Goal: Task Accomplishment & Management: Manage account settings

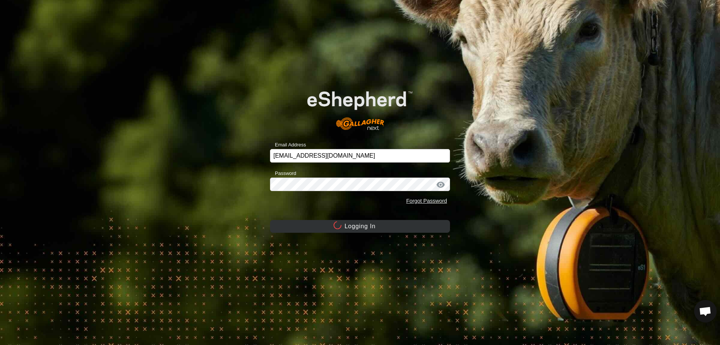
scroll to position [568, 0]
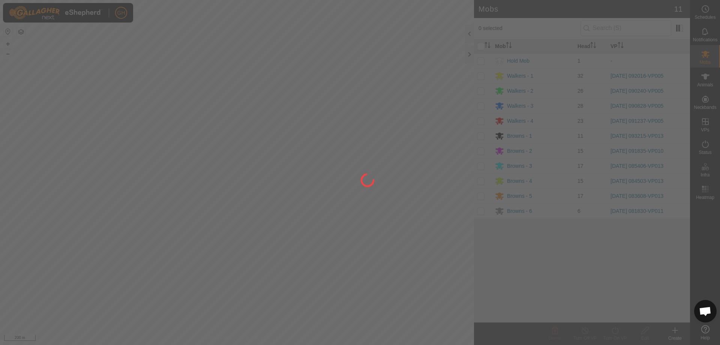
click at [415, 189] on div at bounding box center [360, 172] width 720 height 345
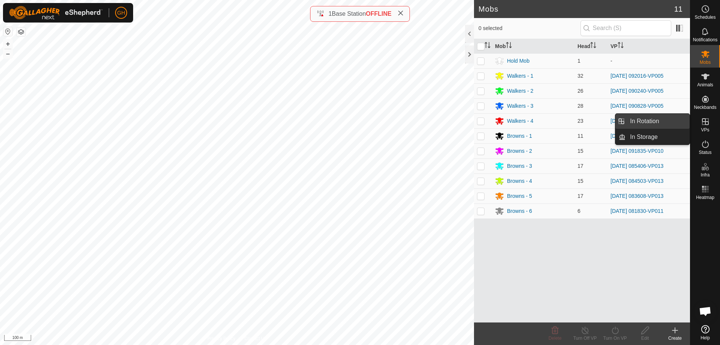
click at [678, 124] on link "In Rotation" at bounding box center [658, 121] width 64 height 15
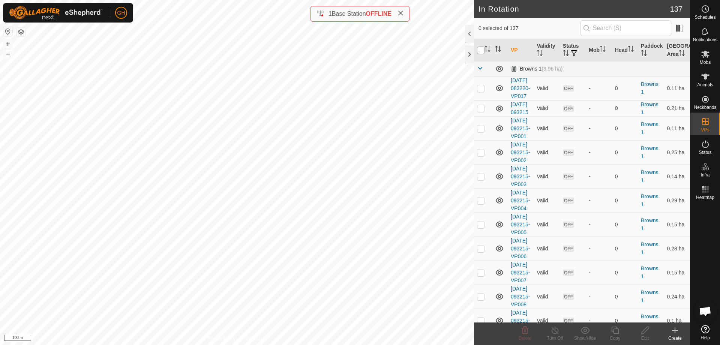
click at [482, 49] on input "checkbox" at bounding box center [481, 51] width 8 height 8
checkbox input "true"
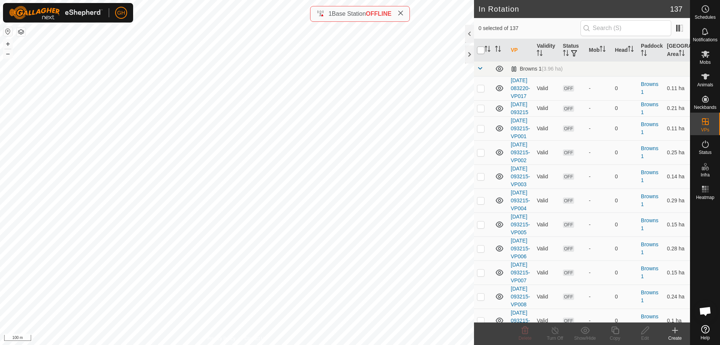
checkbox input "true"
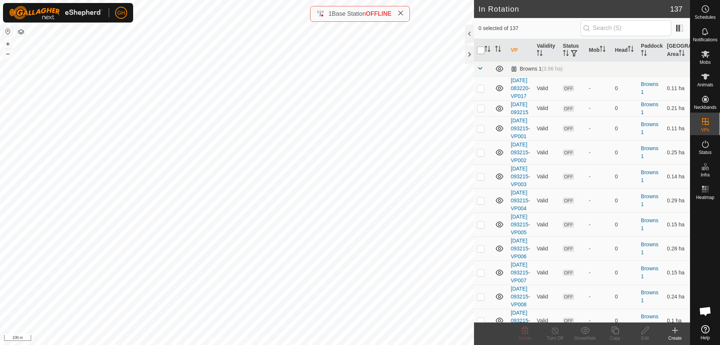
checkbox input "true"
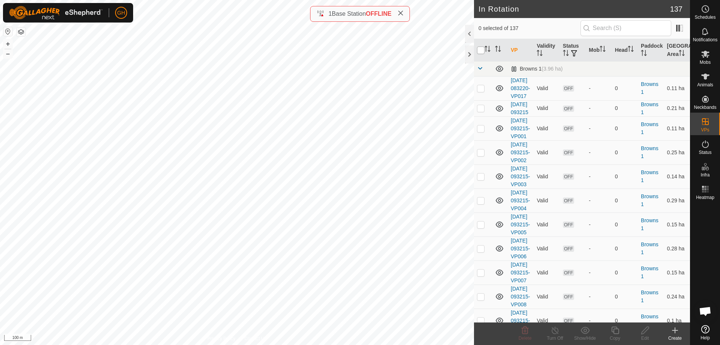
checkbox input "true"
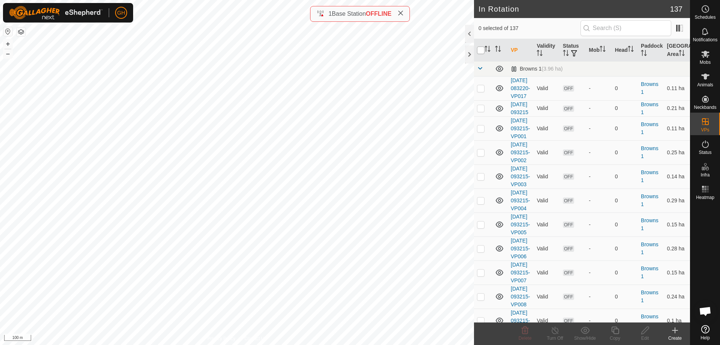
checkbox input "true"
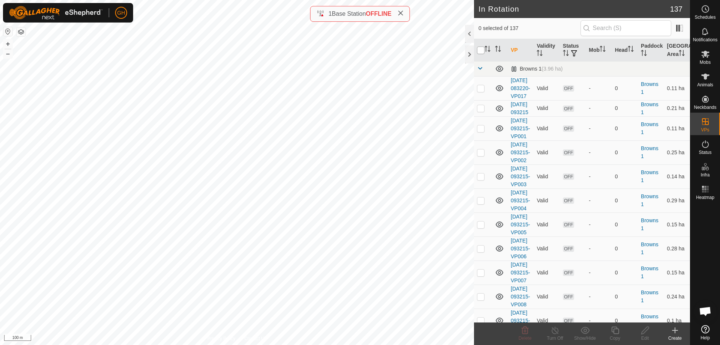
checkbox input "true"
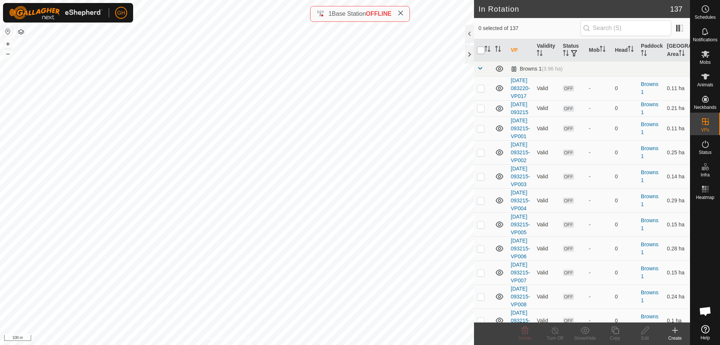
checkbox input "true"
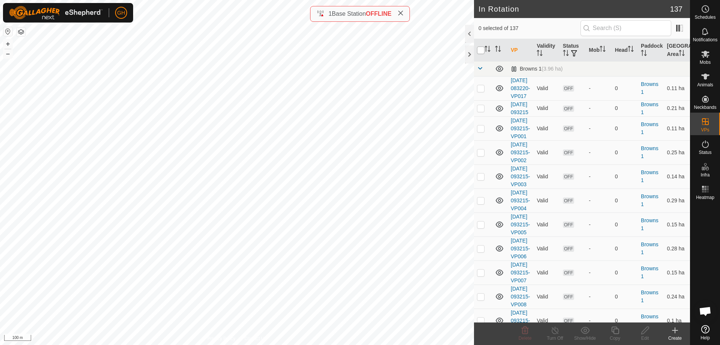
checkbox input "true"
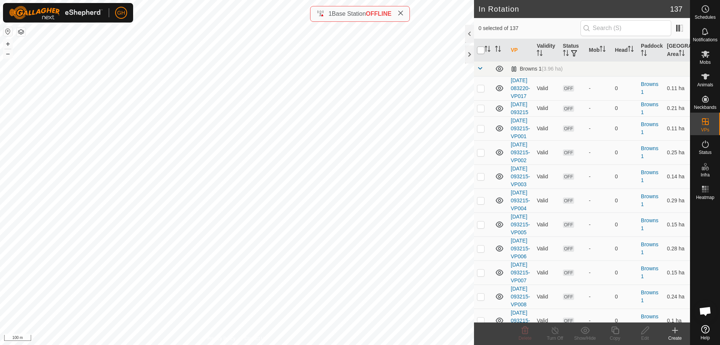
checkbox input "true"
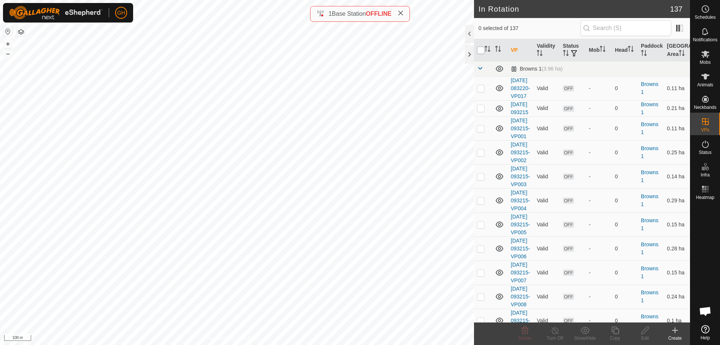
checkbox input "true"
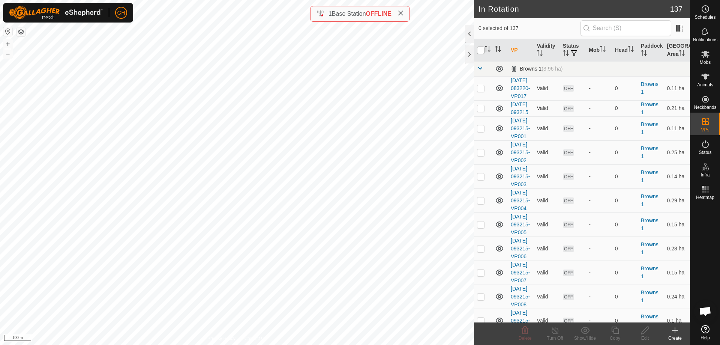
checkbox input "true"
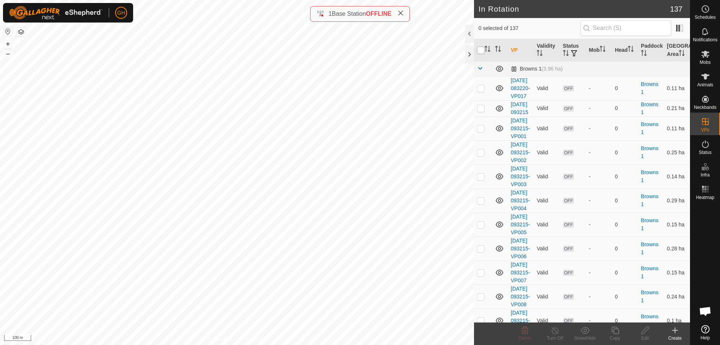
checkbox input "true"
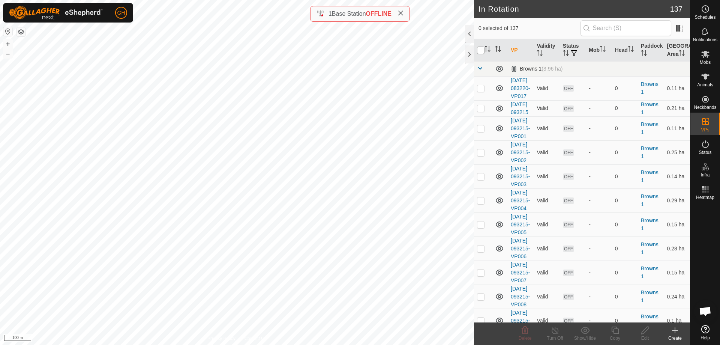
checkbox input "true"
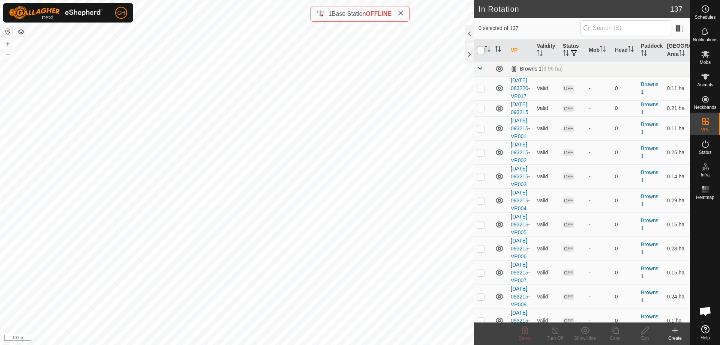
checkbox input "true"
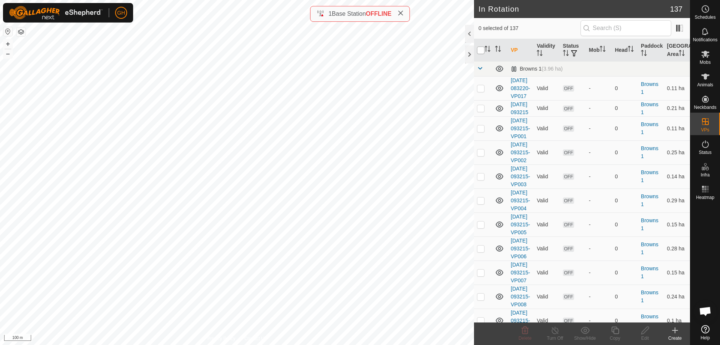
checkbox input "true"
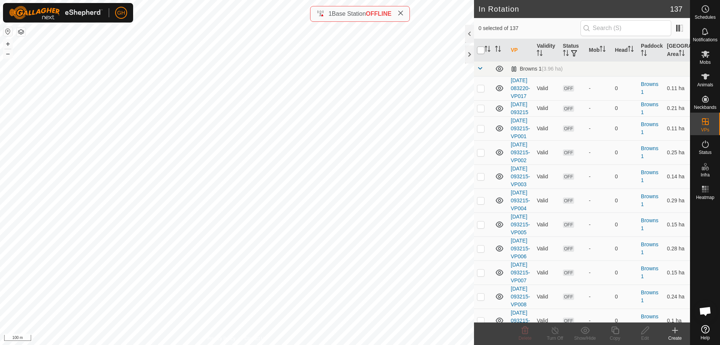
checkbox input "true"
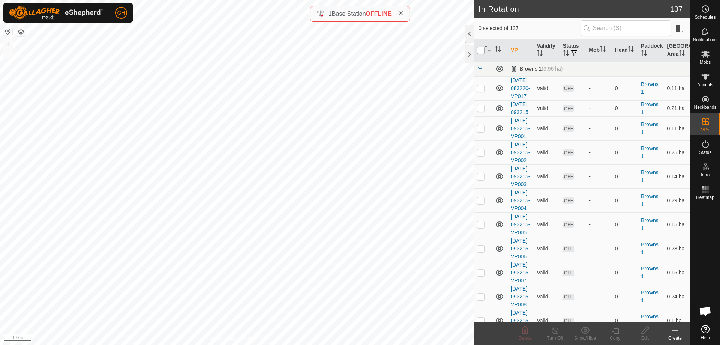
checkbox input "true"
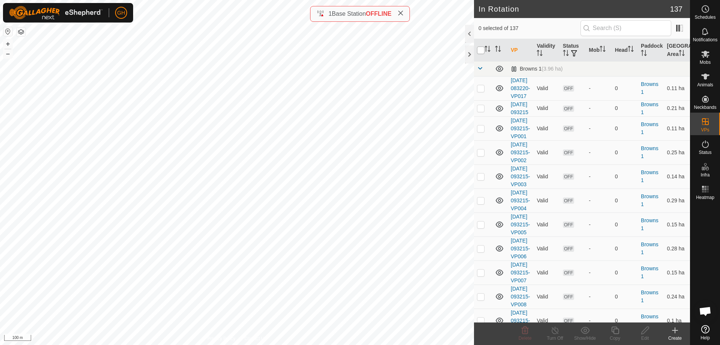
checkbox input "true"
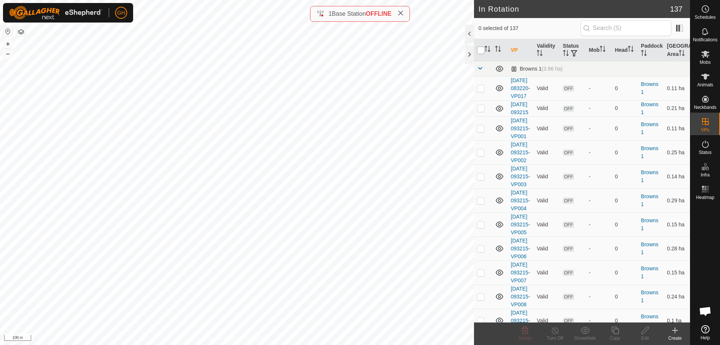
checkbox input "true"
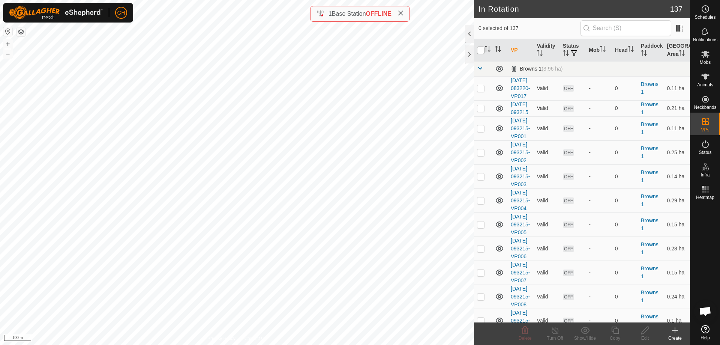
checkbox input "true"
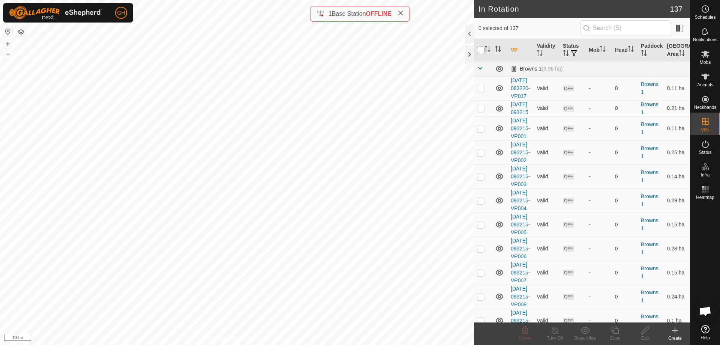
checkbox input "true"
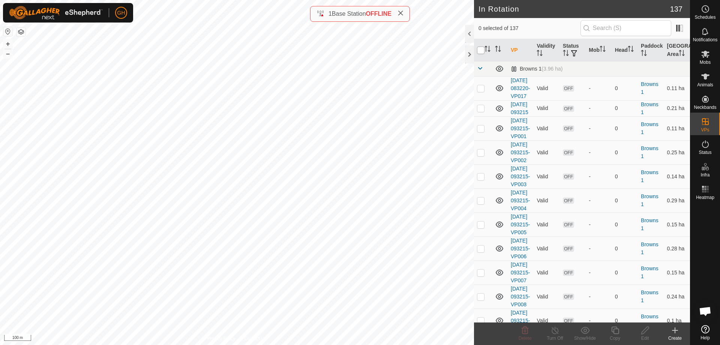
checkbox input "true"
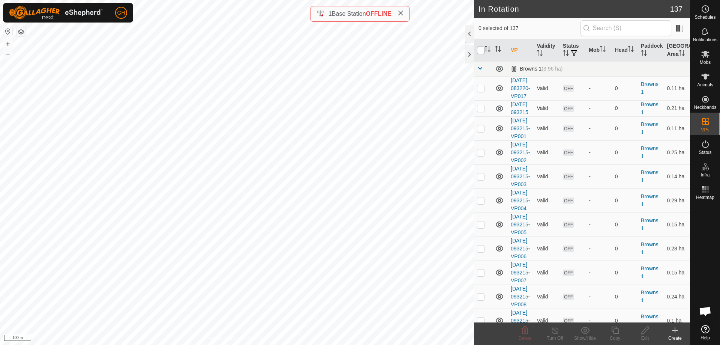
checkbox input "true"
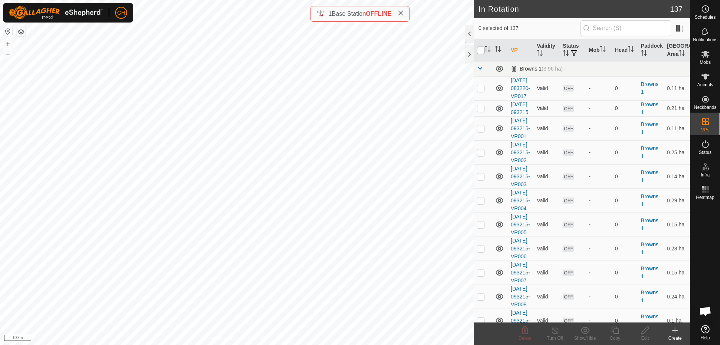
checkbox input "true"
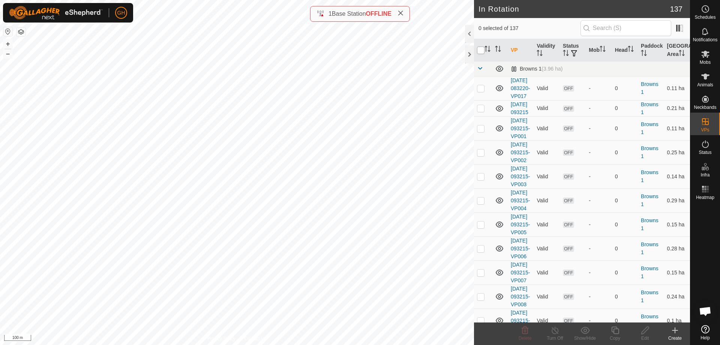
checkbox input "true"
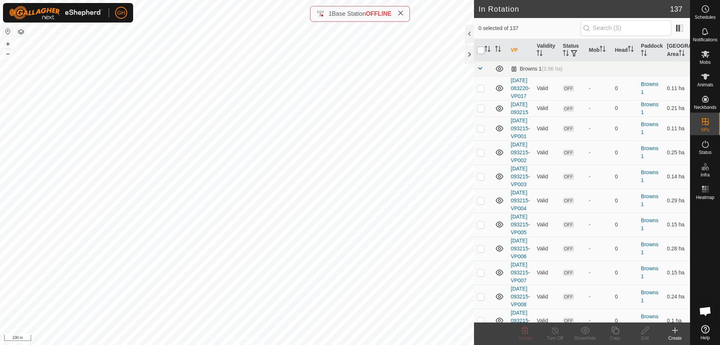
checkbox input "true"
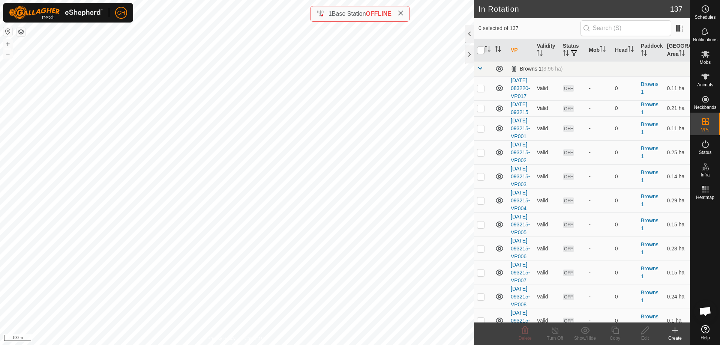
checkbox input "true"
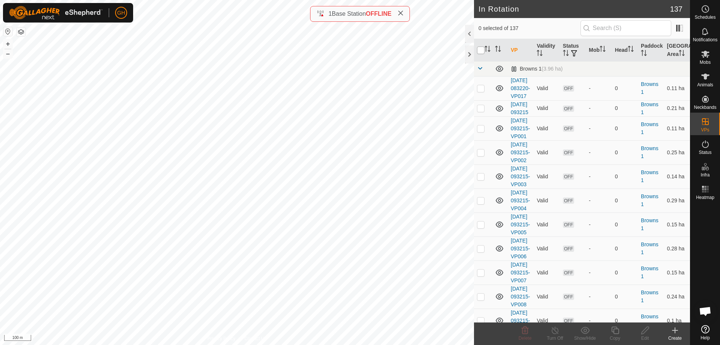
checkbox input "true"
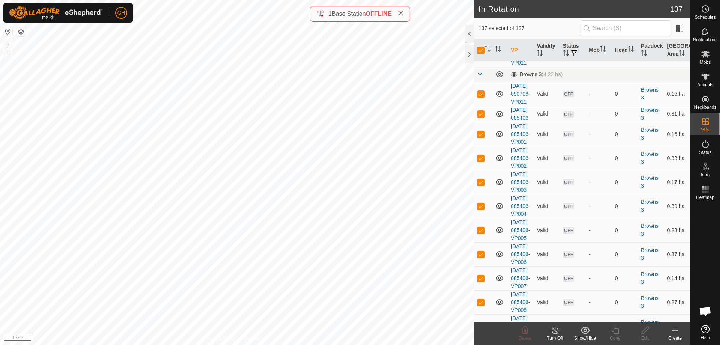
scroll to position [638, 0]
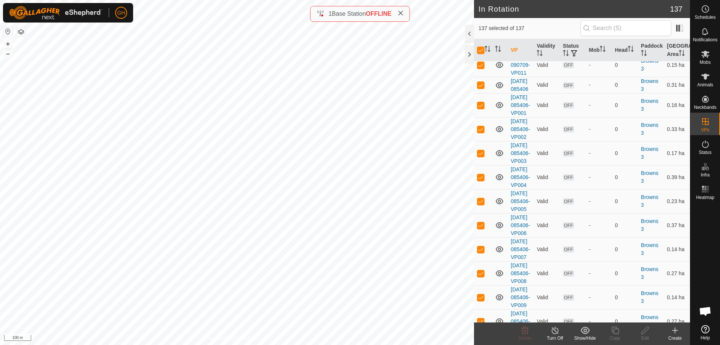
click at [482, 5] on p-checkbox at bounding box center [481, 2] width 8 height 6
checkbox input "false"
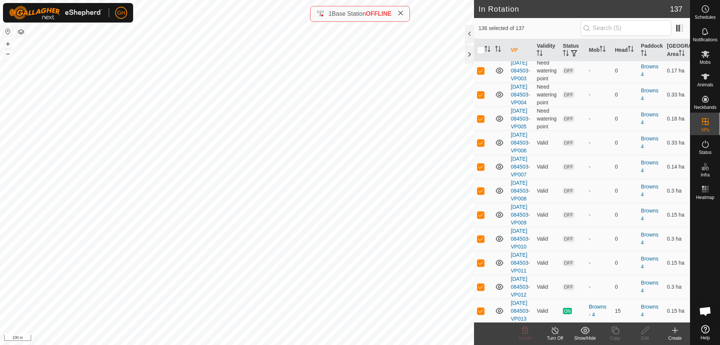
scroll to position [1088, 0]
checkbox input "false"
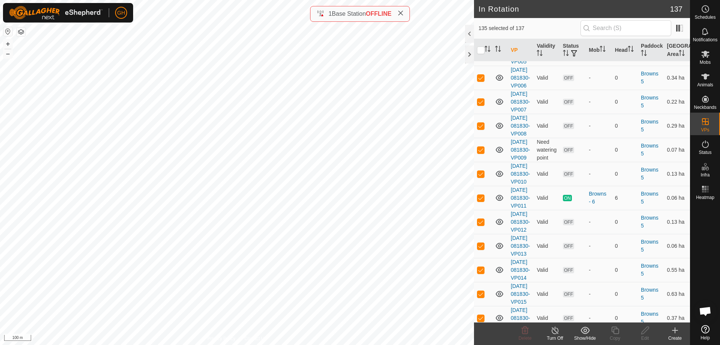
scroll to position [1613, 0]
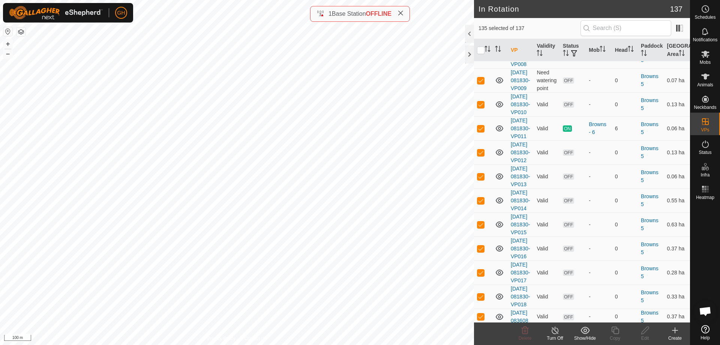
checkbox input "false"
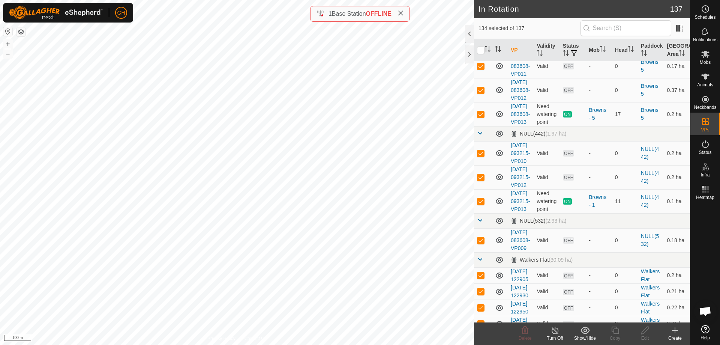
scroll to position [2100, 0]
checkbox input "false"
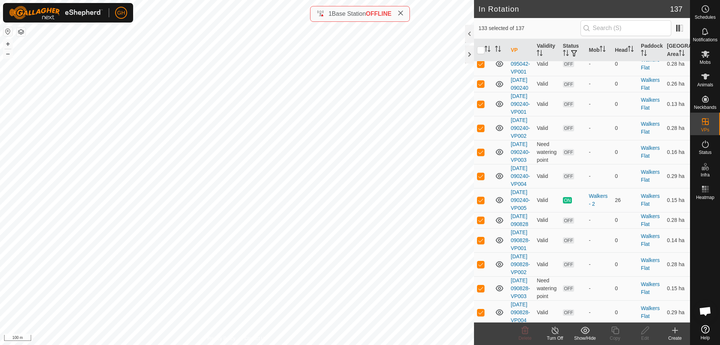
scroll to position [2700, 0]
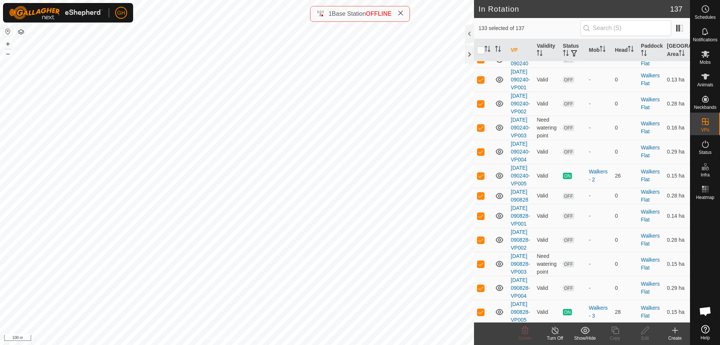
checkbox input "false"
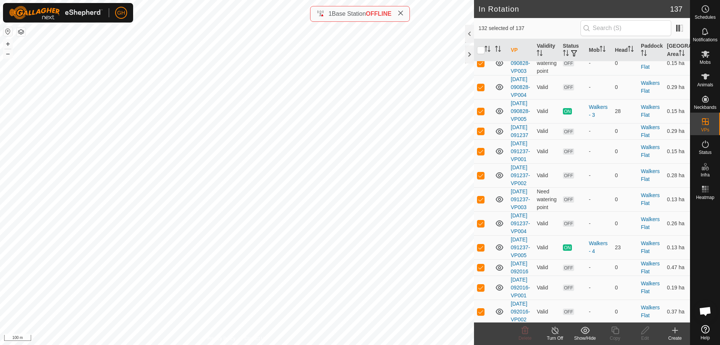
scroll to position [2888, 0]
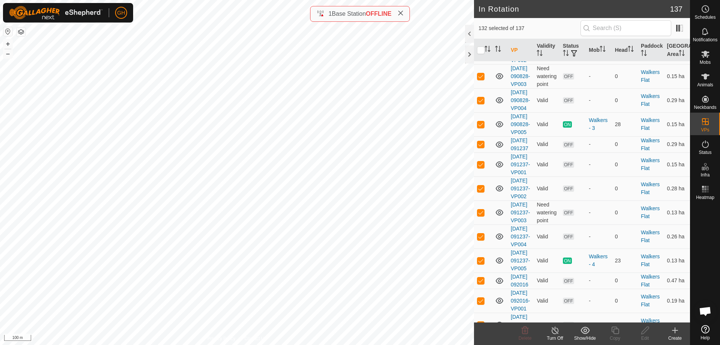
checkbox input "false"
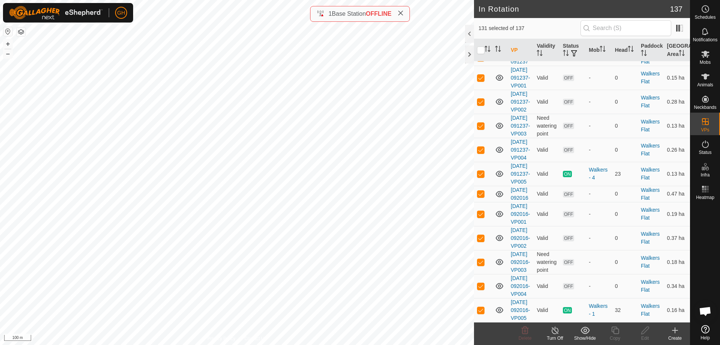
scroll to position [3563, 0]
checkbox input "false"
click at [481, 41] on p-checkbox at bounding box center [481, 38] width 8 height 6
checkbox input "false"
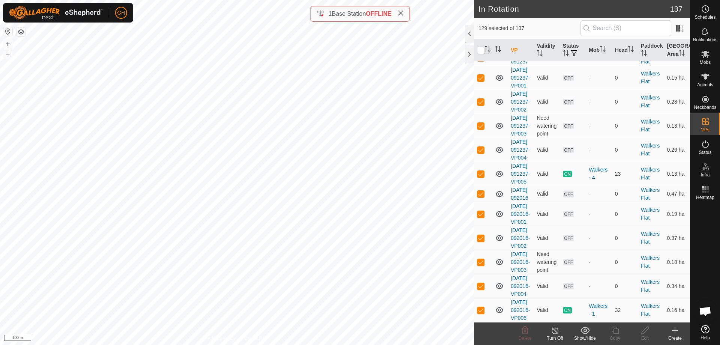
scroll to position [4013, 0]
click at [482, 162] on td at bounding box center [483, 174] width 18 height 24
checkbox input "false"
click at [483, 307] on p-checkbox at bounding box center [481, 310] width 8 height 6
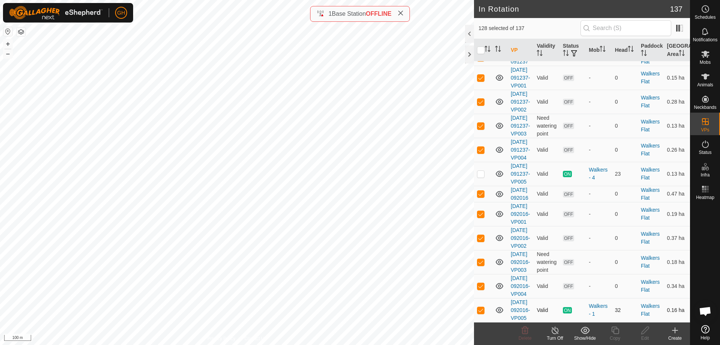
checkbox input "false"
click at [528, 332] on icon at bounding box center [525, 330] width 7 height 8
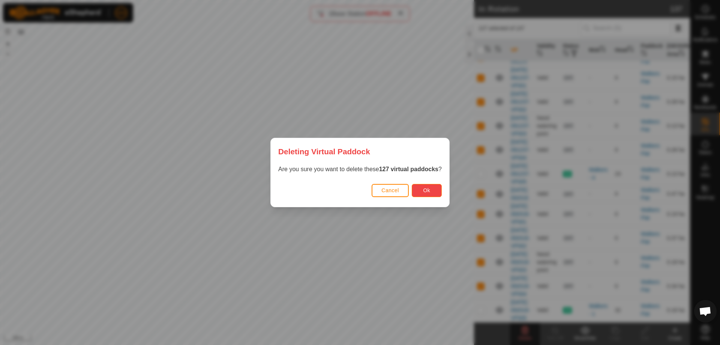
click at [426, 190] on span "Ok" at bounding box center [426, 190] width 7 height 6
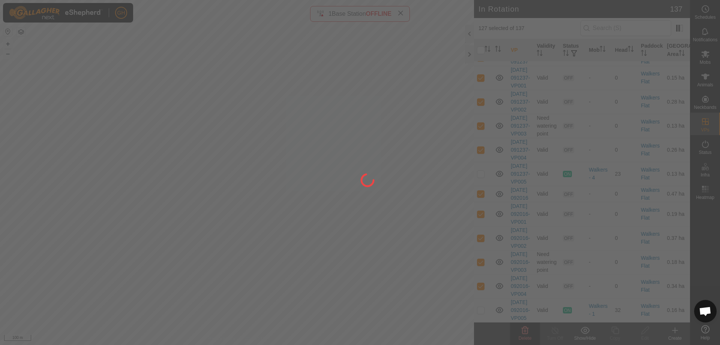
checkbox input "false"
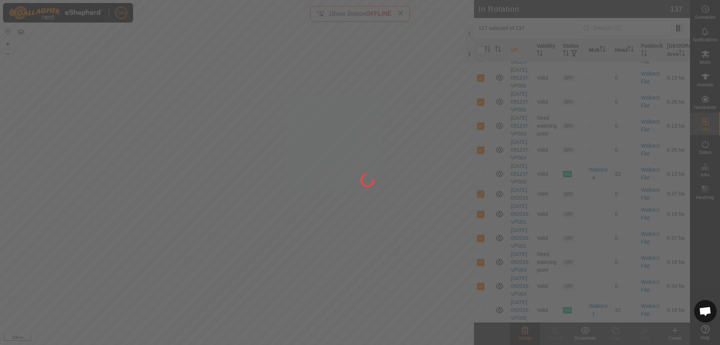
checkbox input "false"
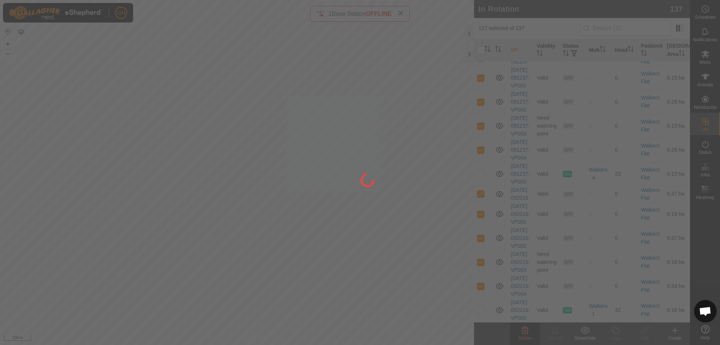
checkbox input "false"
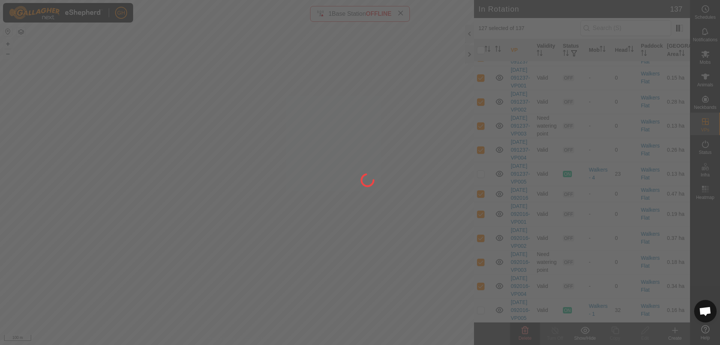
checkbox input "false"
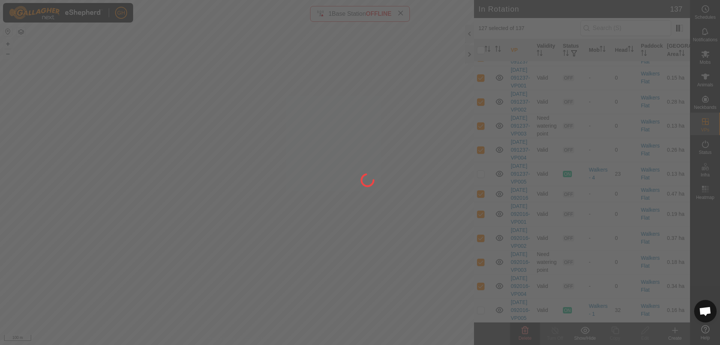
checkbox input "false"
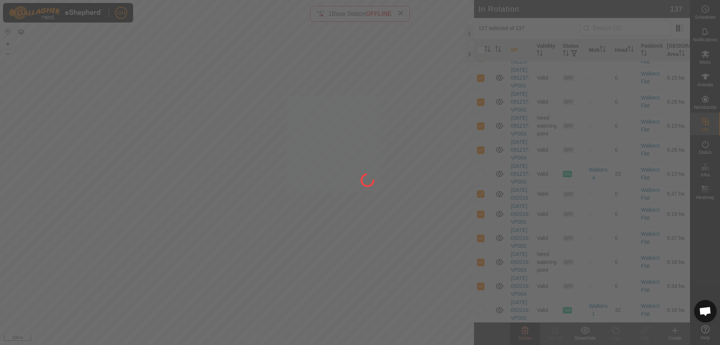
checkbox input "false"
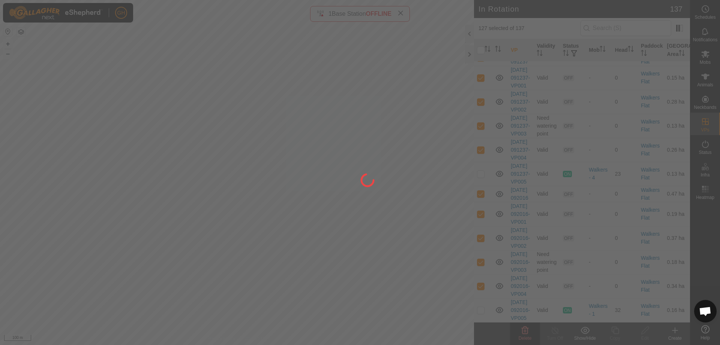
checkbox input "false"
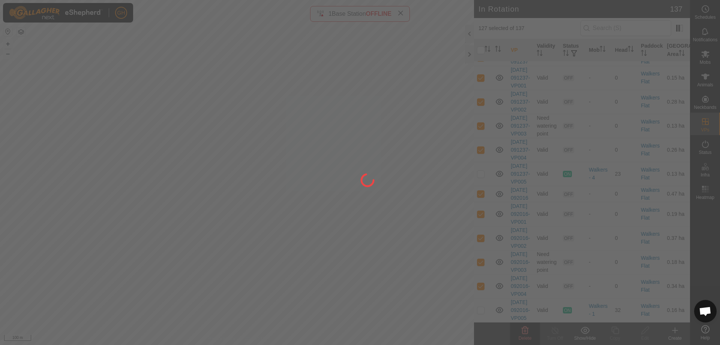
checkbox input "false"
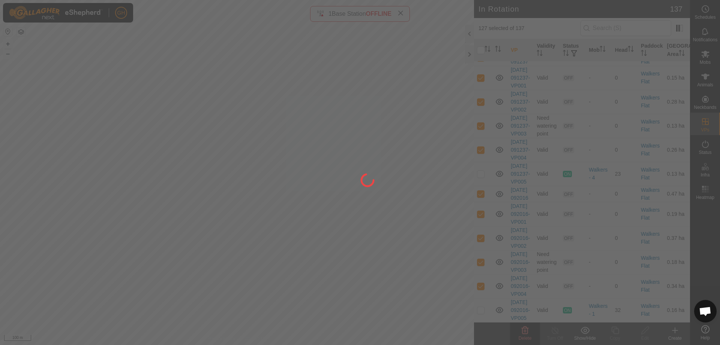
checkbox input "false"
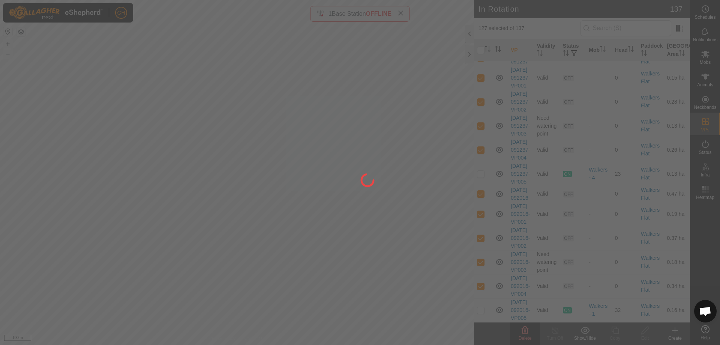
checkbox input "false"
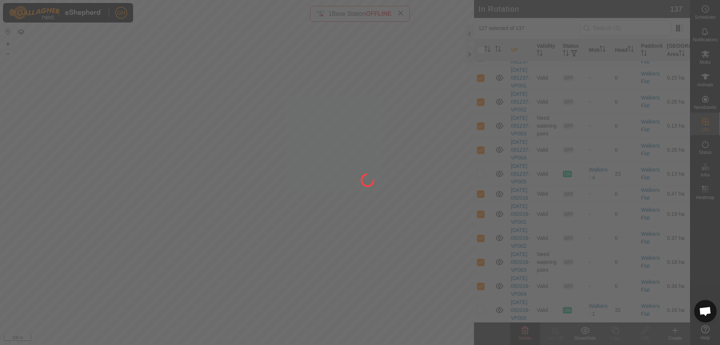
checkbox input "false"
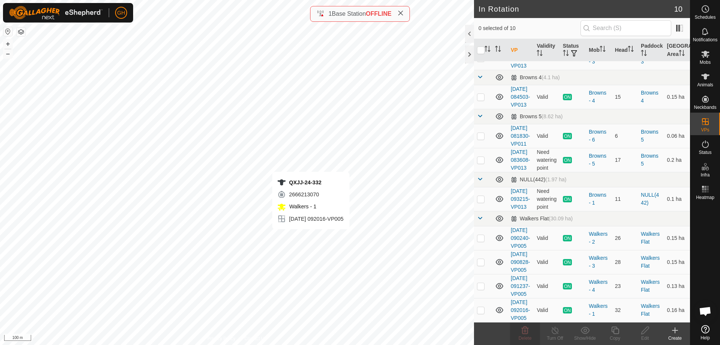
scroll to position [0, 0]
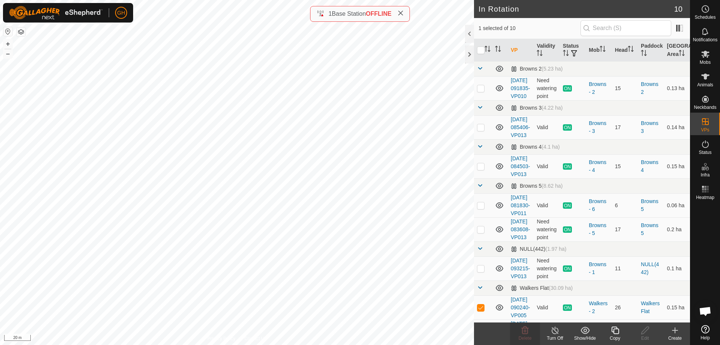
click at [612, 330] on icon at bounding box center [615, 330] width 8 height 8
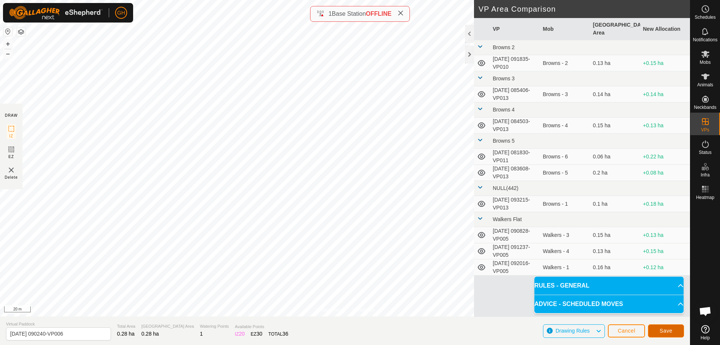
click at [668, 327] on button "Save" at bounding box center [666, 330] width 36 height 13
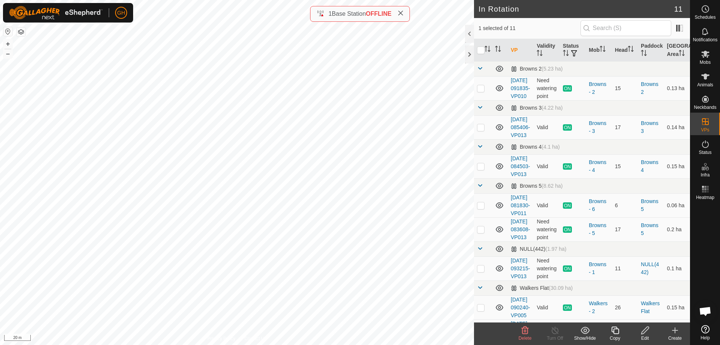
click at [616, 330] on icon at bounding box center [615, 330] width 9 height 9
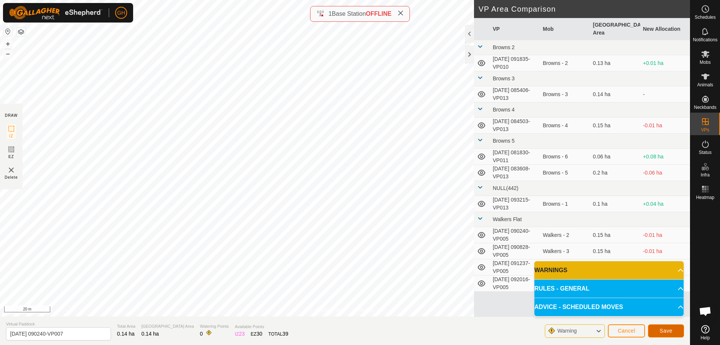
click at [671, 332] on span "Save" at bounding box center [666, 330] width 13 height 6
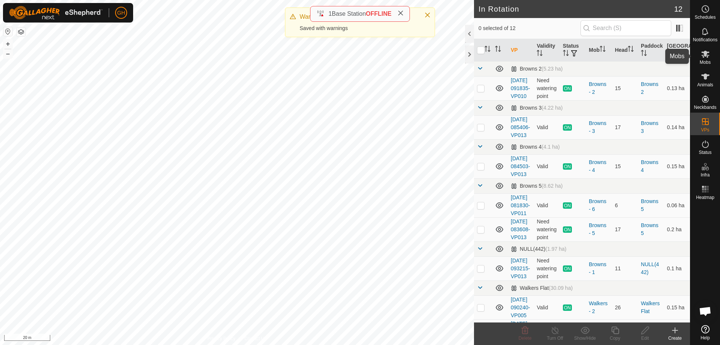
click at [703, 57] on icon at bounding box center [705, 54] width 8 height 7
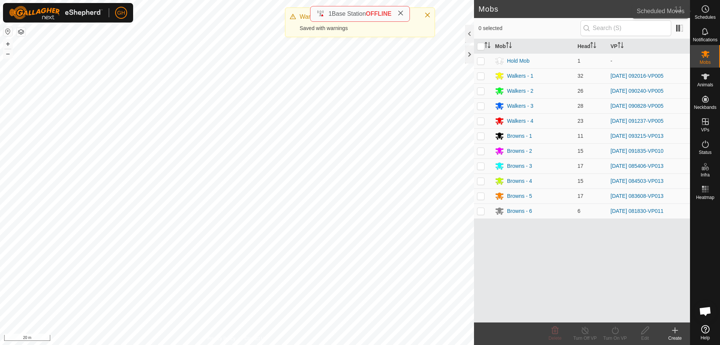
click at [708, 14] on es-schedule-vp-svg-icon at bounding box center [706, 9] width 14 height 12
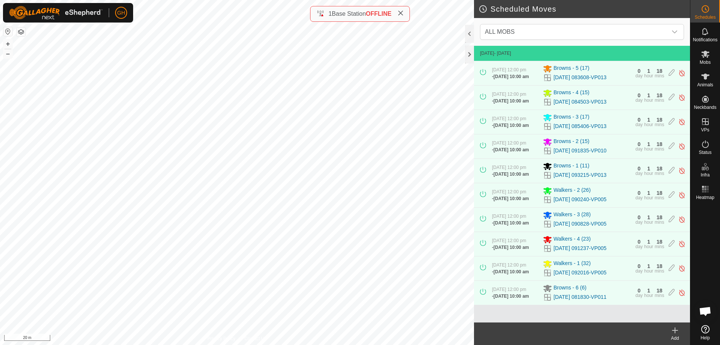
click at [677, 332] on icon at bounding box center [675, 330] width 9 height 9
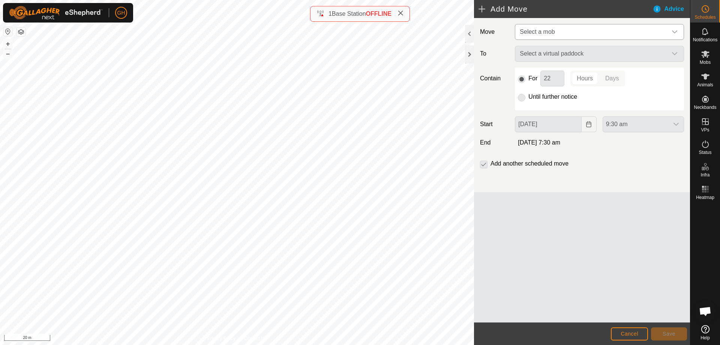
click at [579, 27] on span "Select a mob" at bounding box center [592, 31] width 150 height 15
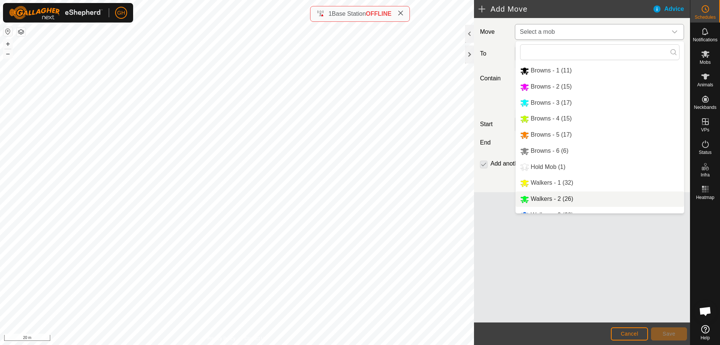
click at [556, 202] on li "Walkers - 2 (26)" at bounding box center [600, 198] width 168 height 15
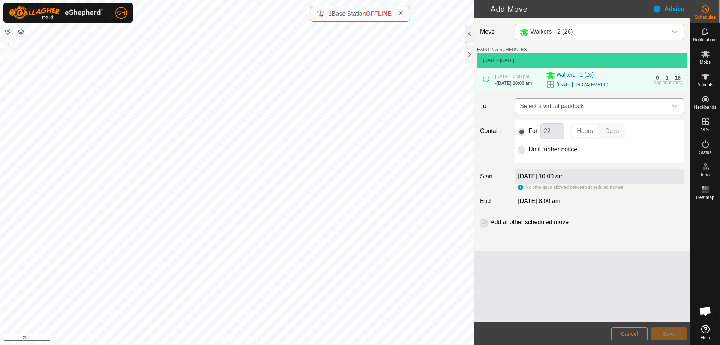
click at [578, 106] on span "Select a virtual paddock" at bounding box center [592, 106] width 150 height 15
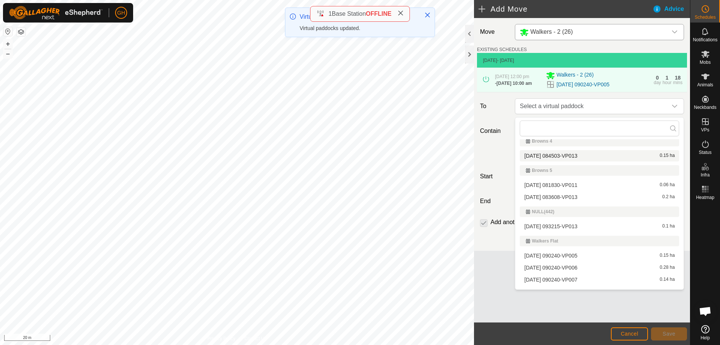
scroll to position [97, 0]
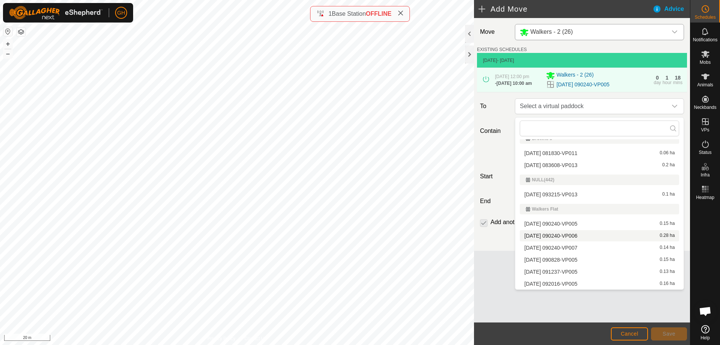
click at [569, 236] on li "[DATE] 090240-VP006 0.28 ha" at bounding box center [599, 235] width 159 height 11
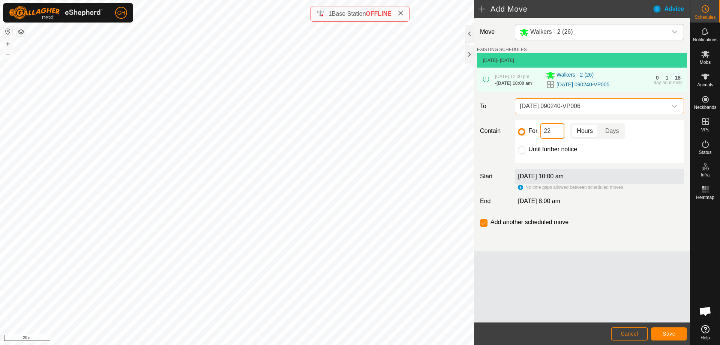
click at [555, 138] on input "22" at bounding box center [552, 131] width 24 height 16
click at [666, 330] on button "Save" at bounding box center [669, 333] width 36 height 13
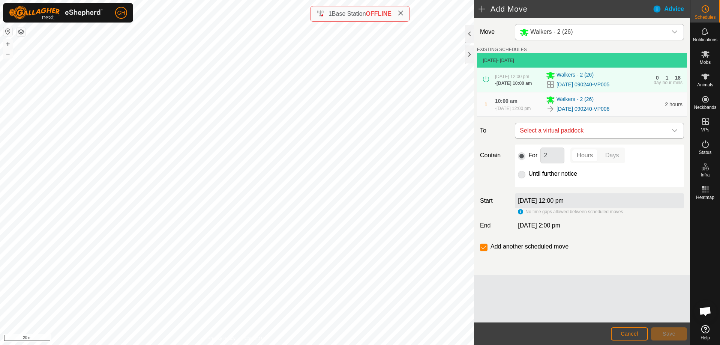
click at [590, 138] on span "Select a virtual paddock" at bounding box center [592, 130] width 150 height 15
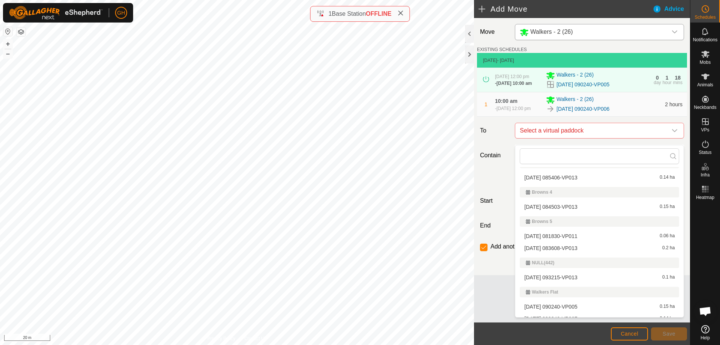
scroll to position [85, 0]
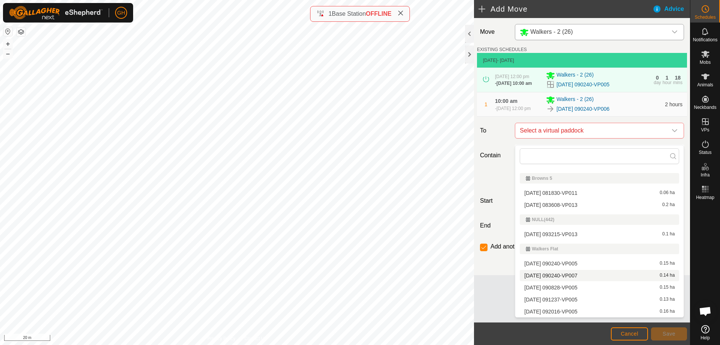
click at [588, 274] on li "[DATE] 090240-VP007 0.14 ha" at bounding box center [599, 275] width 159 height 11
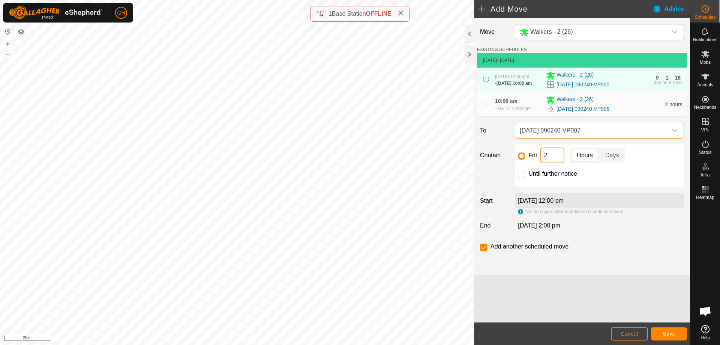
click at [555, 163] on input "2" at bounding box center [552, 155] width 24 height 16
click at [485, 251] on input "checkbox" at bounding box center [484, 247] width 8 height 8
click at [660, 333] on button "Save" at bounding box center [669, 333] width 36 height 13
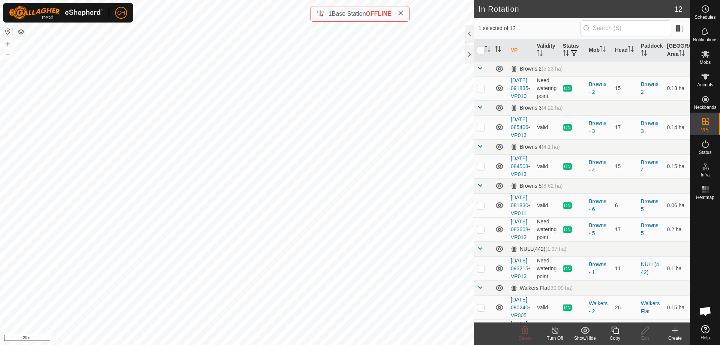
click at [673, 332] on icon at bounding box center [675, 330] width 9 height 9
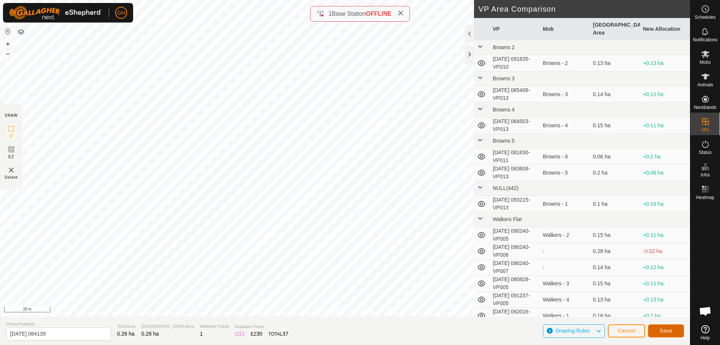
click at [666, 327] on button "Save" at bounding box center [666, 330] width 36 height 13
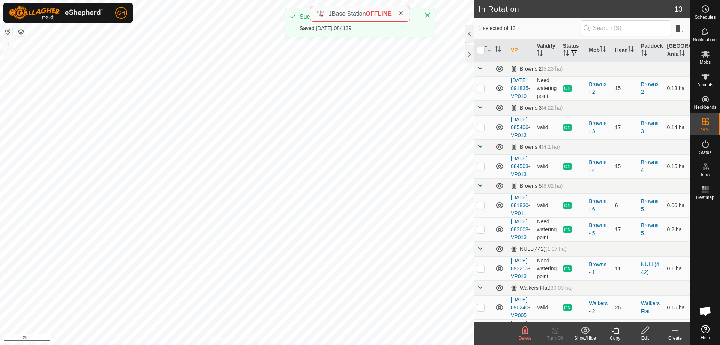
click at [615, 333] on icon at bounding box center [615, 330] width 8 height 8
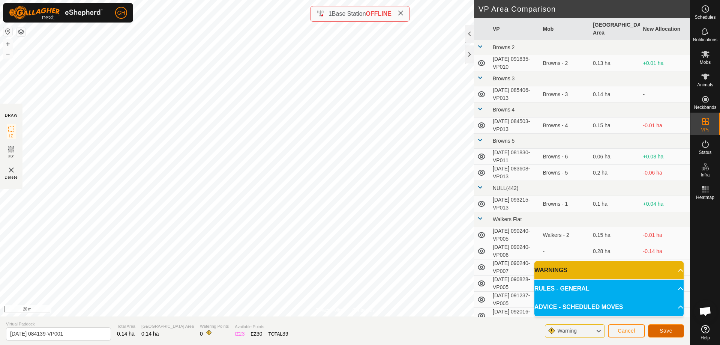
click at [668, 333] on span "Save" at bounding box center [666, 330] width 13 height 6
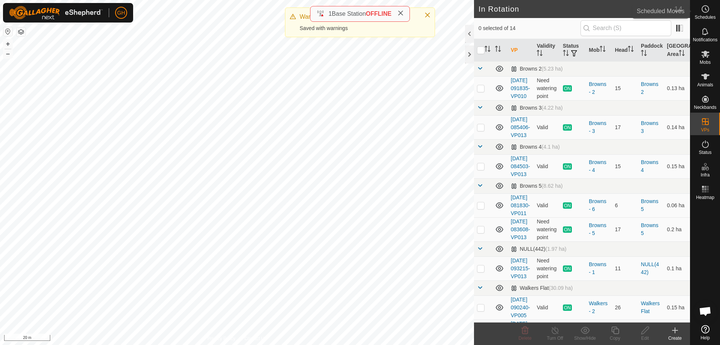
click at [699, 15] on span "Schedules" at bounding box center [705, 17] width 21 height 5
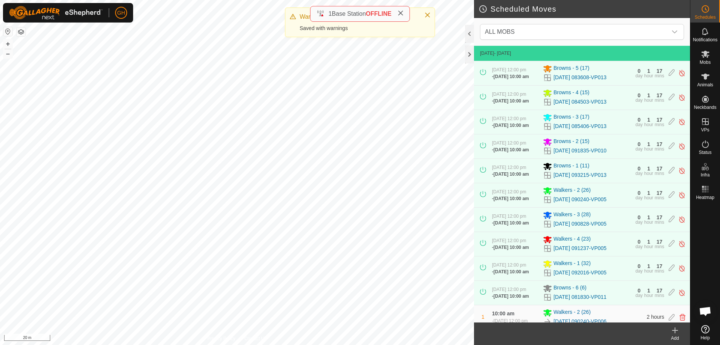
click at [677, 334] on icon at bounding box center [675, 330] width 9 height 9
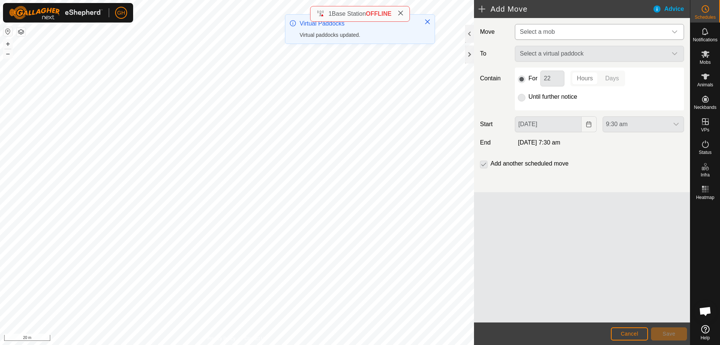
click at [597, 35] on span "Select a mob" at bounding box center [592, 31] width 150 height 15
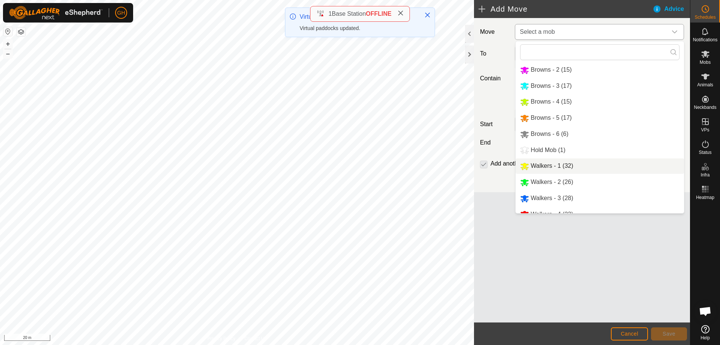
scroll to position [26, 0]
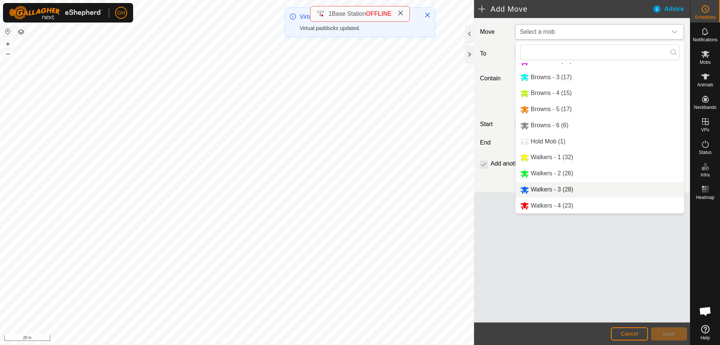
click at [562, 189] on li "Walkers - 3 (28)" at bounding box center [600, 189] width 168 height 15
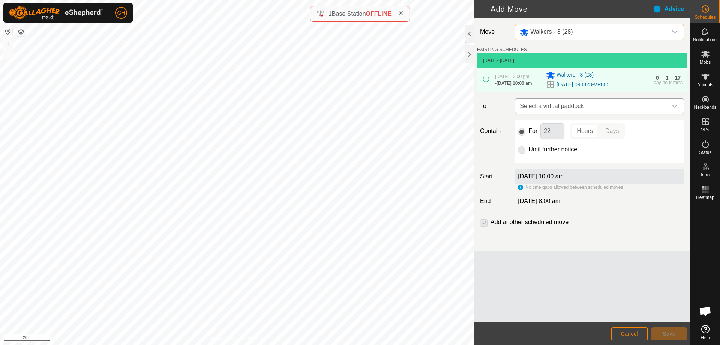
click at [577, 108] on span "Select a virtual paddock" at bounding box center [592, 106] width 150 height 15
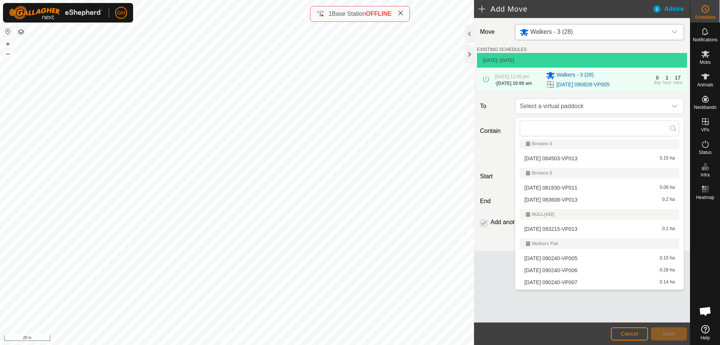
scroll to position [109, 0]
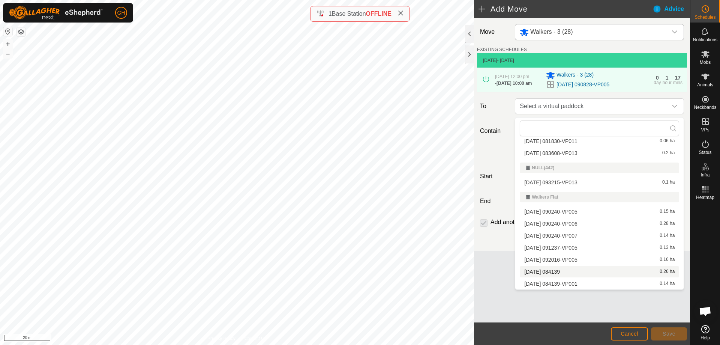
click at [567, 272] on li "[DATE] 084139 0.26 ha" at bounding box center [599, 271] width 159 height 11
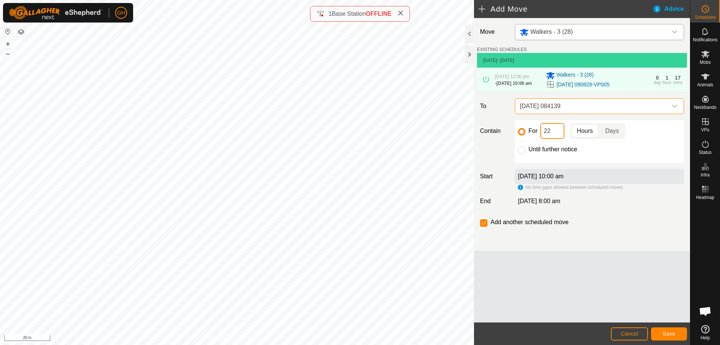
click at [557, 138] on input "22" at bounding box center [552, 131] width 24 height 16
click at [666, 329] on button "Save" at bounding box center [669, 333] width 36 height 13
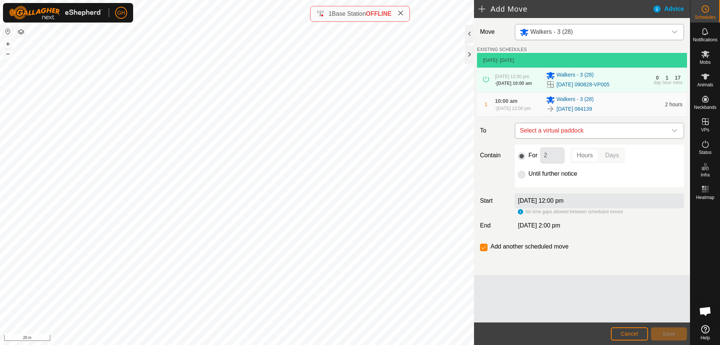
click at [605, 137] on span "Select a virtual paddock" at bounding box center [592, 130] width 150 height 15
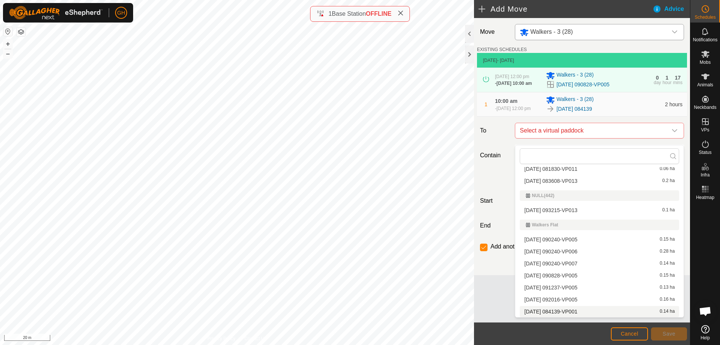
click at [587, 310] on li "[DATE] 084139-VP001 0.14 ha" at bounding box center [599, 311] width 159 height 11
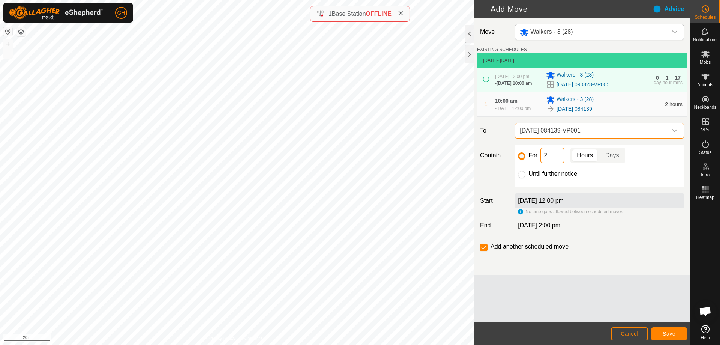
click at [557, 163] on input "2" at bounding box center [552, 155] width 24 height 16
click at [484, 251] on input "checkbox" at bounding box center [484, 247] width 8 height 8
click at [675, 335] on span "Save" at bounding box center [669, 333] width 13 height 6
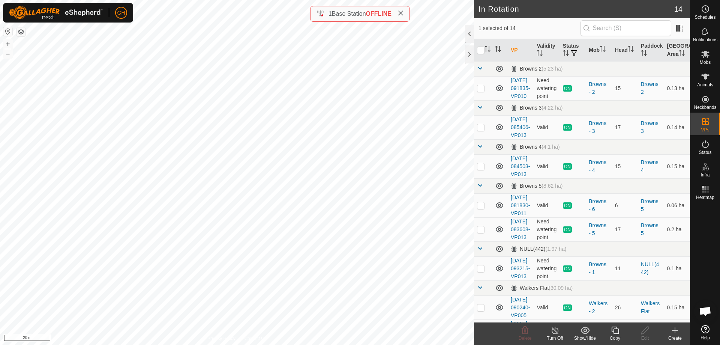
click at [671, 333] on icon at bounding box center [675, 330] width 9 height 9
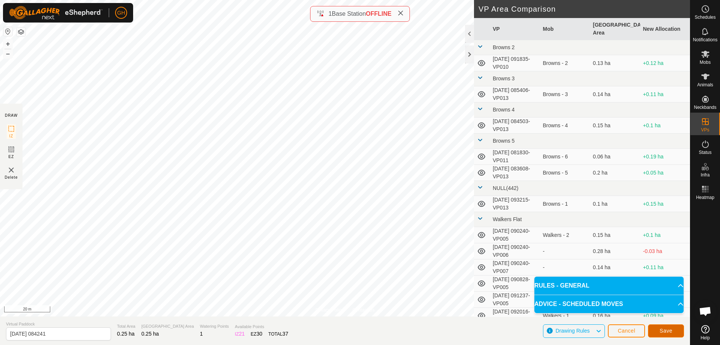
click at [668, 330] on span "Save" at bounding box center [666, 330] width 13 height 6
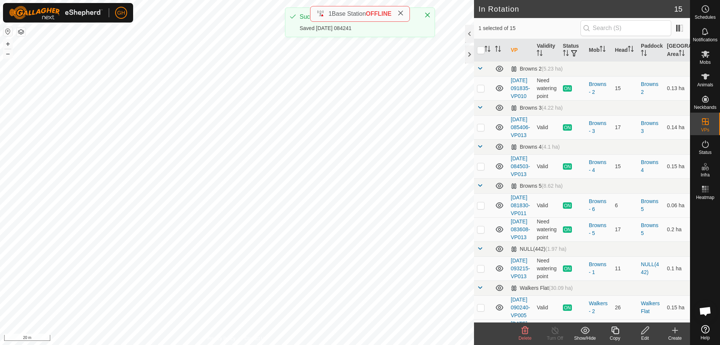
click at [611, 330] on icon at bounding box center [615, 330] width 9 height 9
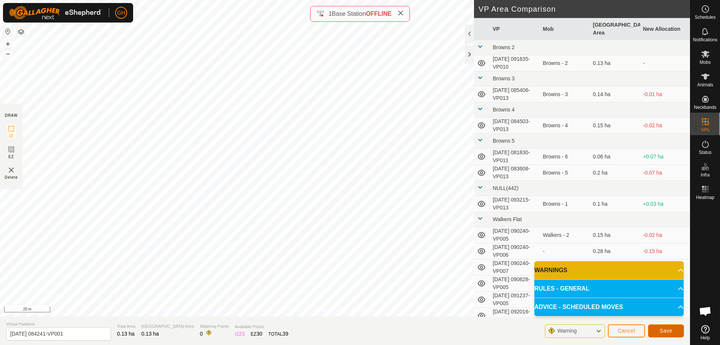
click at [665, 327] on button "Save" at bounding box center [666, 330] width 36 height 13
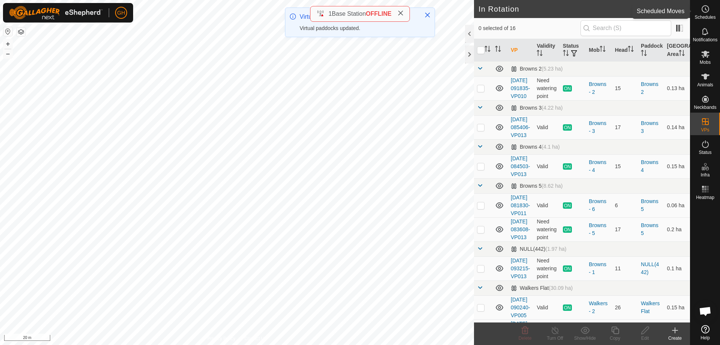
click at [708, 8] on icon at bounding box center [705, 9] width 9 height 9
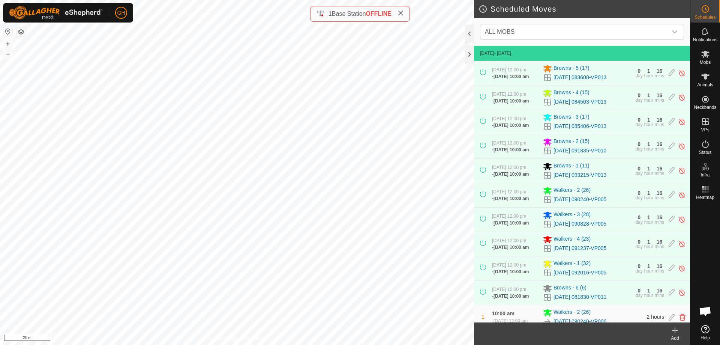
click at [676, 333] on icon at bounding box center [675, 330] width 9 height 9
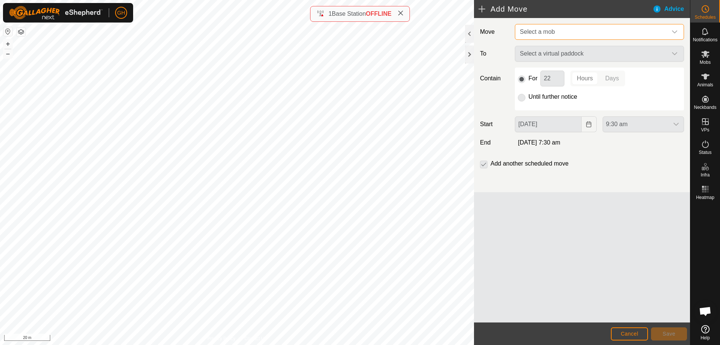
click at [576, 33] on span "Select a mob" at bounding box center [592, 31] width 150 height 15
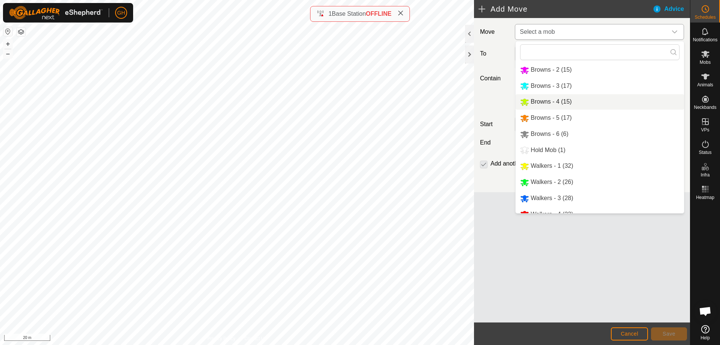
scroll to position [26, 0]
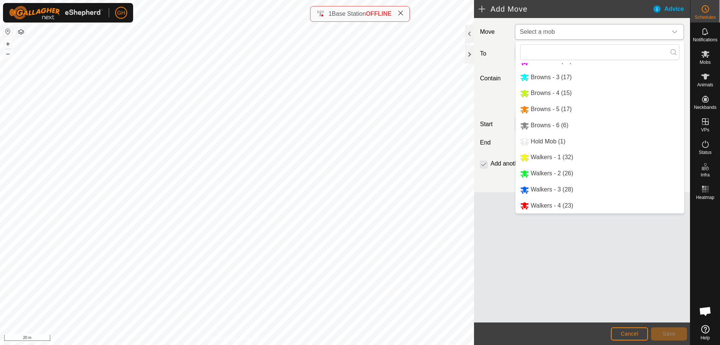
click at [568, 206] on li "Walkers - 4 (23)" at bounding box center [600, 205] width 168 height 15
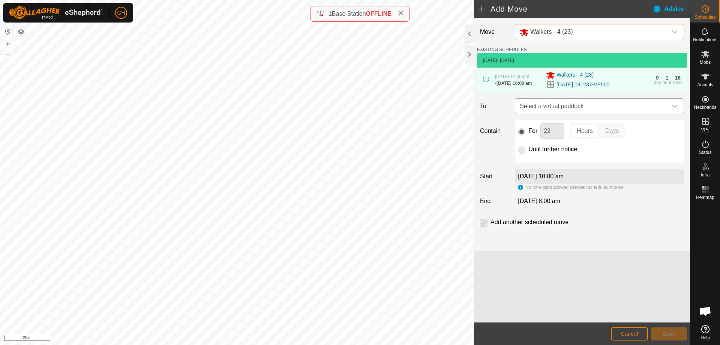
click at [583, 108] on span "Select a virtual paddock" at bounding box center [592, 106] width 150 height 15
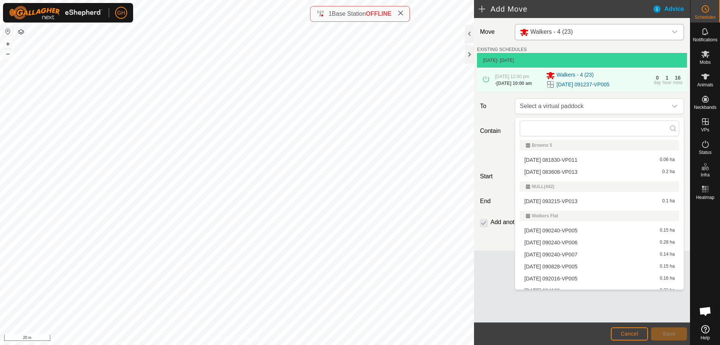
scroll to position [133, 0]
click at [575, 272] on li "[DATE] 084241 0.25 ha" at bounding box center [599, 271] width 159 height 11
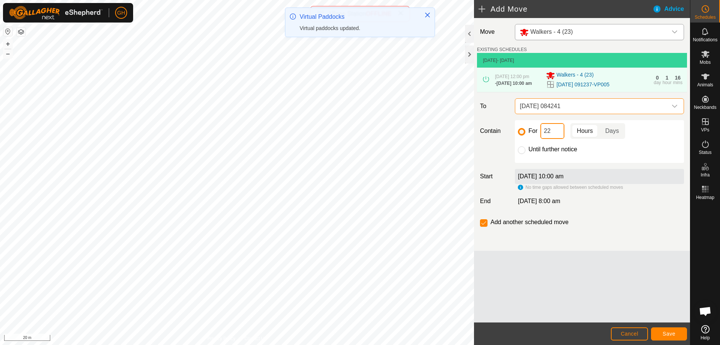
click at [551, 131] on input "22" at bounding box center [552, 131] width 24 height 16
click at [665, 335] on span "Save" at bounding box center [669, 333] width 13 height 6
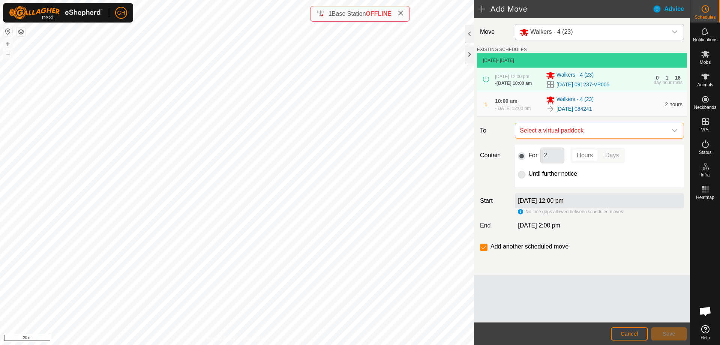
click at [630, 137] on span "Select a virtual paddock" at bounding box center [592, 130] width 150 height 15
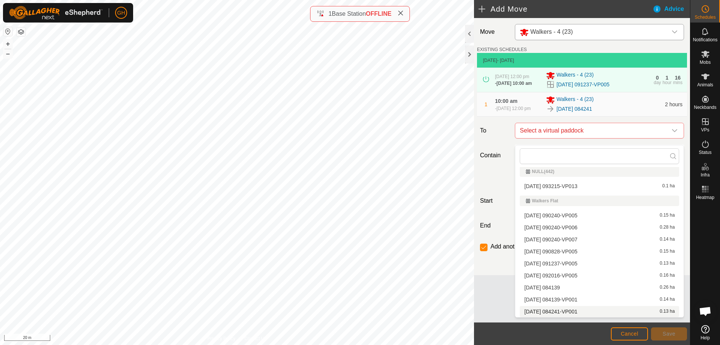
click at [574, 309] on li "[DATE] 084241-VP001 0.13 ha" at bounding box center [599, 311] width 159 height 11
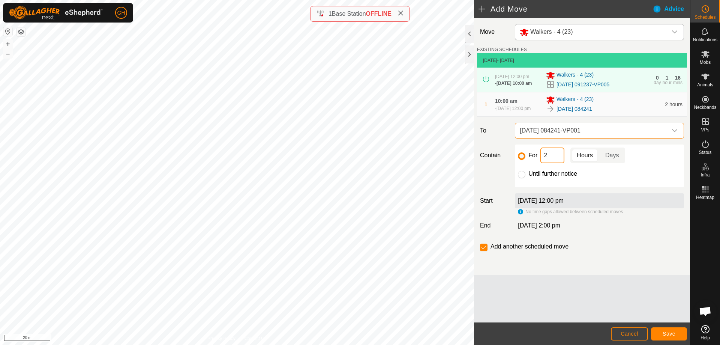
click at [557, 163] on input "2" at bounding box center [552, 155] width 24 height 16
click at [482, 251] on input "checkbox" at bounding box center [484, 247] width 8 height 8
click at [666, 331] on span "Save" at bounding box center [669, 333] width 13 height 6
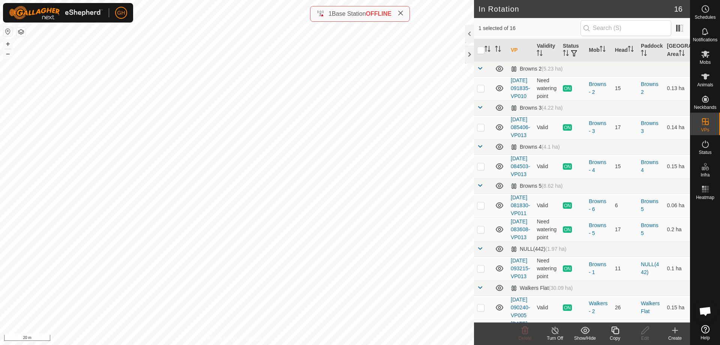
click at [614, 329] on icon at bounding box center [615, 330] width 8 height 8
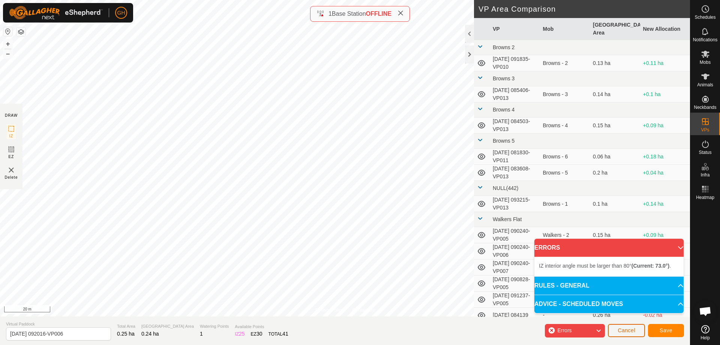
click at [629, 330] on span "Cancel" at bounding box center [627, 330] width 18 height 6
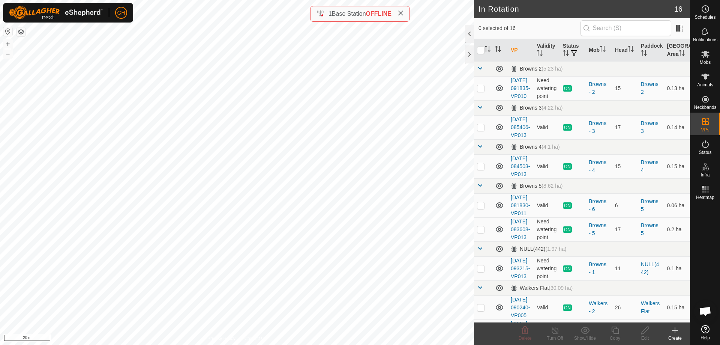
click at [675, 330] on icon at bounding box center [674, 330] width 5 height 0
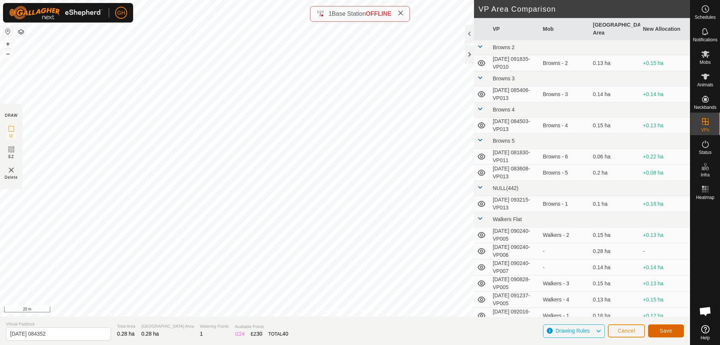
click at [673, 328] on button "Save" at bounding box center [666, 330] width 36 height 13
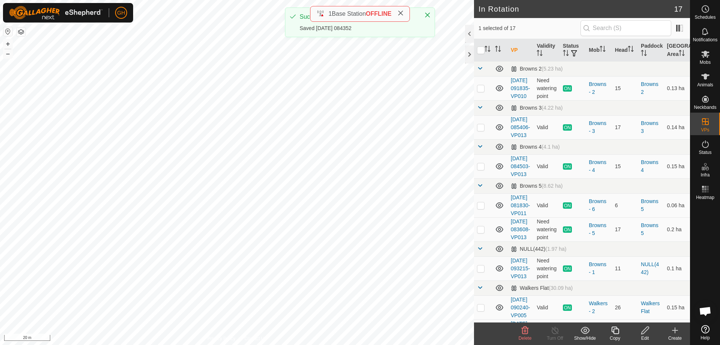
click at [615, 334] on icon at bounding box center [615, 330] width 8 height 8
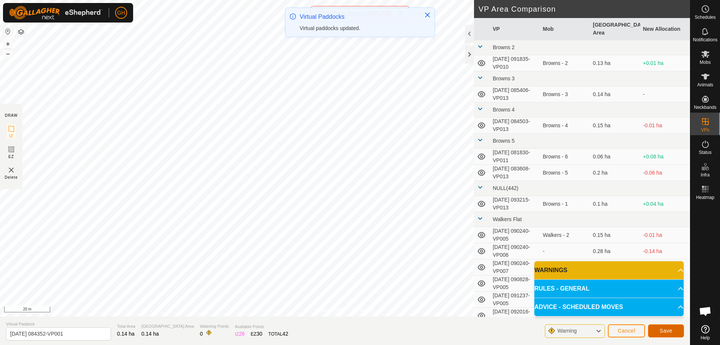
click at [661, 327] on button "Save" at bounding box center [666, 330] width 36 height 13
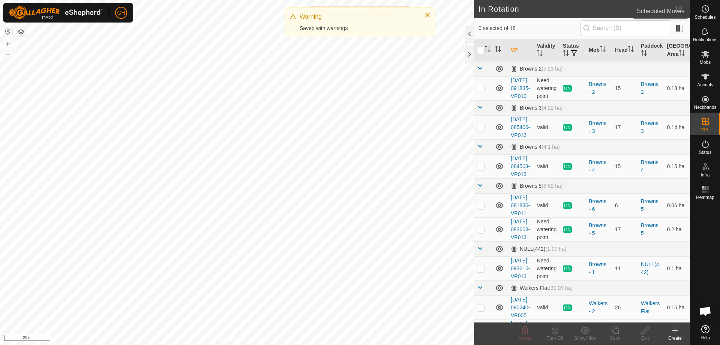
click at [716, 14] on div "Schedules" at bounding box center [705, 11] width 30 height 23
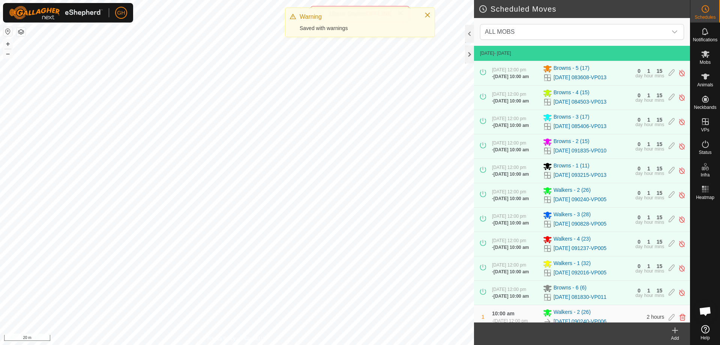
click at [675, 332] on icon at bounding box center [675, 329] width 0 height 5
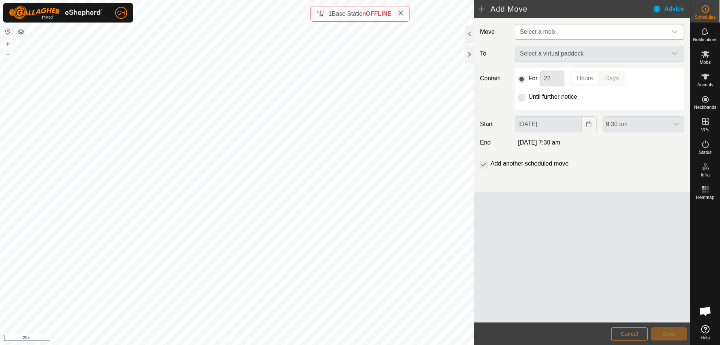
click at [606, 34] on span "Select a mob" at bounding box center [592, 31] width 150 height 15
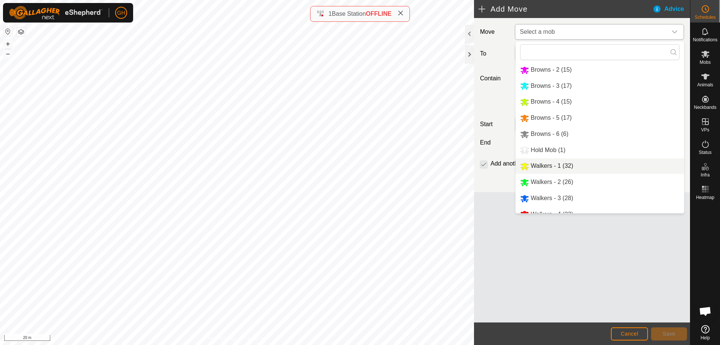
scroll to position [26, 0]
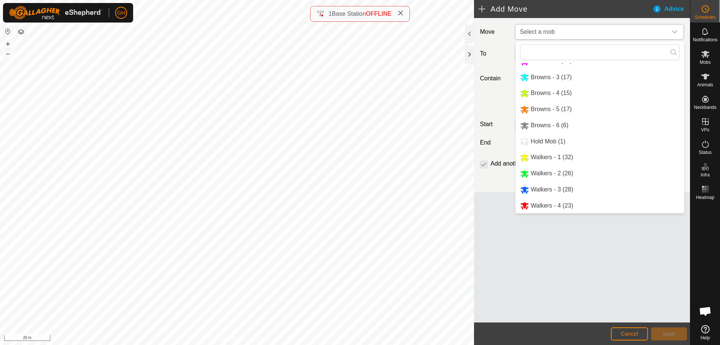
click at [558, 154] on li "Walkers - 1 (32)" at bounding box center [600, 157] width 168 height 15
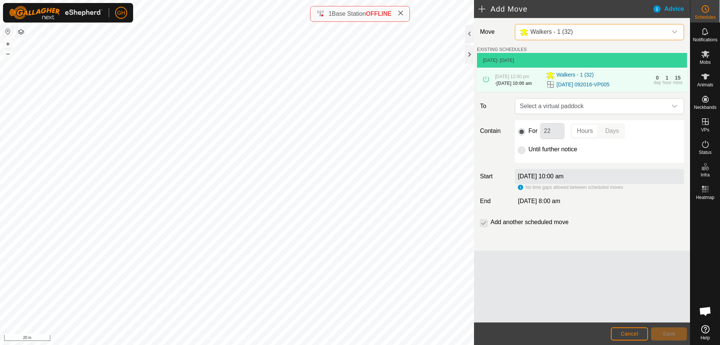
drag, startPoint x: 570, startPoint y: 113, endPoint x: 570, endPoint y: 117, distance: 4.1
click at [570, 113] on span "Select a virtual paddock" at bounding box center [592, 106] width 150 height 15
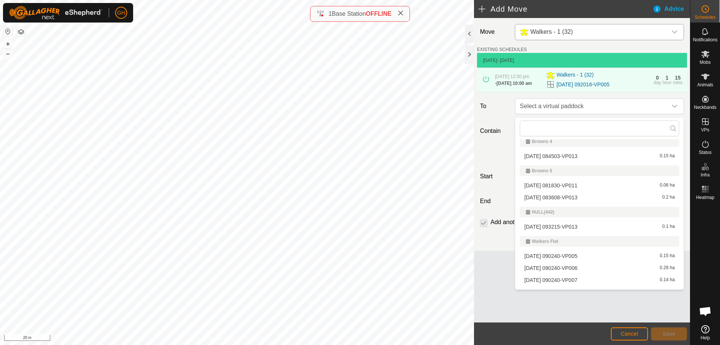
scroll to position [157, 0]
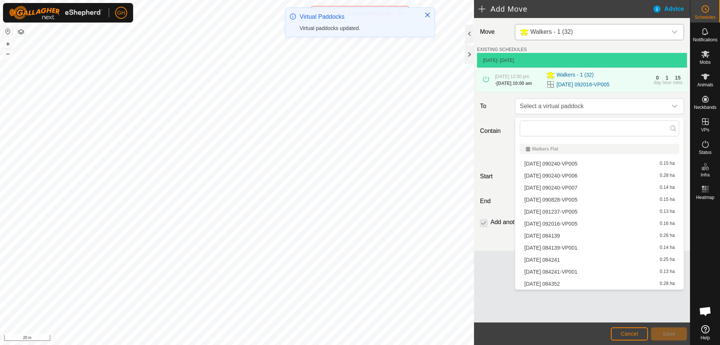
click at [571, 271] on li "[DATE] 084241-VP001 0.13 ha" at bounding box center [599, 271] width 159 height 11
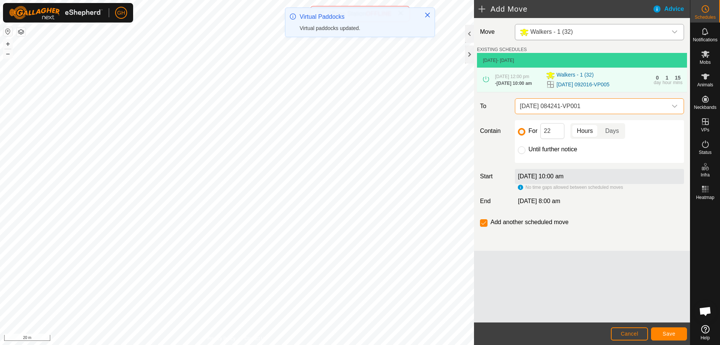
click at [580, 112] on span "[DATE] 084241-VP001" at bounding box center [592, 106] width 150 height 15
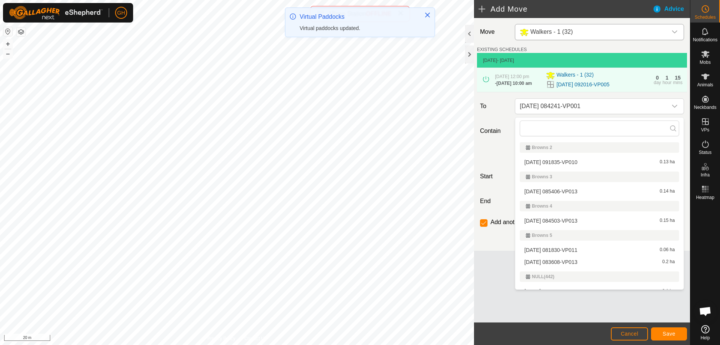
scroll to position [169, 0]
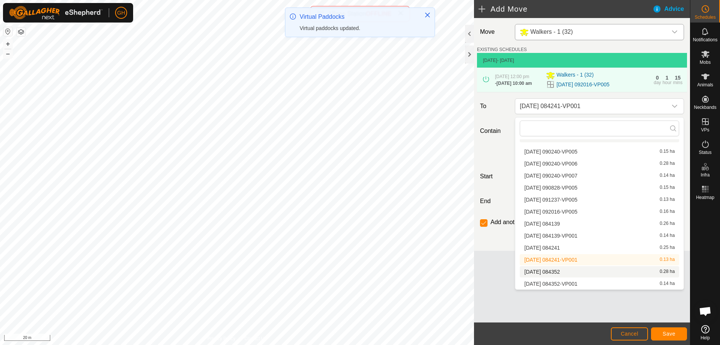
click at [574, 273] on li "[DATE] 084352 0.28 ha" at bounding box center [599, 271] width 159 height 11
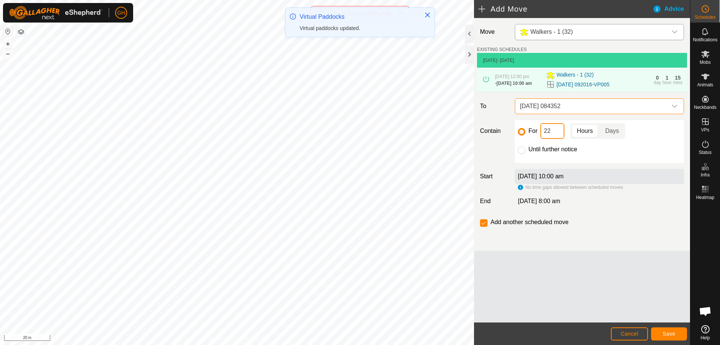
click at [556, 131] on input "22" at bounding box center [552, 131] width 24 height 16
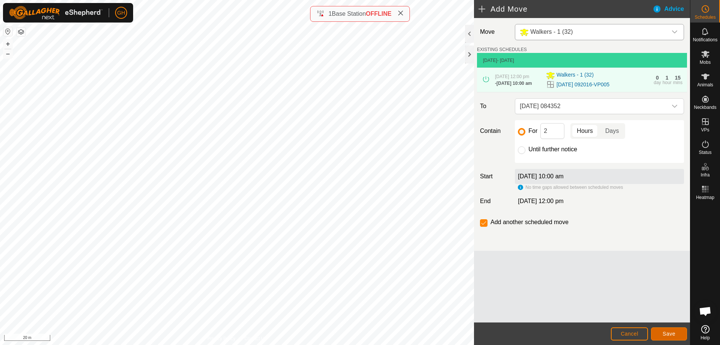
click at [672, 333] on span "Save" at bounding box center [669, 333] width 13 height 6
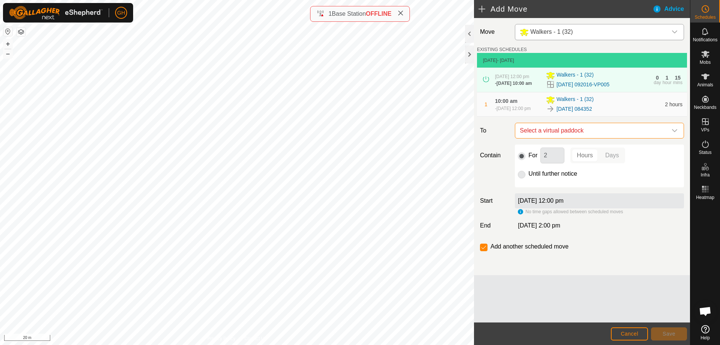
click at [582, 138] on span "Select a virtual paddock" at bounding box center [592, 130] width 150 height 15
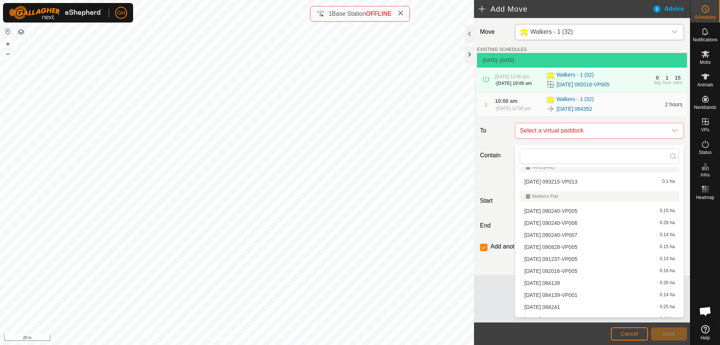
scroll to position [157, 0]
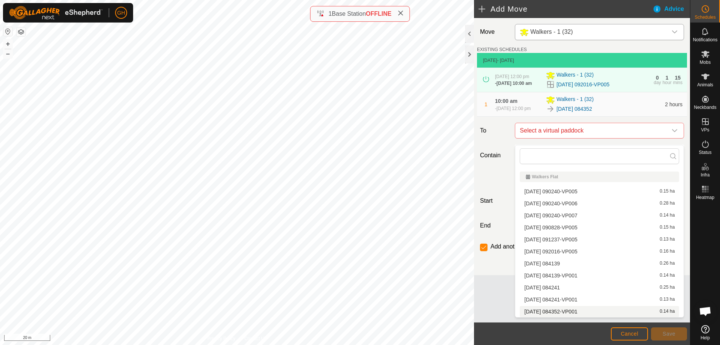
click at [602, 311] on li "[DATE] 084352-VP001 0.14 ha" at bounding box center [599, 311] width 159 height 11
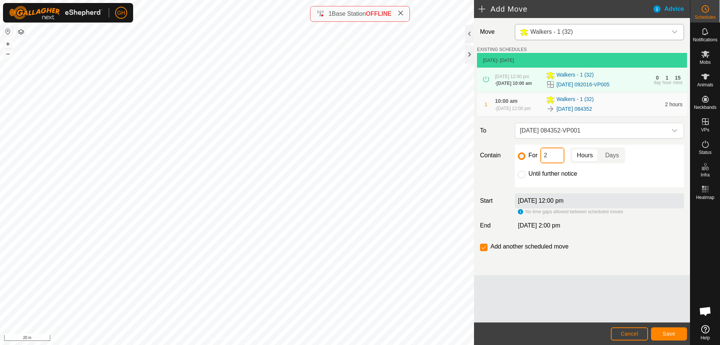
click at [561, 161] on input "2" at bounding box center [552, 155] width 24 height 16
click at [485, 247] on div "Move Walkers - 1 (32) EXISTING SCHEDULES [DATE] - [DATE] [DATE] 12:00 pm - [DAT…" at bounding box center [582, 146] width 216 height 257
click at [484, 251] on input "checkbox" at bounding box center [484, 247] width 8 height 8
click at [671, 333] on span "Save" at bounding box center [669, 333] width 13 height 6
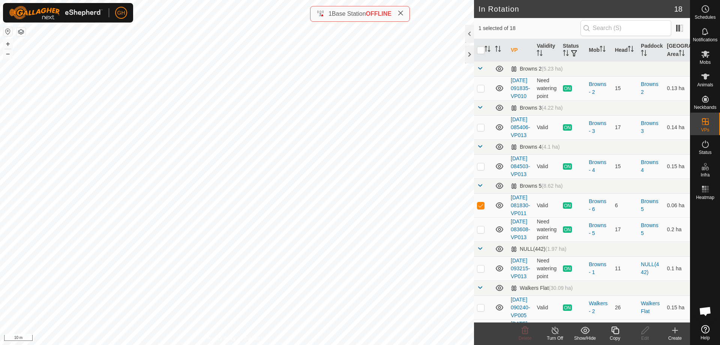
click at [614, 332] on icon at bounding box center [615, 330] width 8 height 8
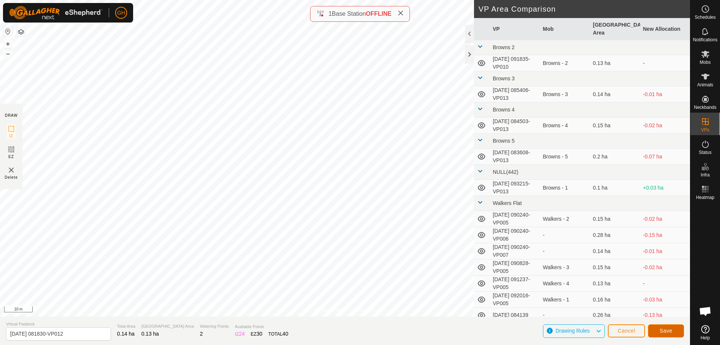
click at [669, 329] on span "Save" at bounding box center [666, 330] width 13 height 6
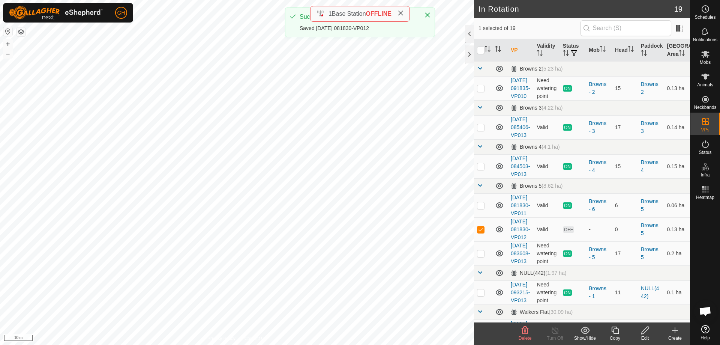
click at [523, 333] on icon at bounding box center [525, 330] width 7 height 8
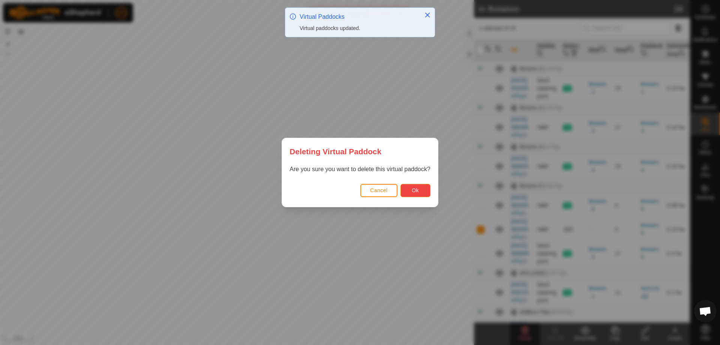
click at [420, 189] on button "Ok" at bounding box center [416, 190] width 30 height 13
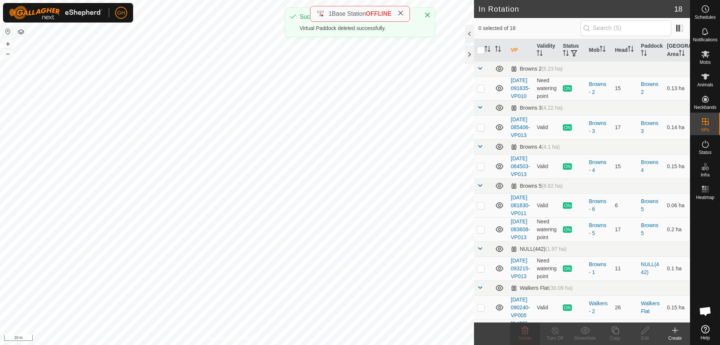
click at [674, 334] on icon at bounding box center [675, 330] width 9 height 9
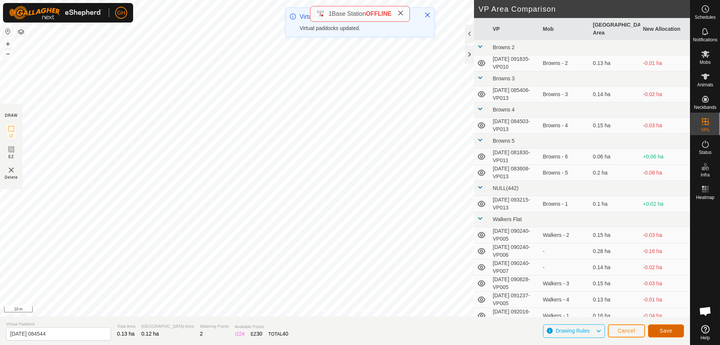
click at [656, 329] on button "Save" at bounding box center [666, 330] width 36 height 13
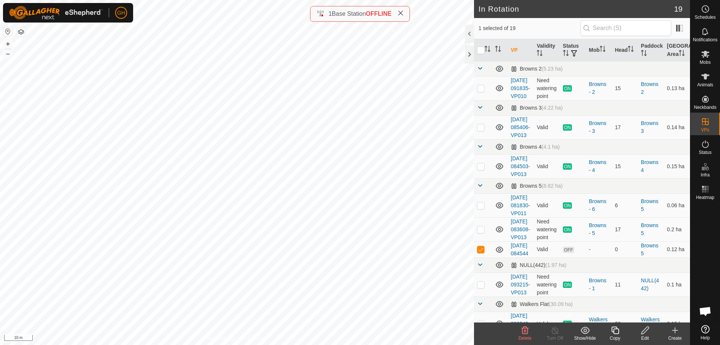
click at [619, 331] on icon at bounding box center [615, 330] width 8 height 8
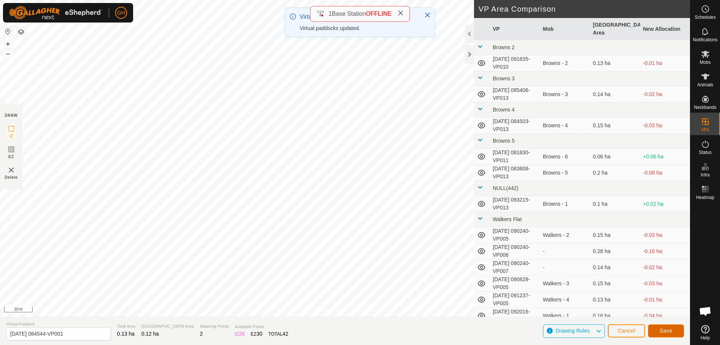
click at [664, 335] on button "Save" at bounding box center [666, 330] width 36 height 13
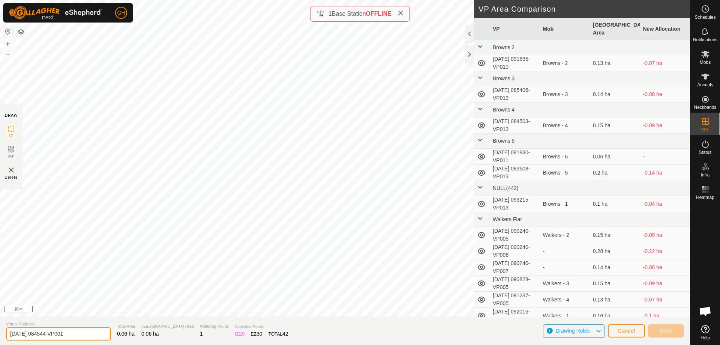
click at [95, 331] on input "[DATE] 084544-VP001" at bounding box center [58, 333] width 105 height 13
click at [628, 328] on span "Cancel" at bounding box center [627, 330] width 18 height 6
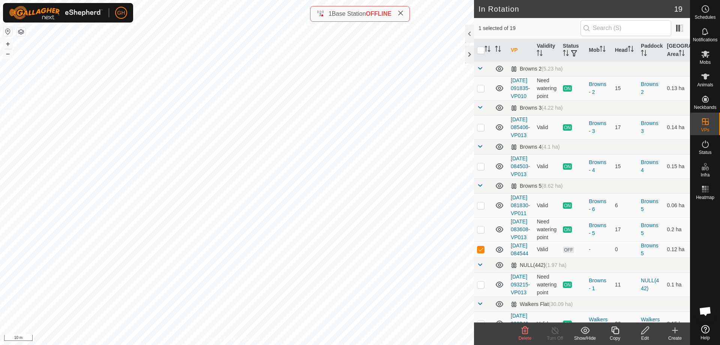
click at [618, 330] on icon at bounding box center [615, 330] width 9 height 9
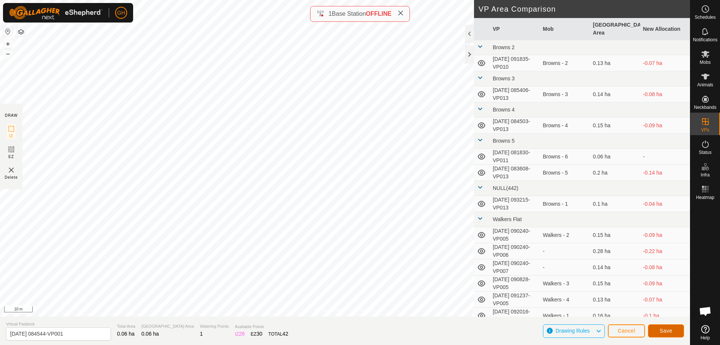
click at [654, 332] on button "Save" at bounding box center [666, 330] width 36 height 13
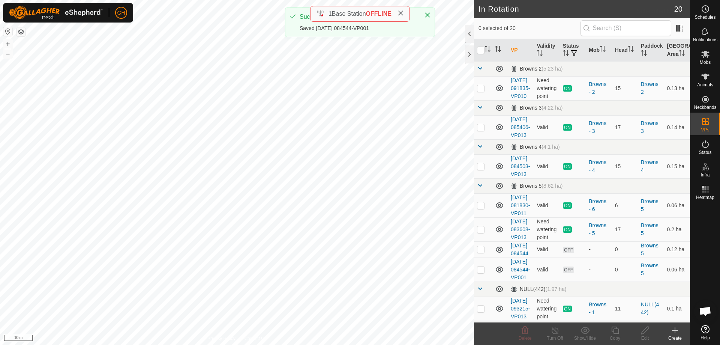
click at [710, 12] on icon at bounding box center [705, 9] width 9 height 9
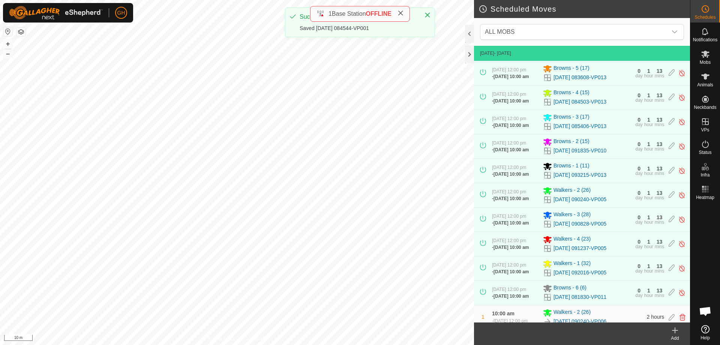
click at [675, 329] on icon at bounding box center [675, 329] width 0 height 5
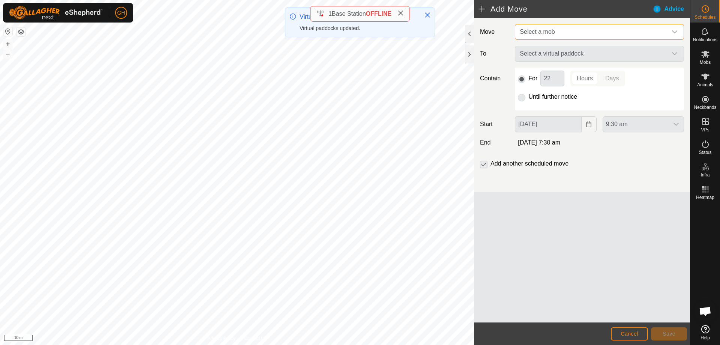
click at [616, 30] on span "Select a mob" at bounding box center [592, 31] width 150 height 15
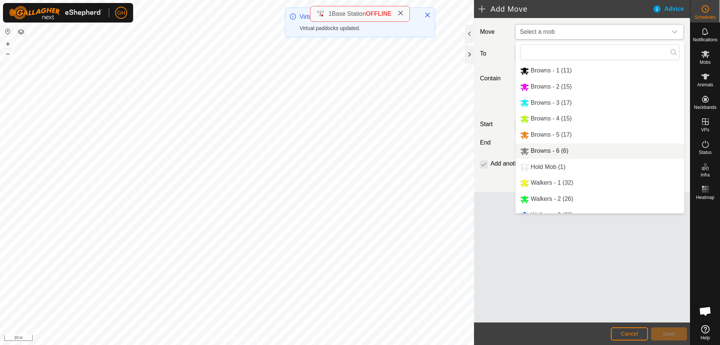
click at [564, 147] on li "Browns - 6 (6)" at bounding box center [600, 150] width 168 height 15
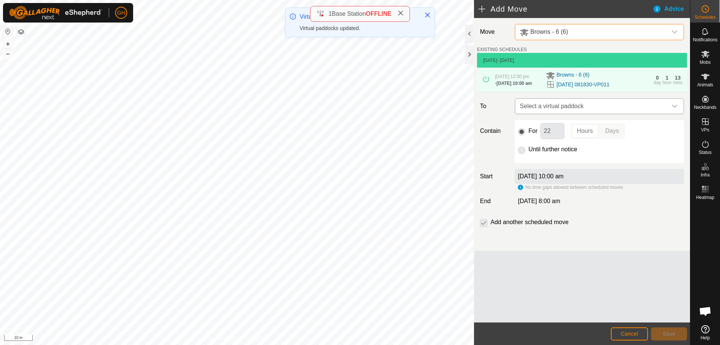
click at [599, 106] on span "Select a virtual paddock" at bounding box center [592, 106] width 150 height 15
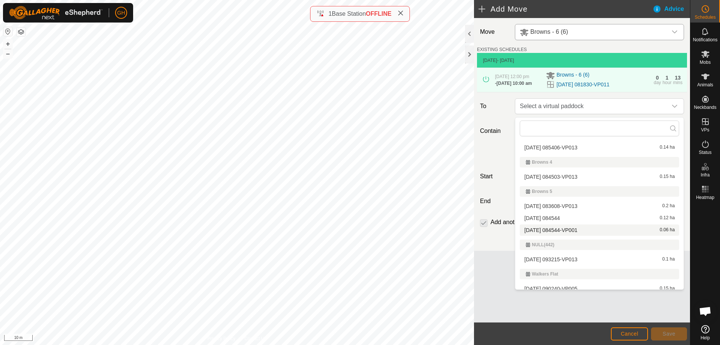
scroll to position [31, 0]
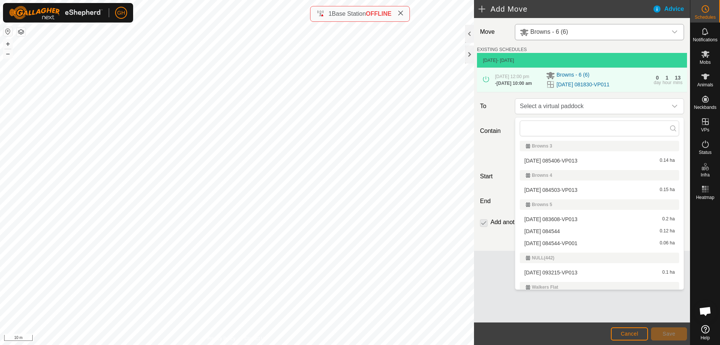
click at [569, 233] on li "[DATE] 084544 0.12 ha" at bounding box center [599, 230] width 159 height 11
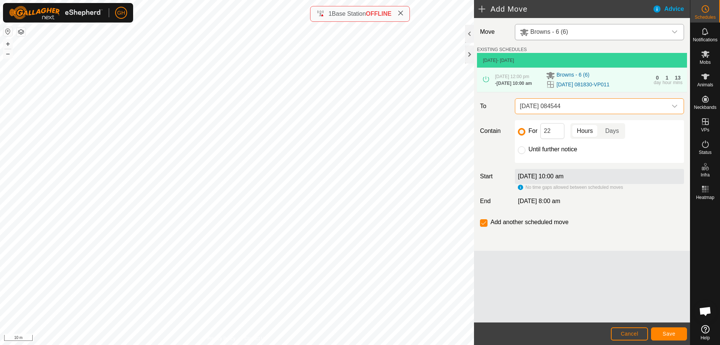
click at [557, 122] on div "For 22 Hours Days Until further notice" at bounding box center [599, 141] width 169 height 43
click at [557, 129] on input "22" at bounding box center [552, 131] width 24 height 16
click at [676, 328] on button "Save" at bounding box center [669, 333] width 36 height 13
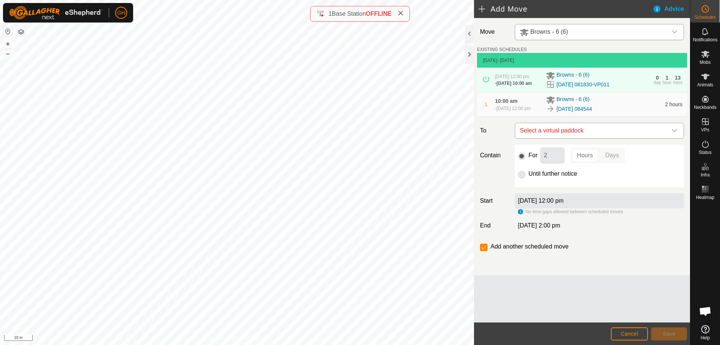
click at [572, 138] on span "Select a virtual paddock" at bounding box center [592, 130] width 150 height 15
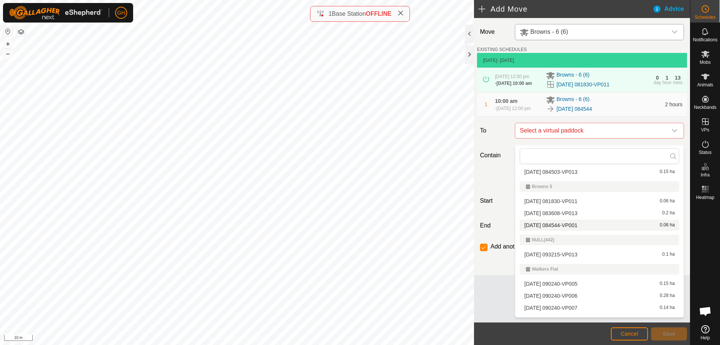
scroll to position [75, 0]
click at [573, 228] on li "[DATE] 084544-VP001 0.06 ha" at bounding box center [599, 226] width 159 height 11
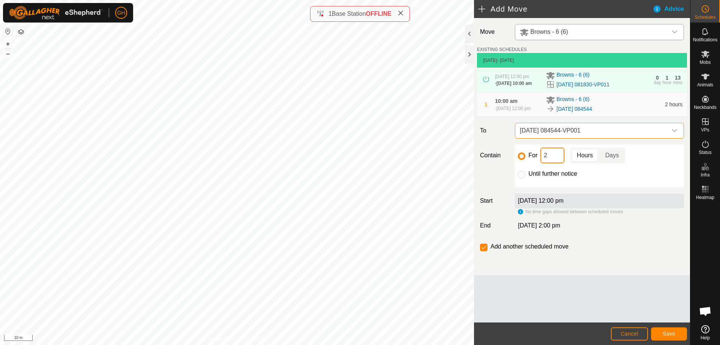
click at [553, 162] on input "2" at bounding box center [552, 155] width 24 height 16
click at [487, 251] on input "checkbox" at bounding box center [484, 247] width 8 height 8
click at [674, 330] on button "Save" at bounding box center [669, 333] width 36 height 13
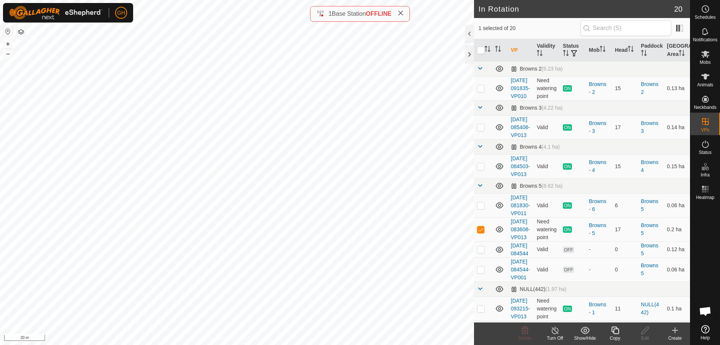
click at [671, 328] on icon at bounding box center [675, 330] width 9 height 9
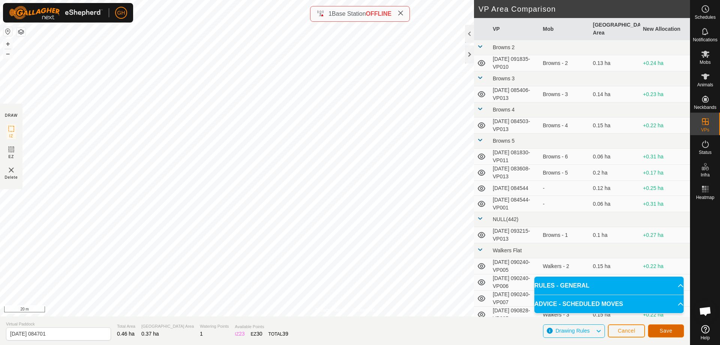
click at [651, 325] on button "Save" at bounding box center [666, 330] width 36 height 13
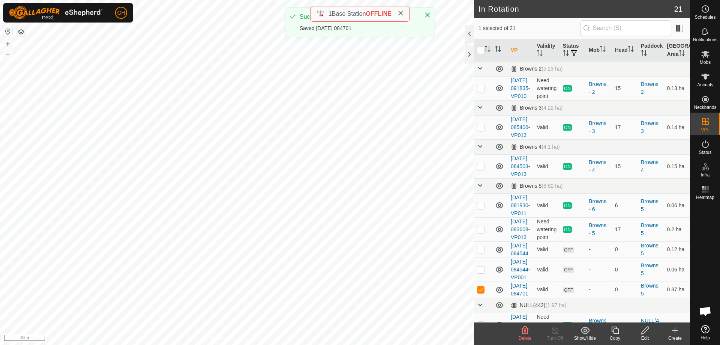
click at [618, 331] on icon at bounding box center [615, 330] width 9 height 9
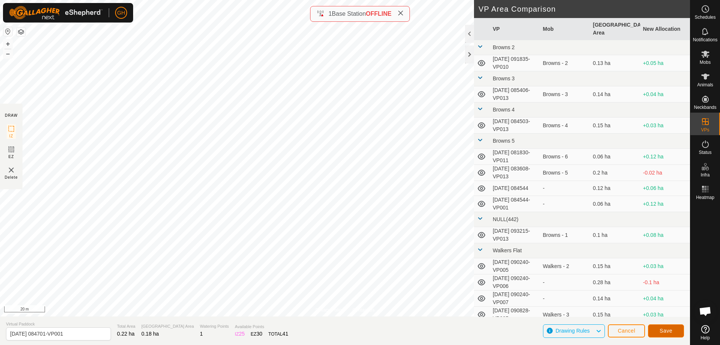
click at [671, 332] on span "Save" at bounding box center [666, 330] width 13 height 6
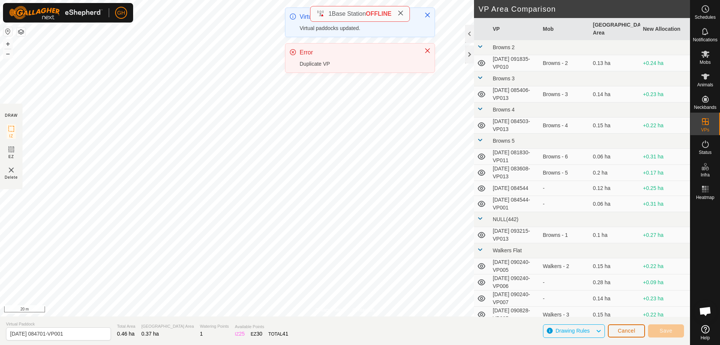
click at [623, 324] on button "Cancel" at bounding box center [626, 330] width 37 height 13
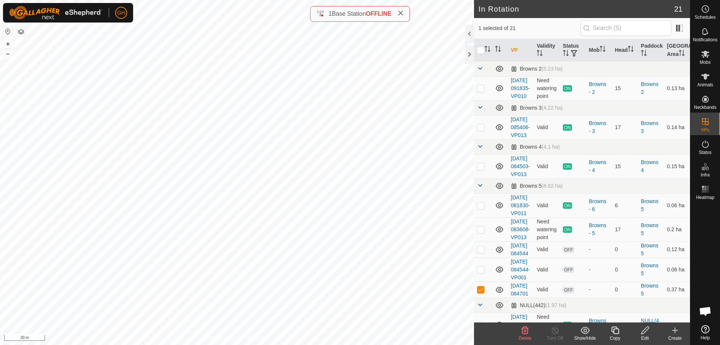
click at [613, 330] on icon at bounding box center [615, 330] width 9 height 9
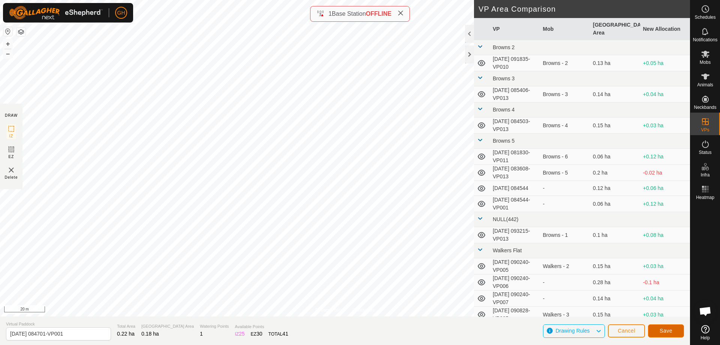
click at [673, 333] on button "Save" at bounding box center [666, 330] width 36 height 13
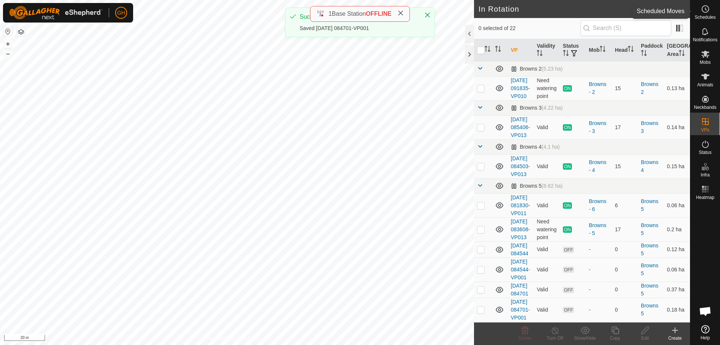
click at [708, 12] on icon at bounding box center [705, 9] width 9 height 9
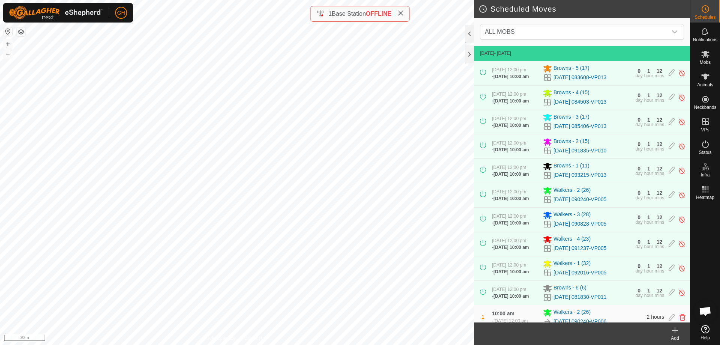
click at [678, 331] on icon at bounding box center [675, 330] width 9 height 9
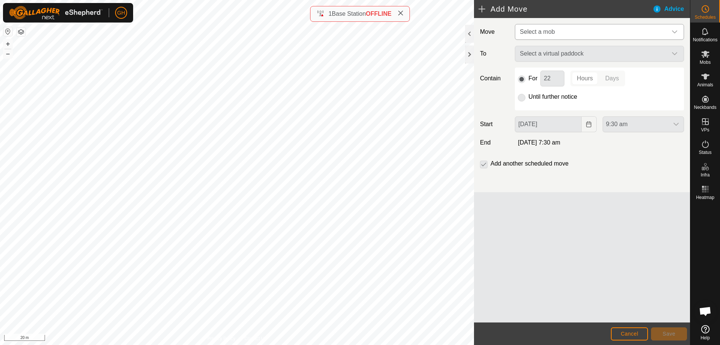
click at [590, 38] on span "Select a mob" at bounding box center [592, 31] width 150 height 15
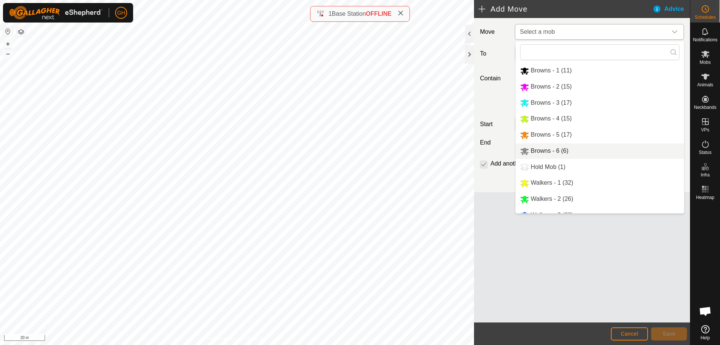
click at [555, 147] on li "Browns - 6 (6)" at bounding box center [600, 150] width 168 height 15
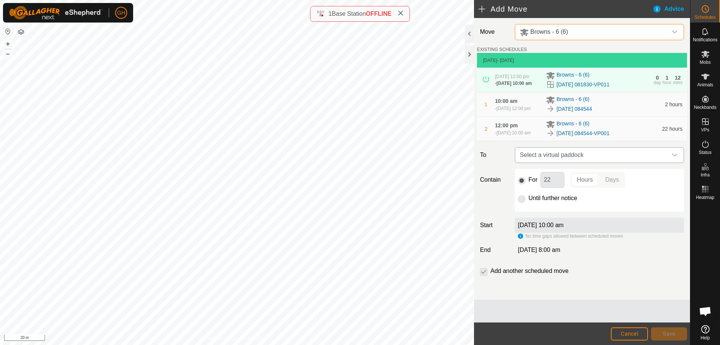
click at [585, 162] on span "Select a virtual paddock" at bounding box center [592, 154] width 150 height 15
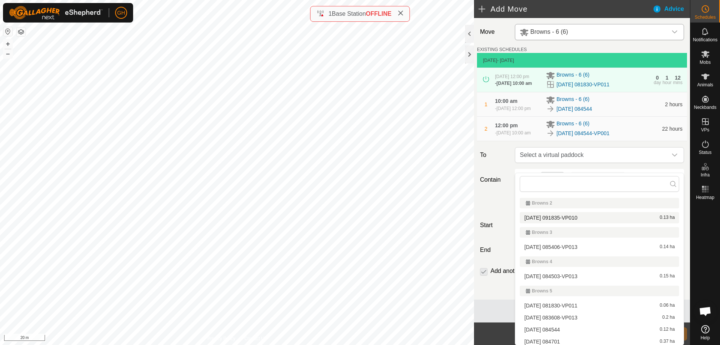
click at [651, 21] on div "Move Browns - 6 (6) EXISTING SCHEDULES [DATE] - [DATE] [DATE] 12:00 pm - [DATE]…" at bounding box center [582, 158] width 216 height 281
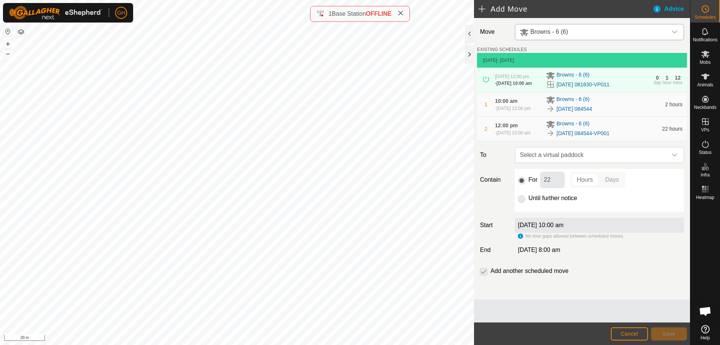
click at [639, 31] on div "Browns - 6 (6)" at bounding box center [592, 31] width 144 height 9
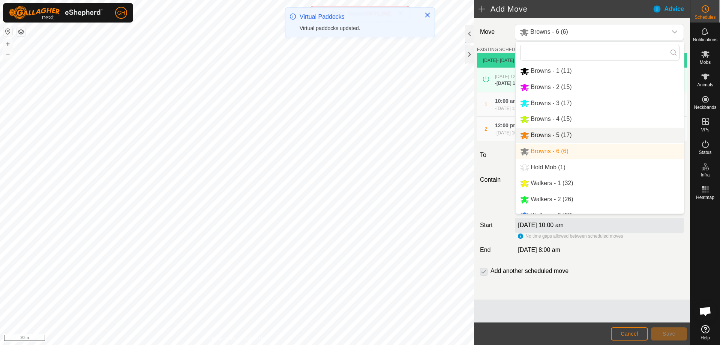
click at [564, 138] on li "Browns - 5 (17)" at bounding box center [600, 135] width 168 height 15
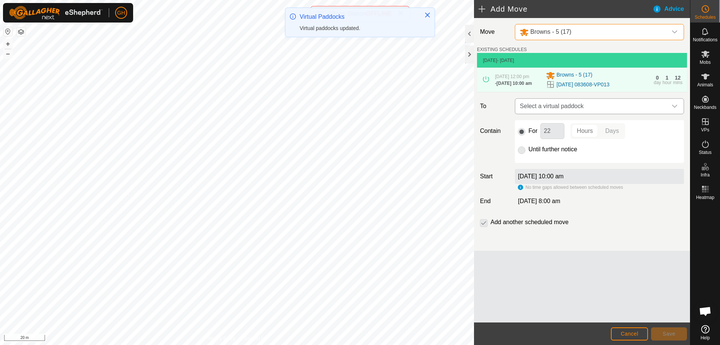
click at [584, 114] on span "Select a virtual paddock" at bounding box center [592, 106] width 150 height 15
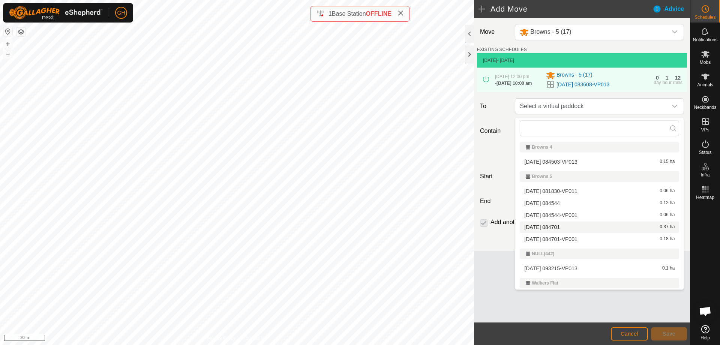
scroll to position [55, 0]
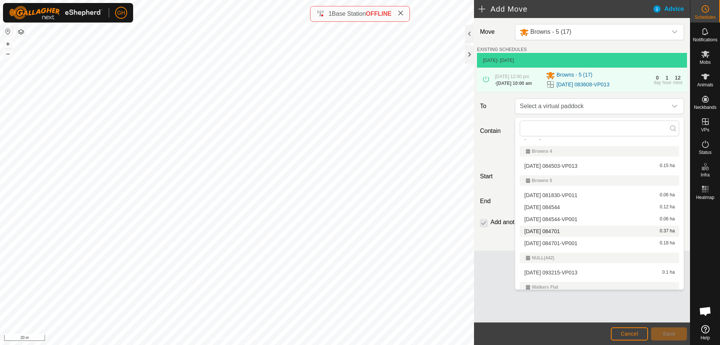
click at [576, 232] on li "[DATE] 084701 0.37 ha" at bounding box center [599, 230] width 159 height 11
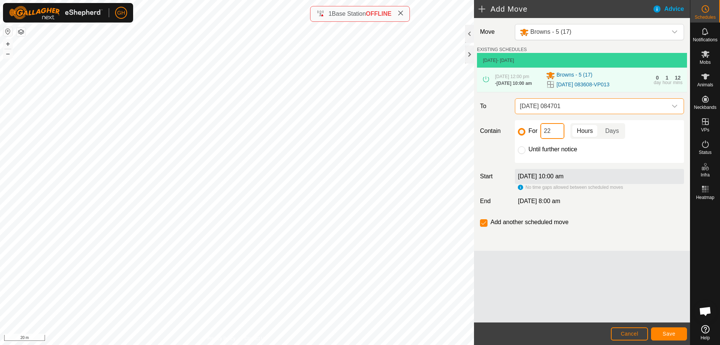
click at [557, 132] on input "22" at bounding box center [552, 131] width 24 height 16
click at [674, 336] on button "Save" at bounding box center [669, 333] width 36 height 13
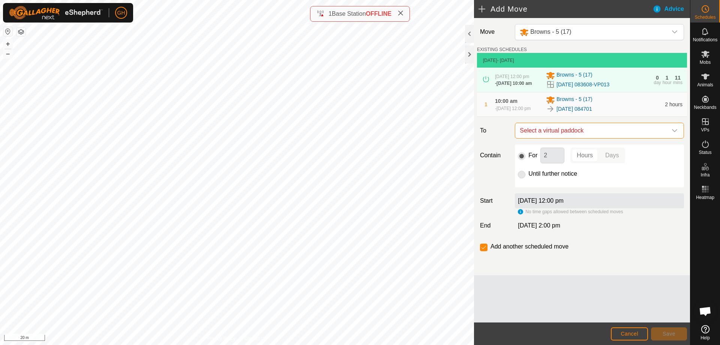
click at [582, 135] on span "Select a virtual paddock" at bounding box center [592, 130] width 150 height 15
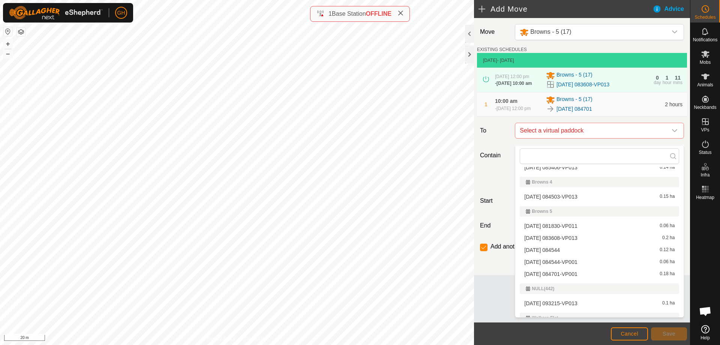
scroll to position [75, 0]
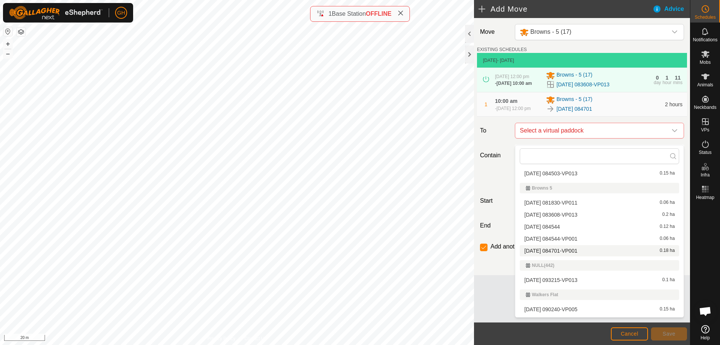
click at [571, 251] on li "[DATE] 084701-VP001 0.18 ha" at bounding box center [599, 250] width 159 height 11
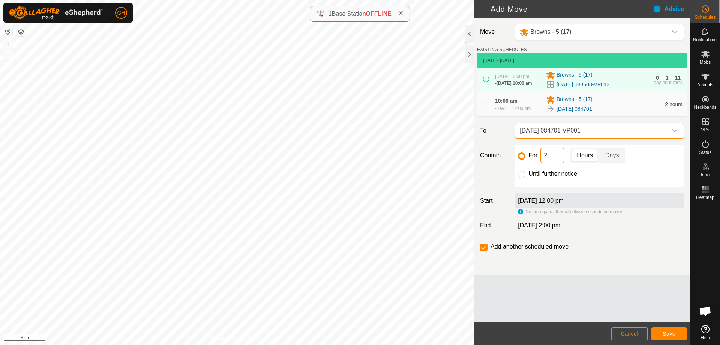
click at [558, 163] on input "2" at bounding box center [552, 155] width 24 height 16
click at [485, 251] on input "checkbox" at bounding box center [484, 247] width 8 height 8
click at [663, 336] on span "Save" at bounding box center [669, 333] width 13 height 6
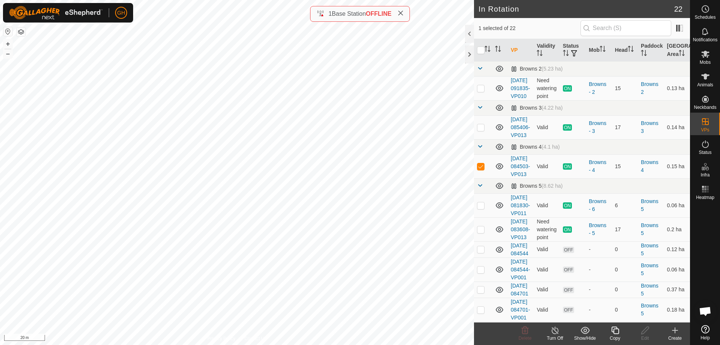
click at [615, 331] on icon at bounding box center [615, 330] width 9 height 9
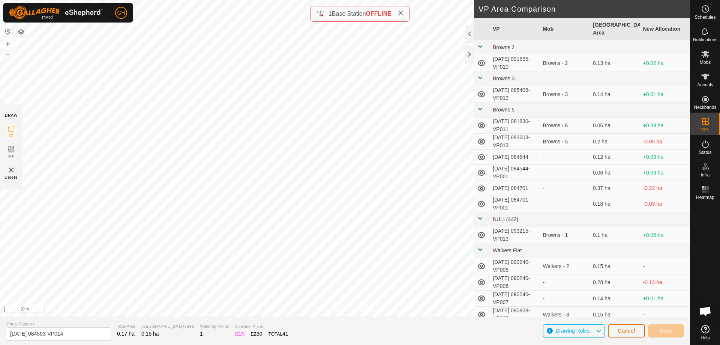
click at [614, 330] on button "Cancel" at bounding box center [626, 330] width 37 height 13
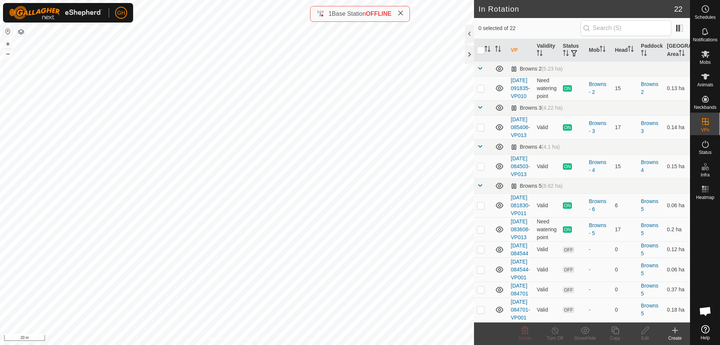
click at [674, 331] on icon at bounding box center [675, 330] width 9 height 9
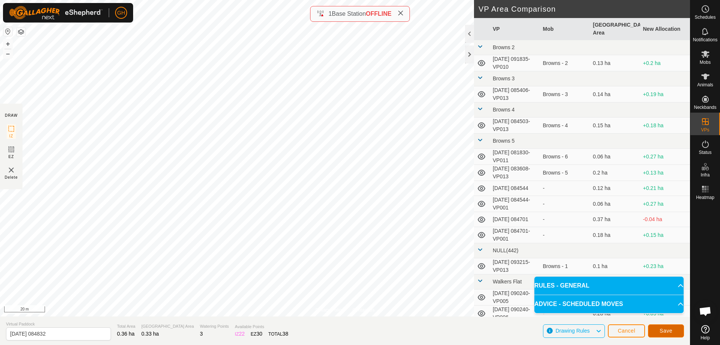
click at [662, 326] on button "Save" at bounding box center [666, 330] width 36 height 13
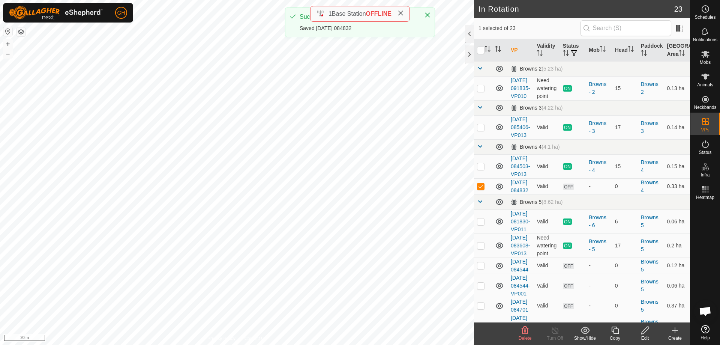
click at [616, 331] on icon at bounding box center [615, 330] width 9 height 9
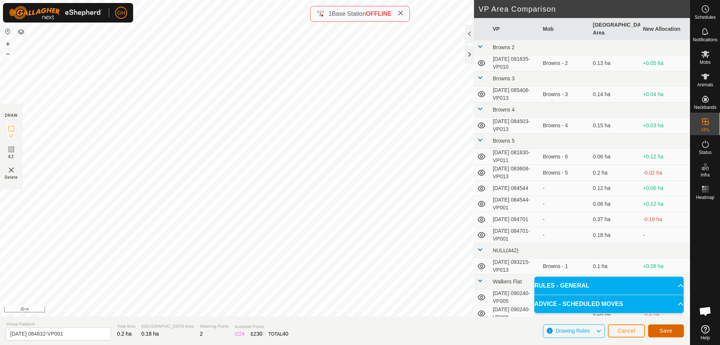
click at [675, 329] on button "Save" at bounding box center [666, 330] width 36 height 13
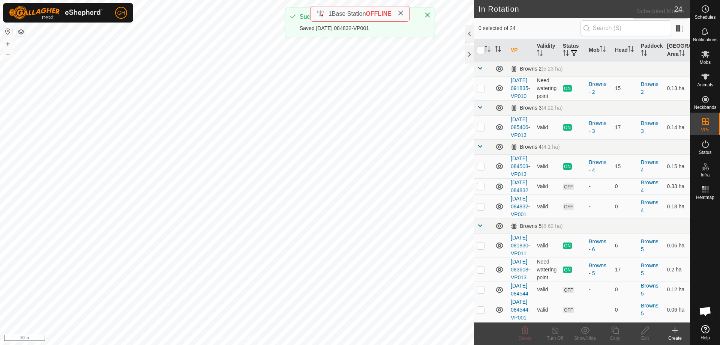
click at [705, 6] on circle at bounding box center [705, 9] width 7 height 7
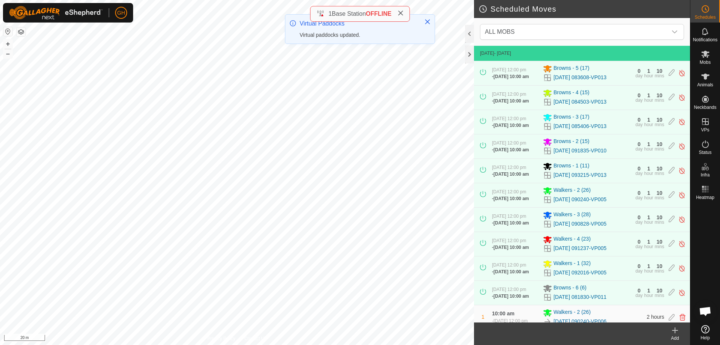
click at [676, 330] on icon at bounding box center [674, 330] width 5 height 0
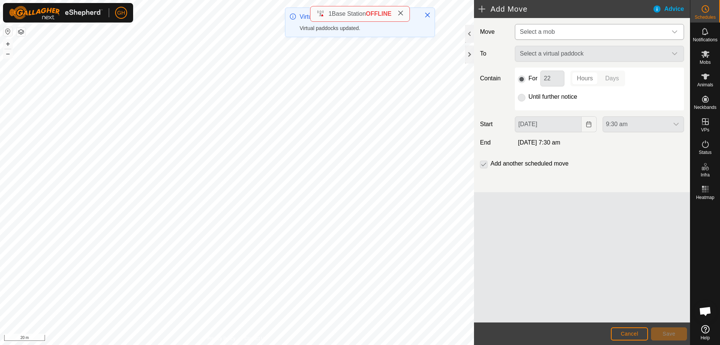
drag, startPoint x: 585, startPoint y: 33, endPoint x: 583, endPoint y: 38, distance: 5.6
click at [585, 33] on span "Select a mob" at bounding box center [592, 31] width 150 height 15
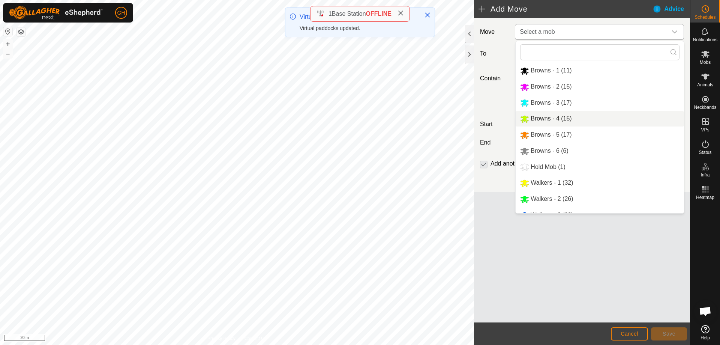
click at [561, 117] on li "Browns - 4 (15)" at bounding box center [600, 118] width 168 height 15
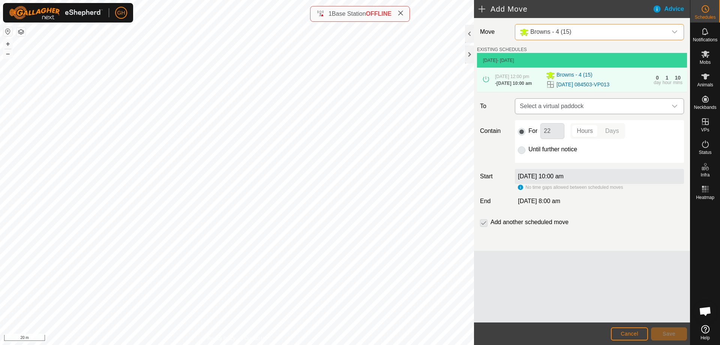
click at [596, 110] on span "Select a virtual paddock" at bounding box center [592, 106] width 150 height 15
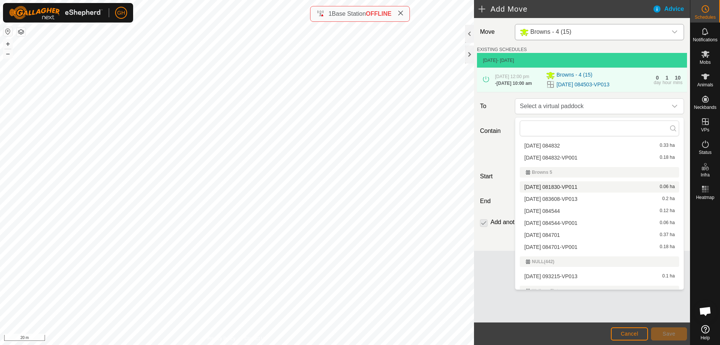
scroll to position [38, 0]
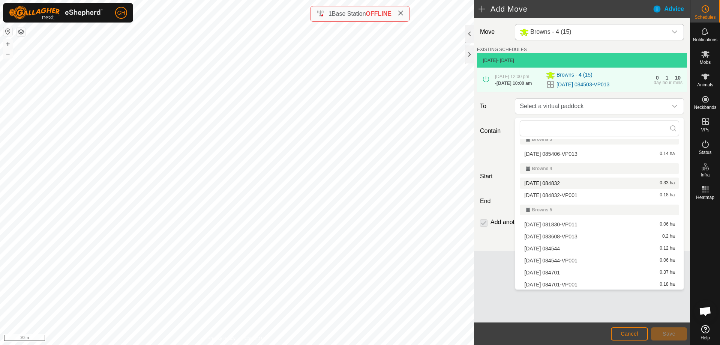
click at [582, 183] on li "[DATE] 084832 0.33 ha" at bounding box center [599, 182] width 159 height 11
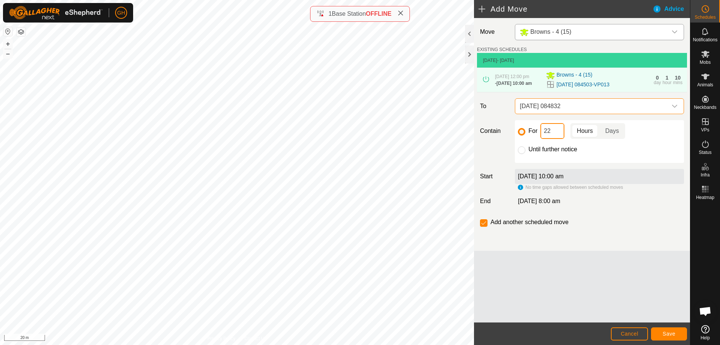
click at [562, 132] on input "22" at bounding box center [552, 131] width 24 height 16
click at [670, 328] on button "Save" at bounding box center [669, 333] width 36 height 13
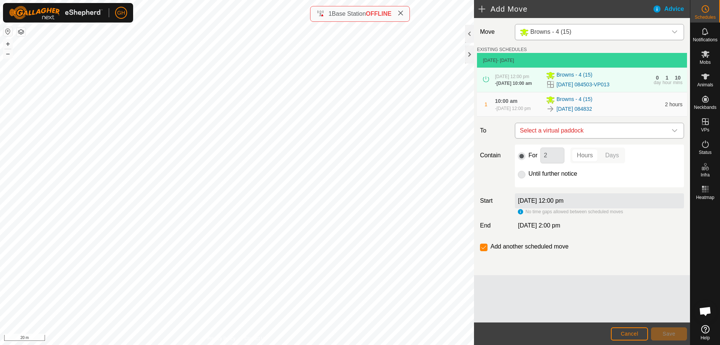
click at [585, 134] on span "Select a virtual paddock" at bounding box center [592, 130] width 150 height 15
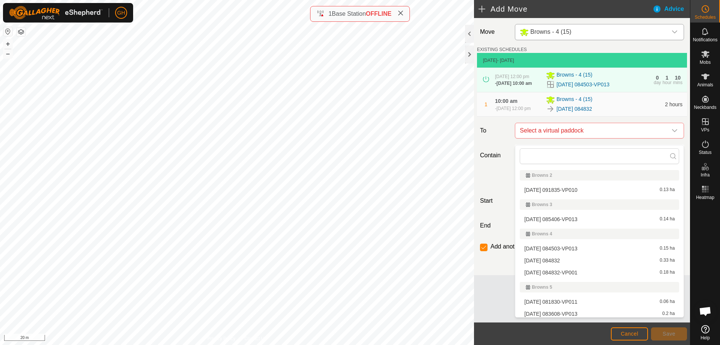
click at [580, 272] on li "[DATE] 084832-VP001 0.18 ha" at bounding box center [599, 272] width 159 height 11
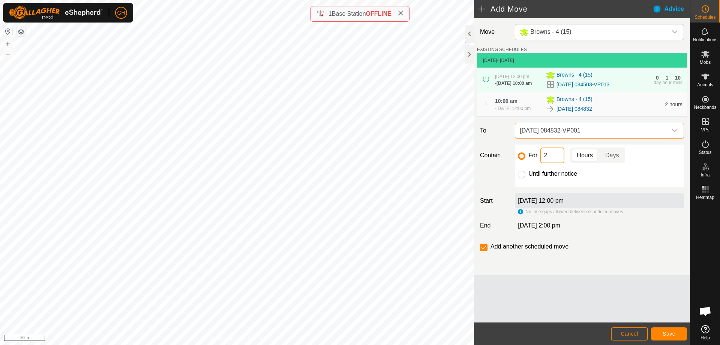
click at [553, 163] on input "2" at bounding box center [552, 155] width 24 height 16
click at [483, 251] on input "checkbox" at bounding box center [484, 247] width 8 height 8
click at [665, 332] on span "Save" at bounding box center [669, 333] width 13 height 6
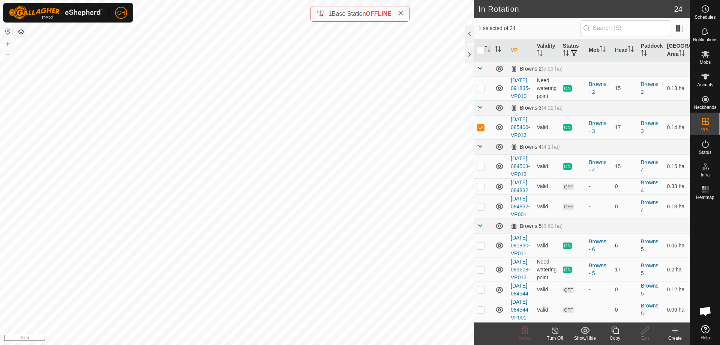
click at [681, 332] on create-svg-icon at bounding box center [675, 330] width 30 height 9
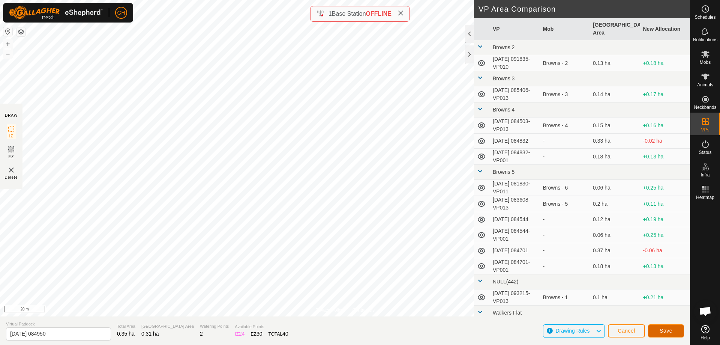
click at [660, 326] on button "Save" at bounding box center [666, 330] width 36 height 13
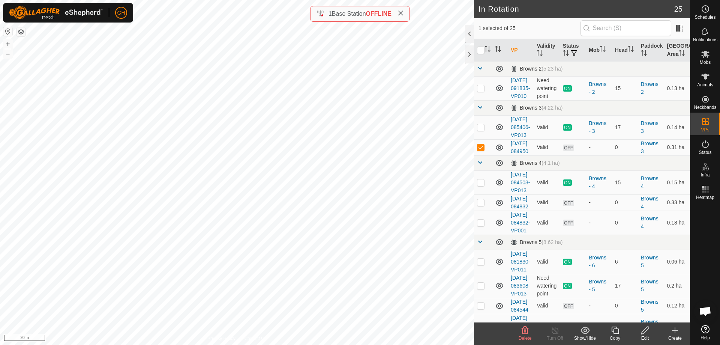
click at [618, 330] on icon at bounding box center [615, 330] width 8 height 8
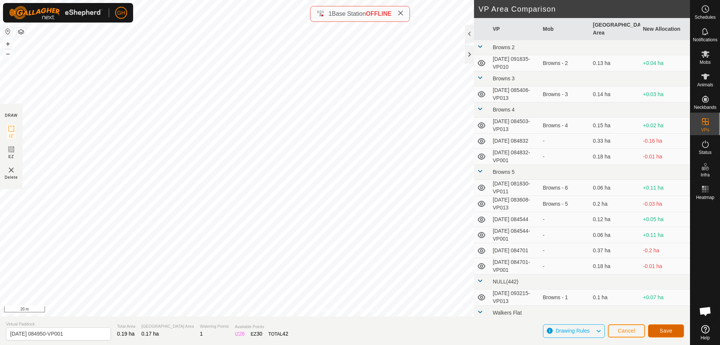
click at [660, 330] on span "Save" at bounding box center [666, 330] width 13 height 6
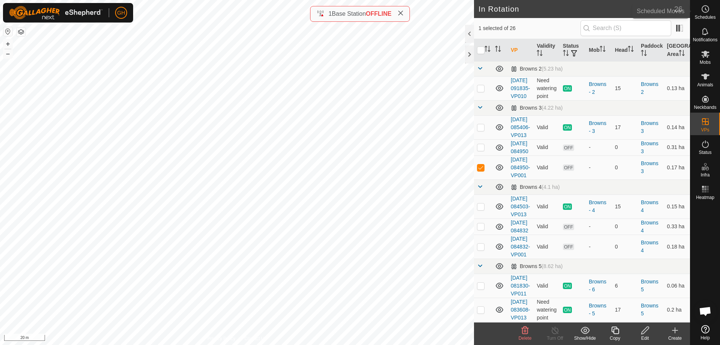
click at [713, 9] on div "Schedules" at bounding box center [705, 11] width 30 height 23
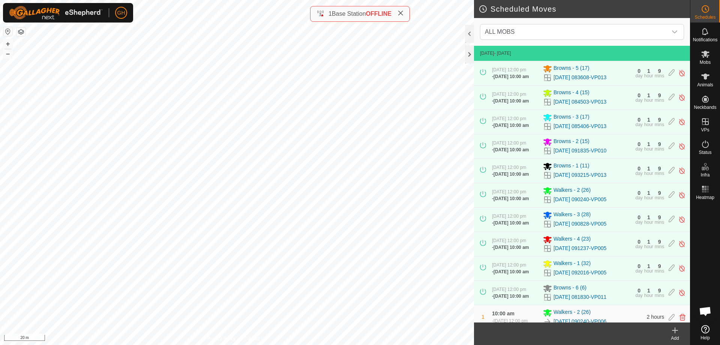
click at [676, 335] on div "Add" at bounding box center [675, 338] width 30 height 7
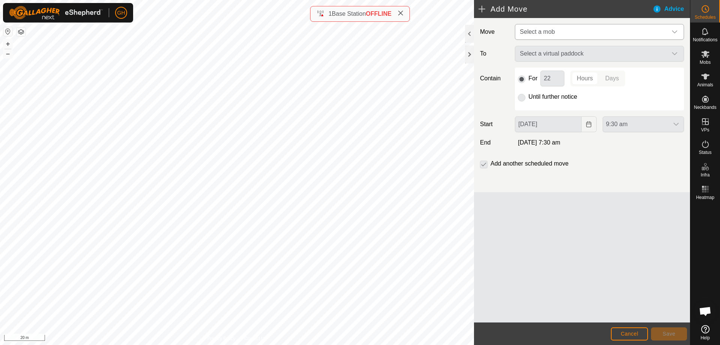
click at [581, 33] on span "Select a mob" at bounding box center [592, 31] width 150 height 15
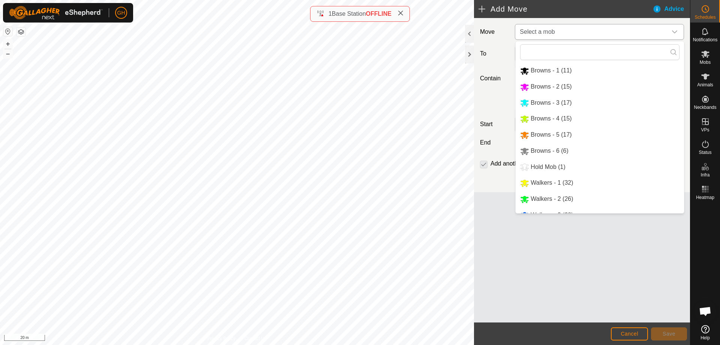
click at [573, 105] on li "Browns - 3 (17)" at bounding box center [600, 102] width 168 height 15
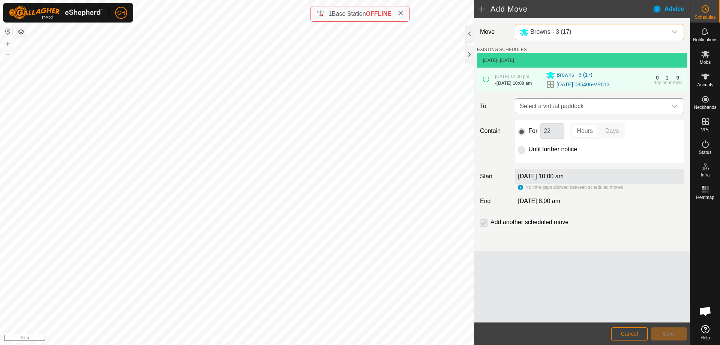
click at [586, 112] on span "Select a virtual paddock" at bounding box center [592, 106] width 150 height 15
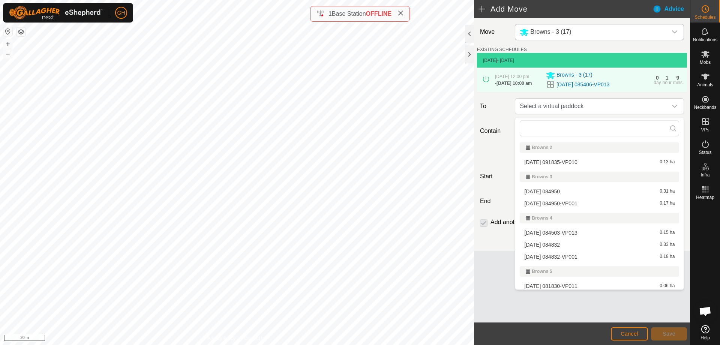
click at [579, 191] on li "[DATE] 084950 0.31 ha" at bounding box center [599, 191] width 159 height 11
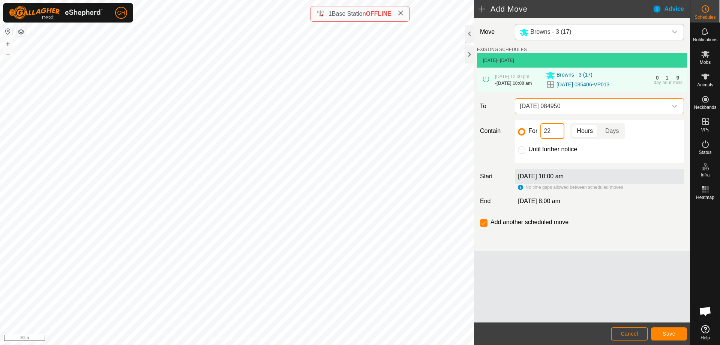
click at [555, 138] on input "22" at bounding box center [552, 131] width 24 height 16
click at [677, 327] on footer "Cancel Save" at bounding box center [582, 333] width 216 height 23
click at [678, 330] on button "Save" at bounding box center [669, 333] width 36 height 13
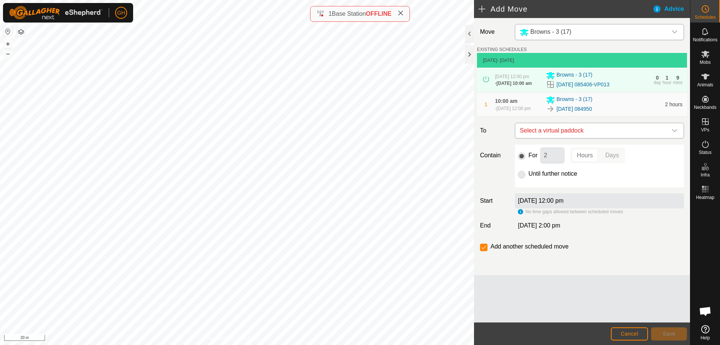
click at [595, 136] on span "Select a virtual paddock" at bounding box center [592, 130] width 150 height 15
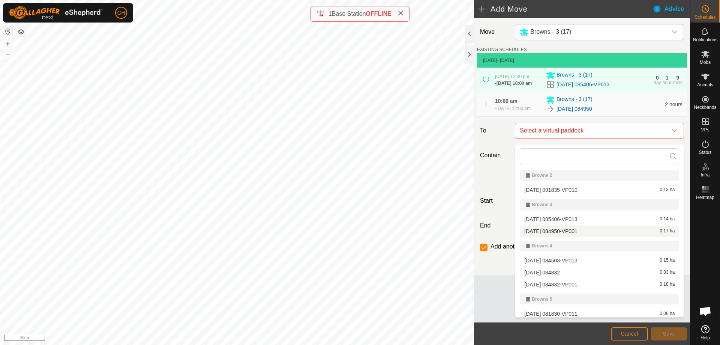
click at [573, 231] on li "[DATE] 084950-VP001 0.17 ha" at bounding box center [599, 230] width 159 height 11
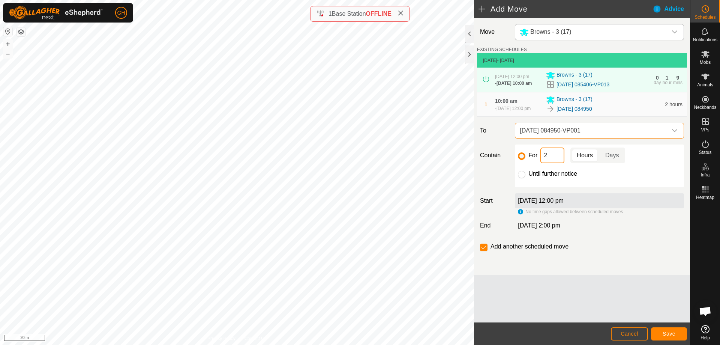
click at [552, 157] on input "2" at bounding box center [552, 155] width 24 height 16
click at [487, 251] on div "Add another scheduled move" at bounding box center [526, 246] width 92 height 9
click at [487, 251] on input "checkbox" at bounding box center [484, 247] width 8 height 8
click at [667, 333] on span "Save" at bounding box center [669, 333] width 13 height 6
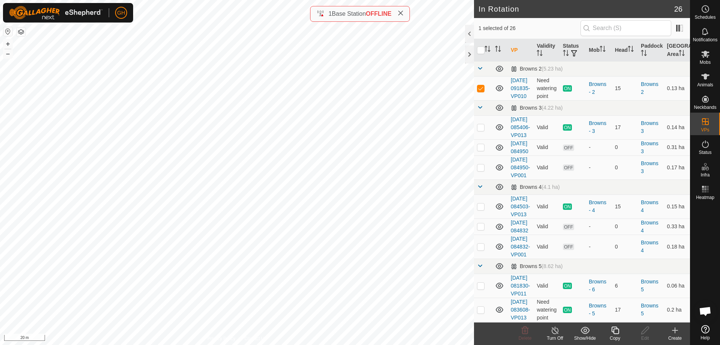
click at [675, 337] on div "Create" at bounding box center [675, 338] width 30 height 7
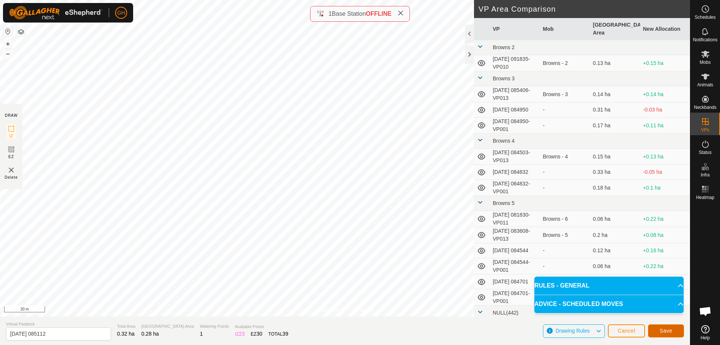
click at [661, 326] on button "Save" at bounding box center [666, 330] width 36 height 13
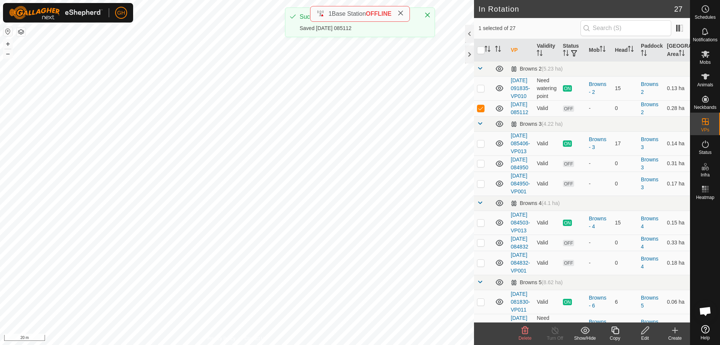
click at [617, 331] on icon at bounding box center [615, 330] width 9 height 9
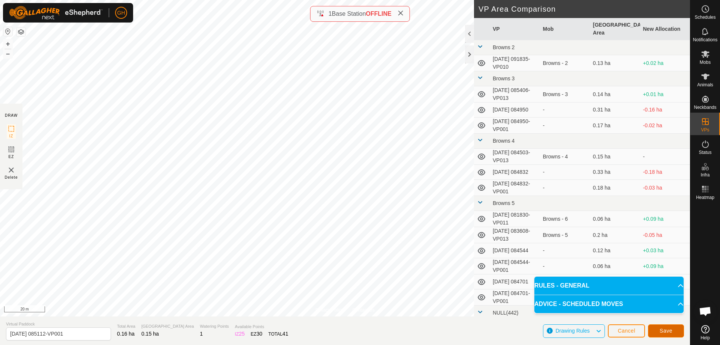
click at [672, 330] on span "Save" at bounding box center [666, 330] width 13 height 6
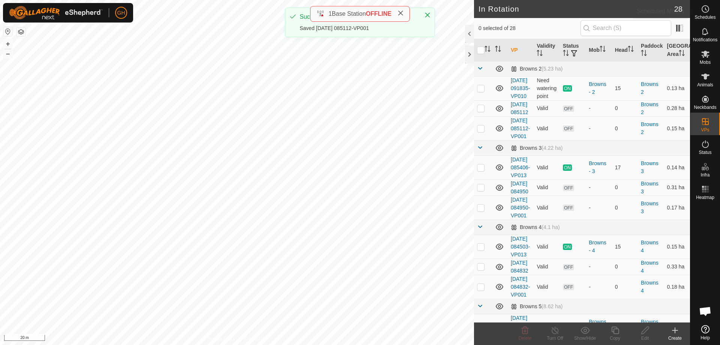
click at [704, 15] on span "Schedules" at bounding box center [705, 17] width 21 height 5
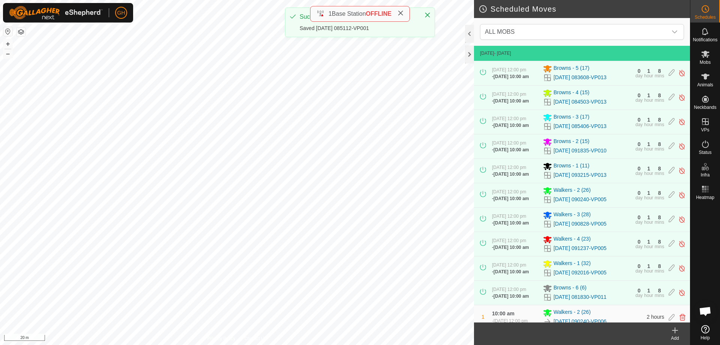
click at [681, 335] on div "Add" at bounding box center [675, 338] width 30 height 7
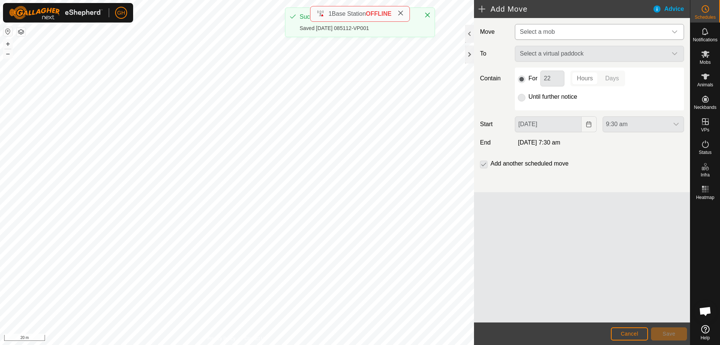
click at [624, 37] on span "Select a mob" at bounding box center [592, 31] width 150 height 15
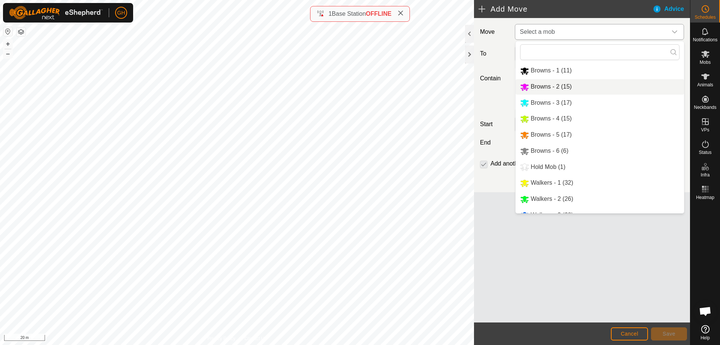
click at [567, 89] on li "Browns - 2 (15)" at bounding box center [600, 86] width 168 height 15
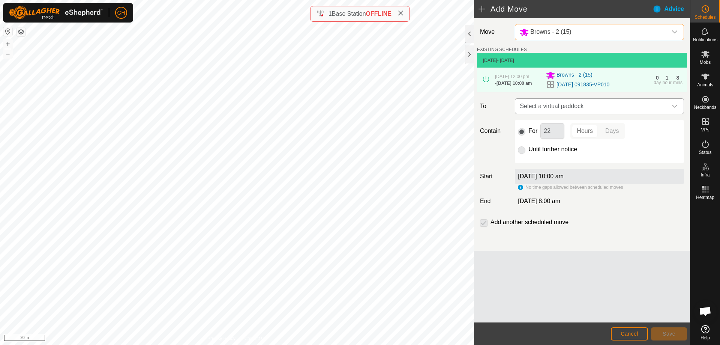
click at [572, 107] on span "Select a virtual paddock" at bounding box center [592, 106] width 150 height 15
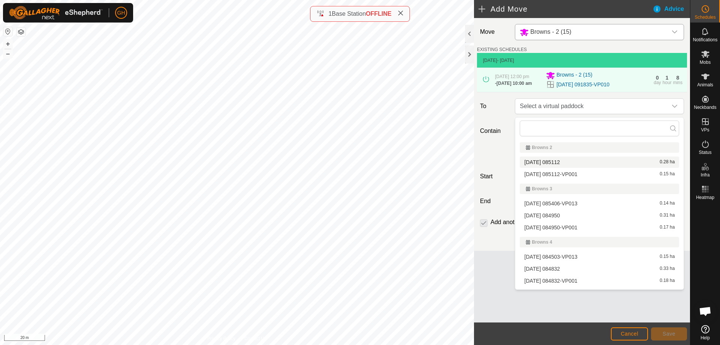
click at [574, 162] on li "[DATE] 085112 0.28 ha" at bounding box center [599, 161] width 159 height 11
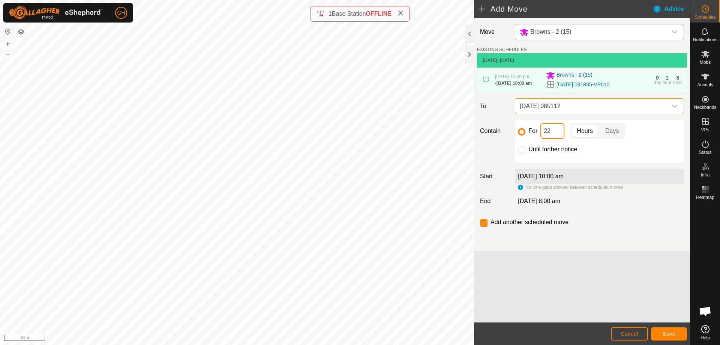
click at [553, 133] on input "22" at bounding box center [552, 131] width 24 height 16
click at [666, 333] on span "Save" at bounding box center [669, 333] width 13 height 6
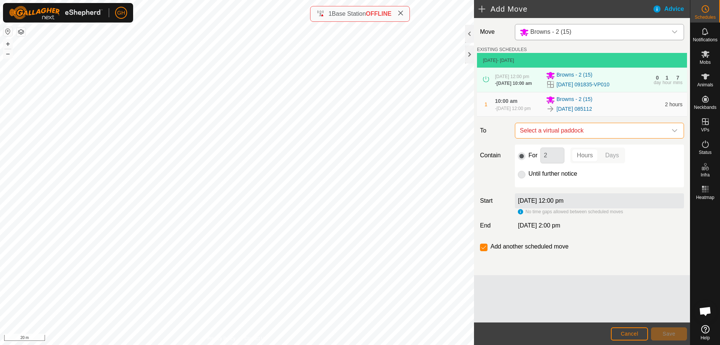
click at [583, 137] on span "Select a virtual paddock" at bounding box center [592, 130] width 150 height 15
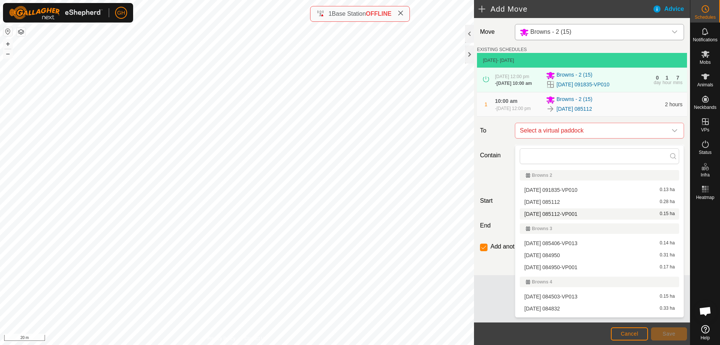
click at [579, 214] on li "[DATE] 085112-VP001 0.15 ha" at bounding box center [599, 213] width 159 height 11
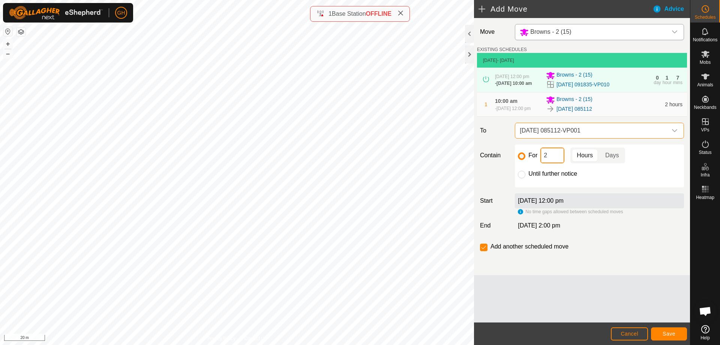
click at [555, 163] on input "2" at bounding box center [552, 155] width 24 height 16
click at [484, 251] on input "checkbox" at bounding box center [484, 247] width 8 height 8
click at [680, 334] on button "Save" at bounding box center [669, 333] width 36 height 13
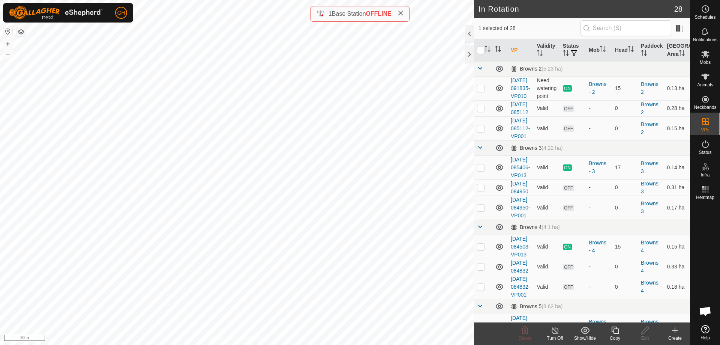
click at [680, 333] on create-svg-icon at bounding box center [675, 330] width 30 height 9
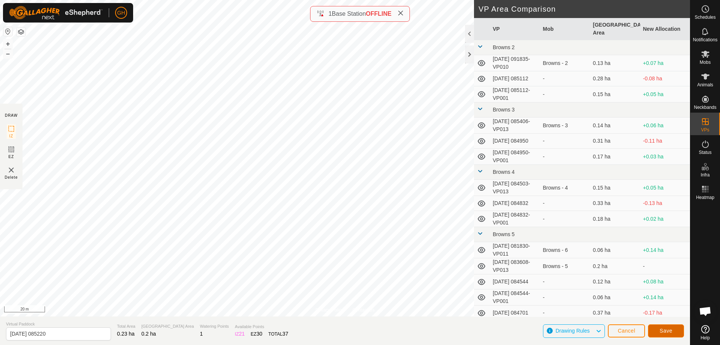
click at [664, 329] on span "Save" at bounding box center [666, 330] width 13 height 6
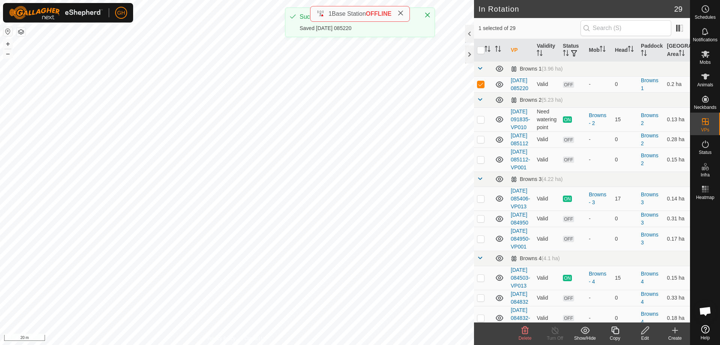
click at [616, 335] on div "Copy" at bounding box center [615, 338] width 30 height 7
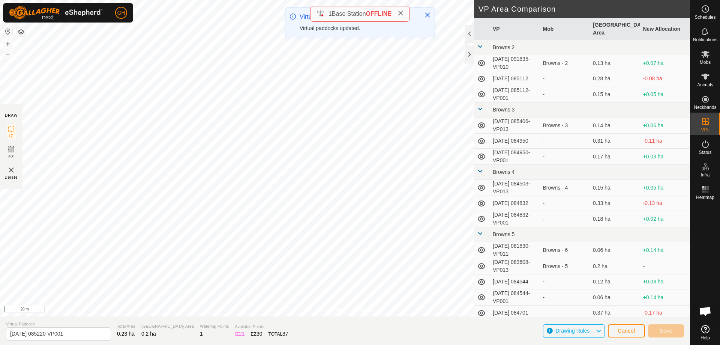
click at [315, 51] on div "GH Schedules Notifications Mobs Animals Neckbands VPs Status Infra Heatmap Help…" at bounding box center [360, 172] width 720 height 345
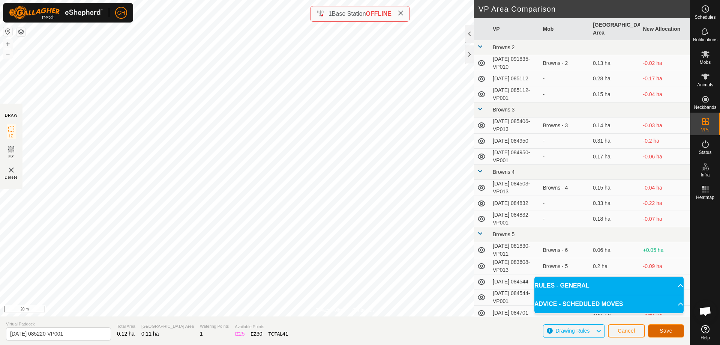
click at [668, 331] on span "Save" at bounding box center [666, 330] width 13 height 6
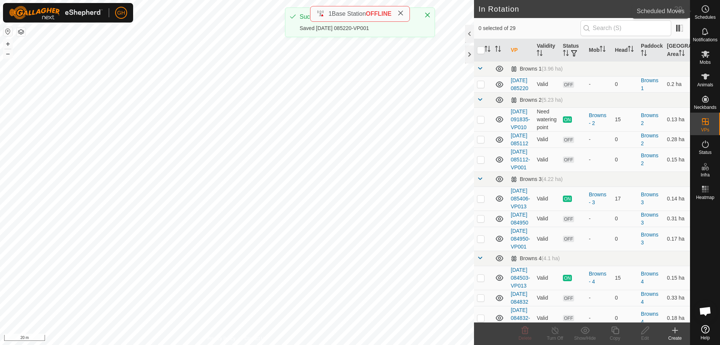
click at [704, 13] on icon at bounding box center [705, 9] width 9 height 9
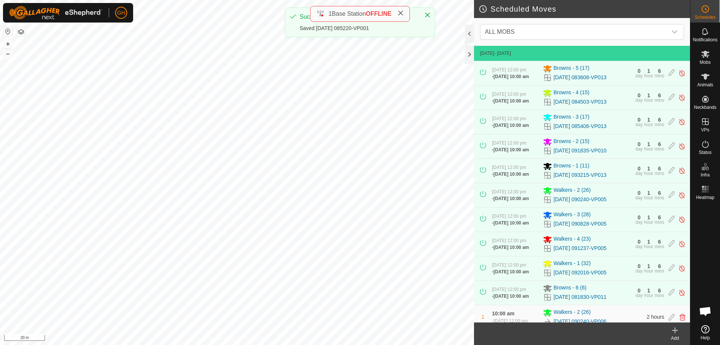
click at [675, 332] on icon at bounding box center [675, 329] width 0 height 5
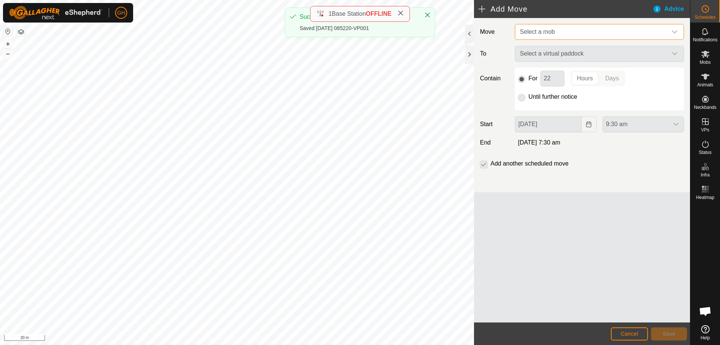
click at [606, 27] on span "Select a mob" at bounding box center [592, 31] width 150 height 15
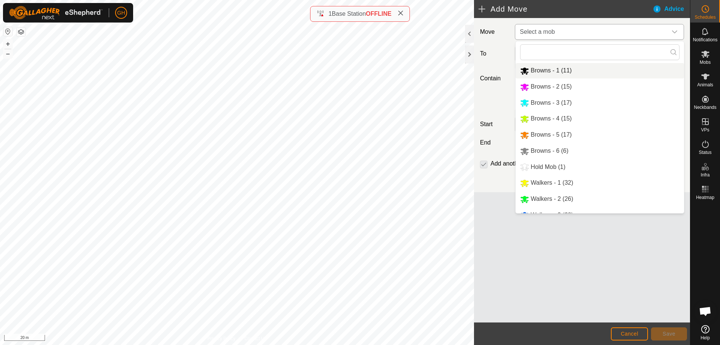
click at [576, 71] on li "Browns - 1 (11)" at bounding box center [600, 70] width 168 height 15
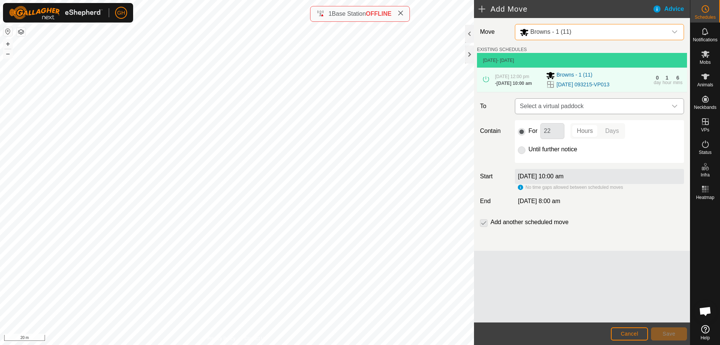
click at [577, 112] on span "Select a virtual paddock" at bounding box center [592, 106] width 150 height 15
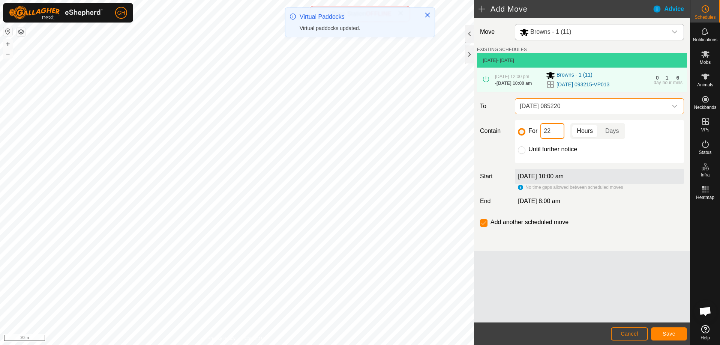
click at [557, 130] on input "22" at bounding box center [552, 131] width 24 height 16
click at [666, 332] on span "Save" at bounding box center [669, 333] width 13 height 6
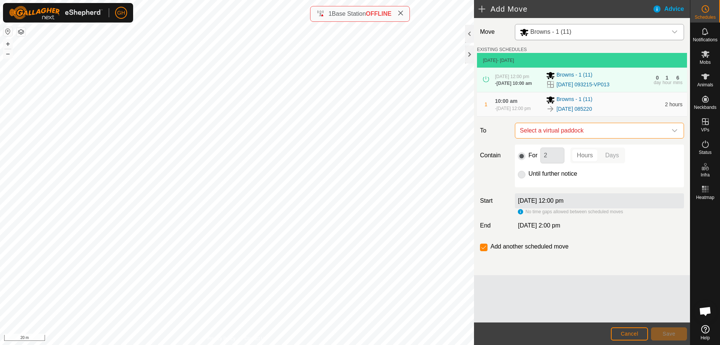
click at [588, 135] on span "Select a virtual paddock" at bounding box center [592, 130] width 150 height 15
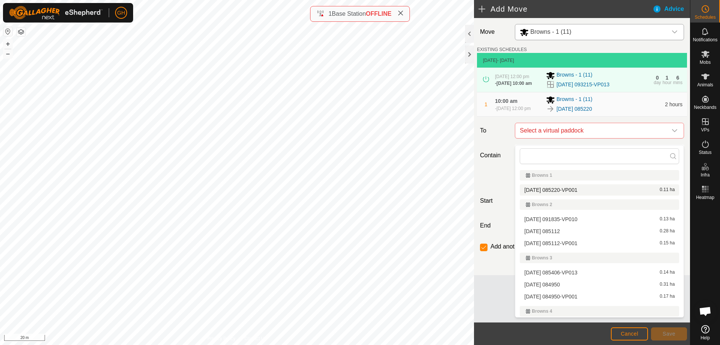
click at [587, 193] on li "[DATE] 085220-VP001 0.11 ha" at bounding box center [599, 189] width 159 height 11
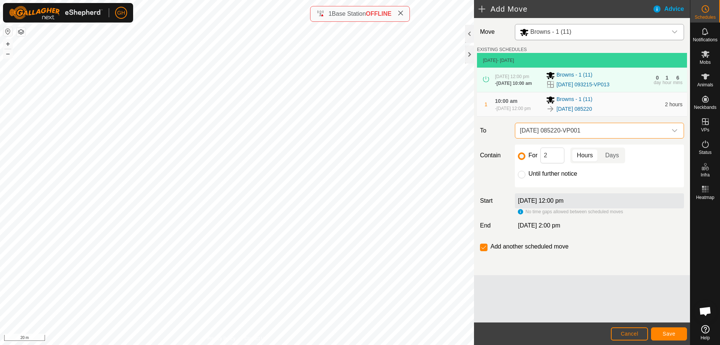
click at [575, 138] on span "[DATE] 085220-VP001" at bounding box center [592, 130] width 150 height 15
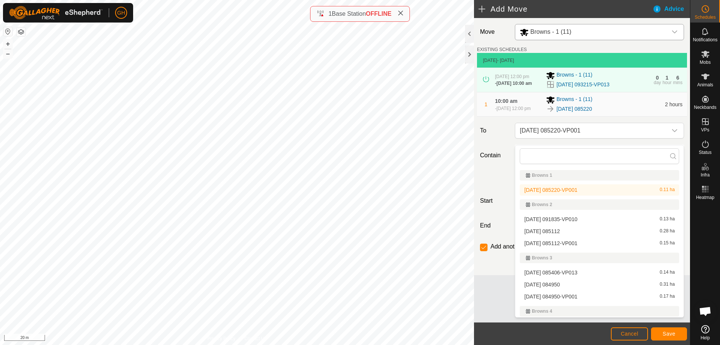
click at [570, 190] on li "[DATE] 085220-VP001 0.11 ha" at bounding box center [599, 189] width 159 height 11
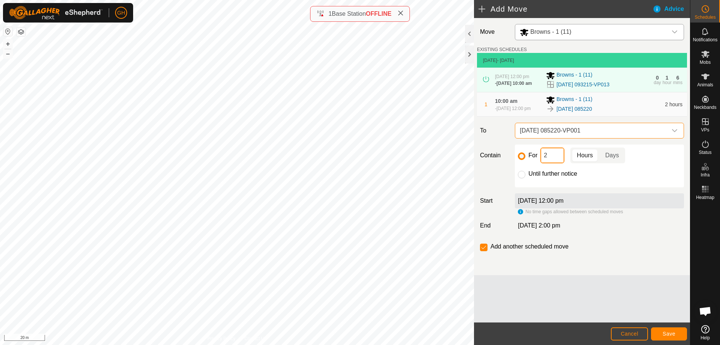
click at [551, 161] on input "2" at bounding box center [552, 155] width 24 height 16
click at [478, 254] on div "Add another scheduled move" at bounding box center [582, 249] width 210 height 15
click at [485, 251] on input "checkbox" at bounding box center [484, 247] width 8 height 8
click at [662, 330] on button "Save" at bounding box center [669, 333] width 36 height 13
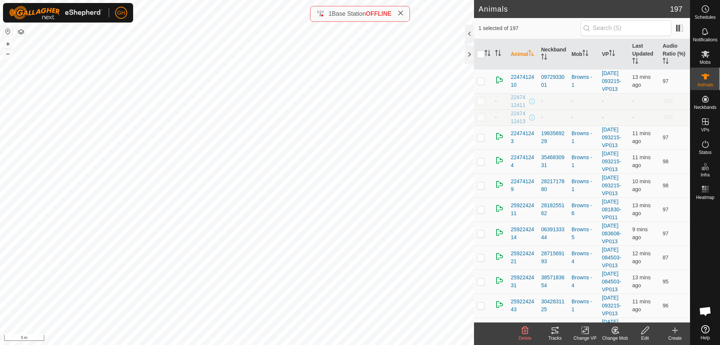
click at [558, 331] on icon at bounding box center [555, 330] width 7 height 6
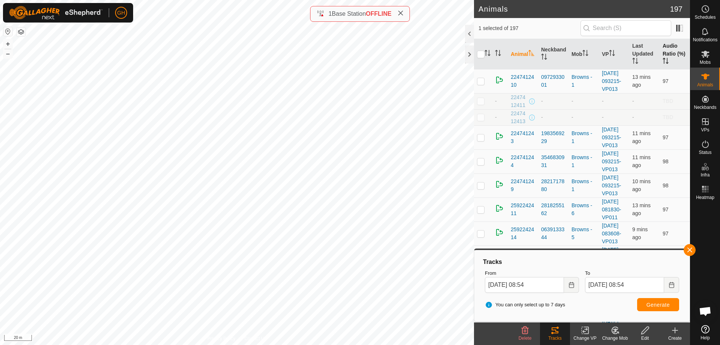
click at [671, 53] on th "Audio Ratio (%)" at bounding box center [675, 54] width 30 height 30
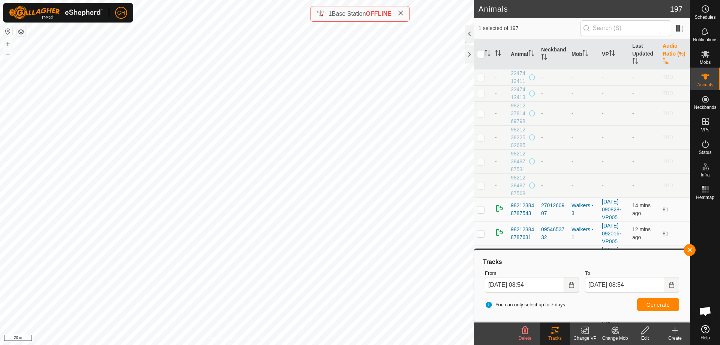
click at [669, 54] on th "Audio Ratio (%)" at bounding box center [675, 54] width 30 height 30
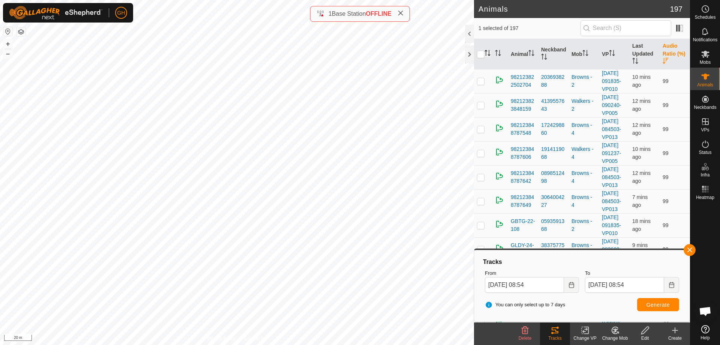
click at [489, 53] on icon "Activate to sort" at bounding box center [488, 53] width 6 height 6
click at [663, 84] on span "94" at bounding box center [666, 81] width 6 height 6
click at [687, 251] on button "button" at bounding box center [690, 250] width 12 height 12
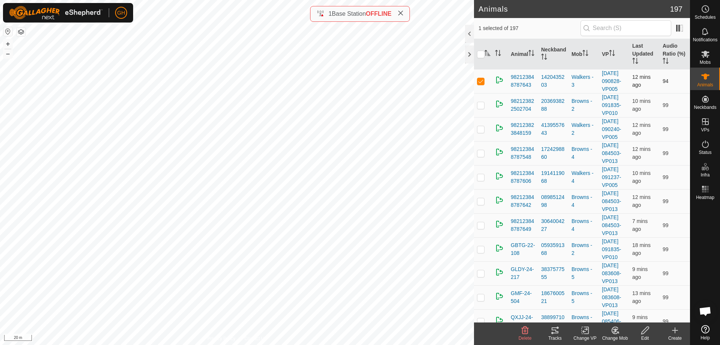
click at [482, 84] on p-checkbox at bounding box center [481, 81] width 8 height 6
click at [672, 55] on th "Audio Ratio (%)" at bounding box center [675, 54] width 30 height 30
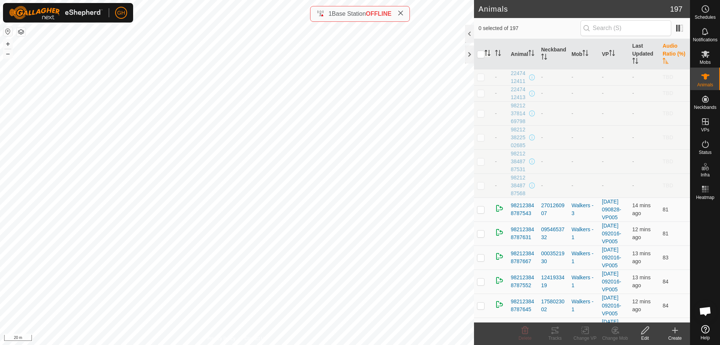
click at [666, 57] on th "Audio Ratio (%)" at bounding box center [675, 54] width 30 height 30
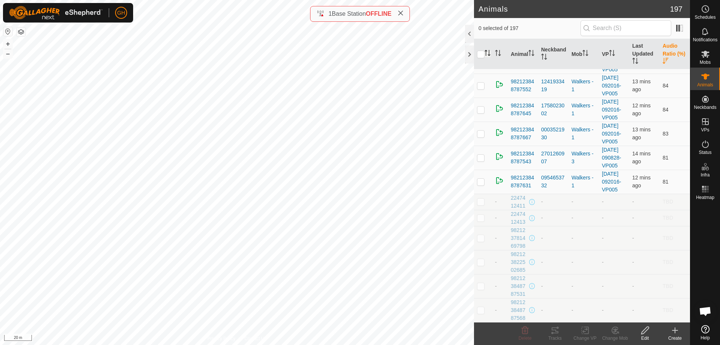
scroll to position [5948, 0]
click at [479, 179] on p-checkbox at bounding box center [481, 182] width 8 height 6
click at [557, 330] on icon at bounding box center [555, 330] width 9 height 9
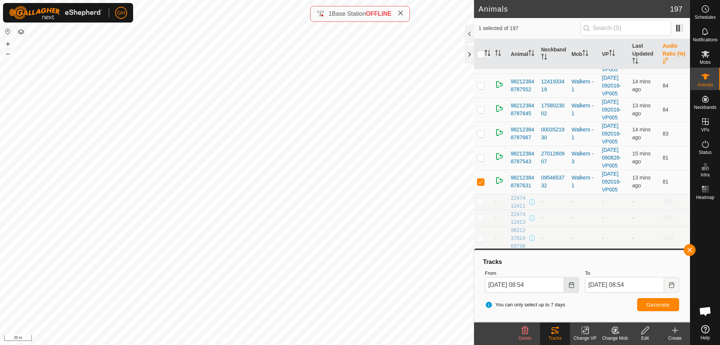
click at [569, 285] on icon "Choose Date" at bounding box center [571, 285] width 5 height 6
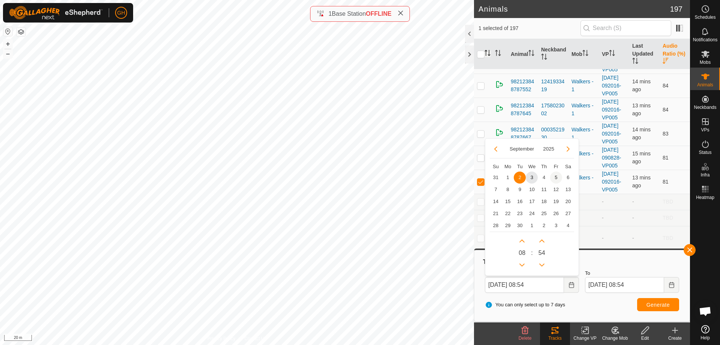
click at [560, 177] on span "5" at bounding box center [556, 177] width 12 height 12
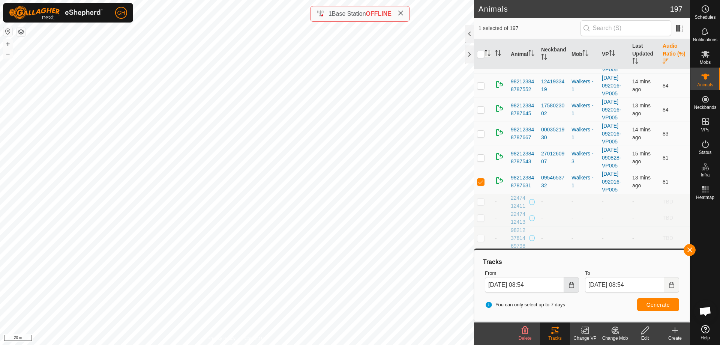
click at [569, 288] on button "Choose Date" at bounding box center [571, 285] width 15 height 16
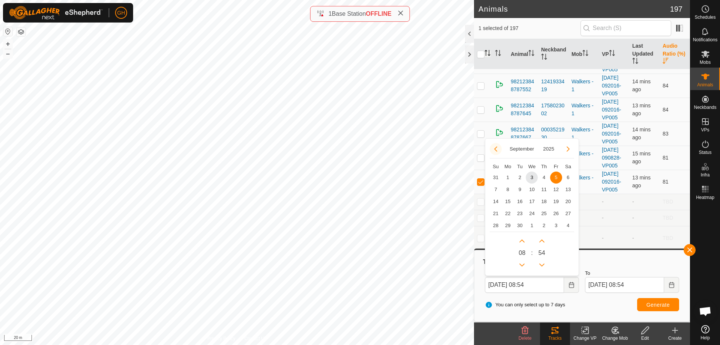
click at [495, 151] on button "Previous Month" at bounding box center [496, 149] width 12 height 12
click at [541, 224] on span "28" at bounding box center [544, 225] width 12 height 12
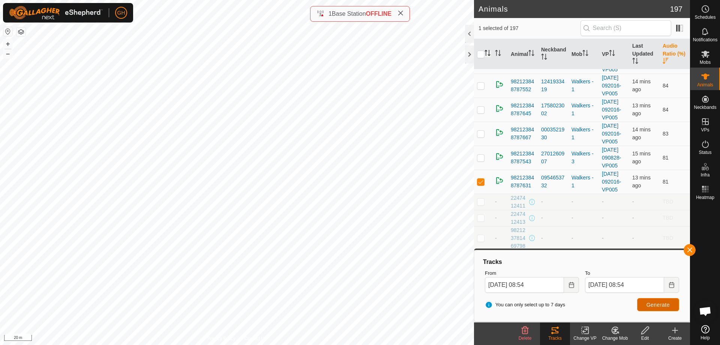
click at [668, 309] on button "Generate" at bounding box center [658, 304] width 42 height 13
click at [689, 251] on button "button" at bounding box center [690, 250] width 12 height 12
